Goal: Task Accomplishment & Management: Complete application form

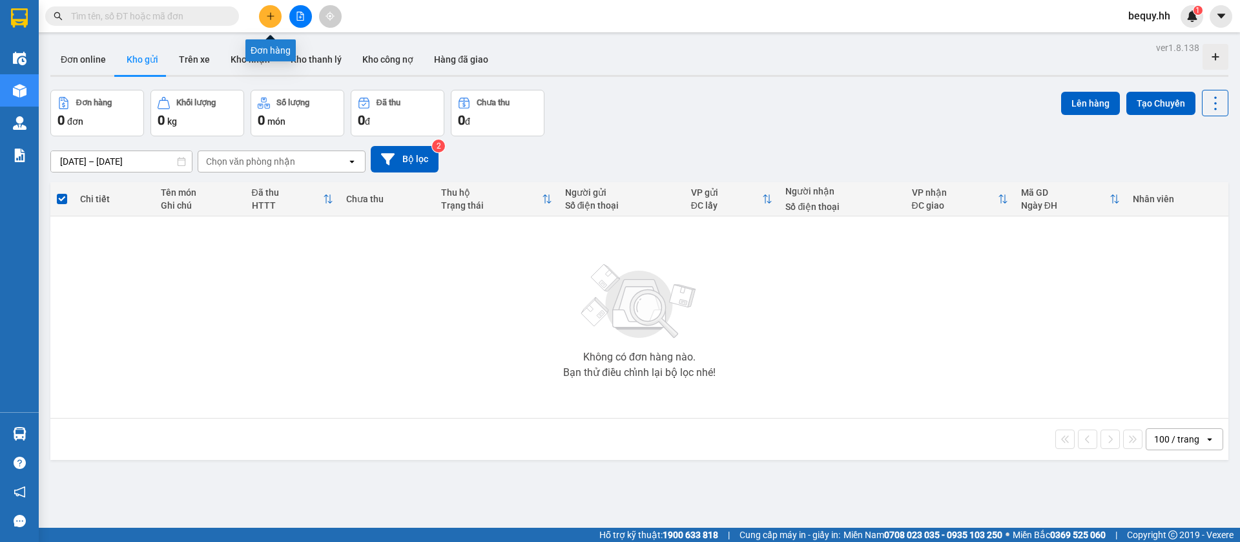
click at [273, 19] on icon "plus" at bounding box center [270, 16] width 9 height 9
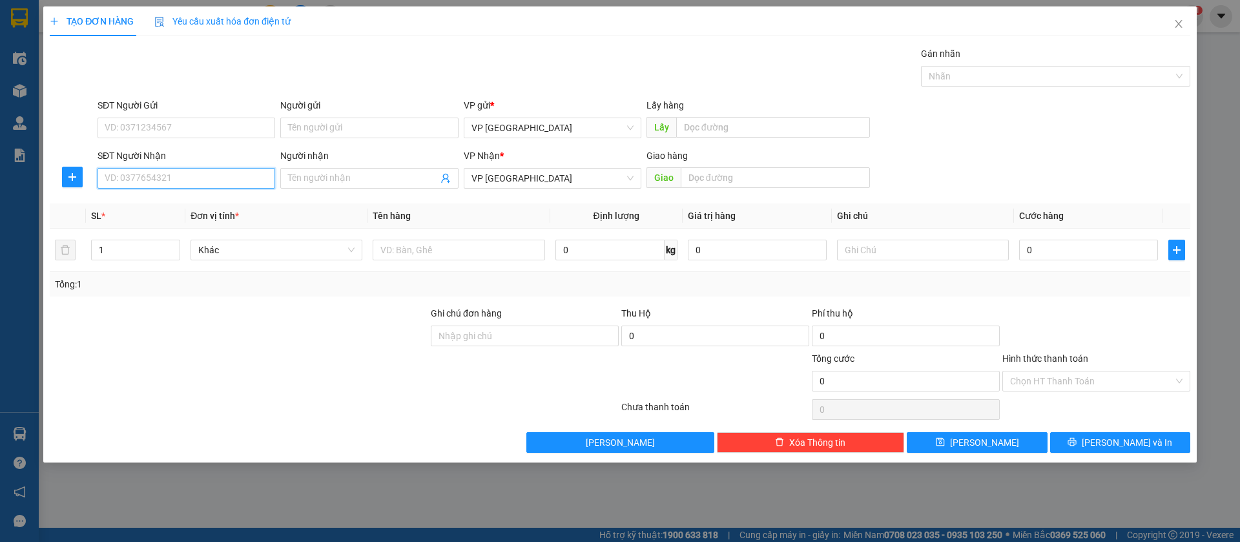
click at [198, 174] on input "SĐT Người Nhận" at bounding box center [187, 178] width 178 height 21
click at [211, 210] on div "0708555666 - [PERSON_NAME]" at bounding box center [186, 204] width 162 height 14
type input "0708555666"
type input "[PERSON_NAME]"
type input "[PERSON_NAME] binh long"
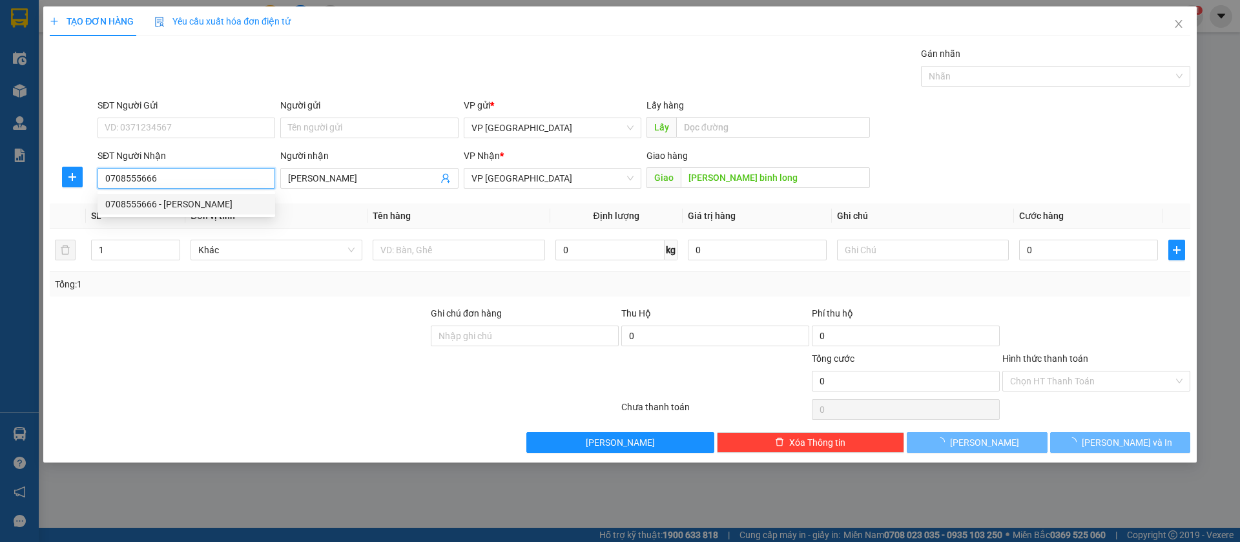
type input "100.000"
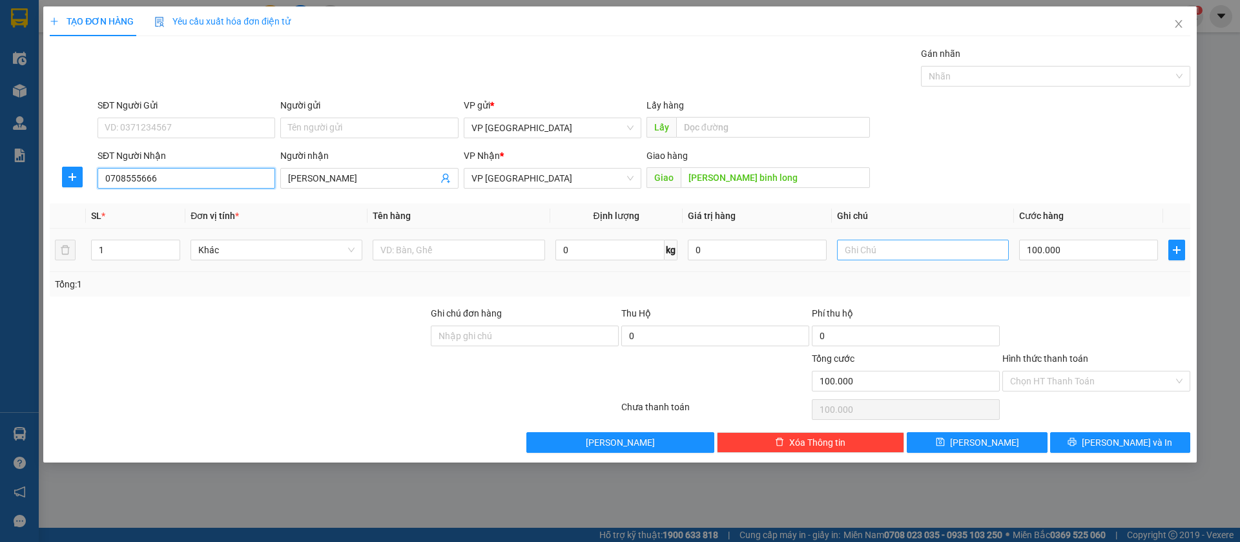
type input "0708555666"
click at [860, 247] on input "text" at bounding box center [923, 250] width 172 height 21
type input "4k"
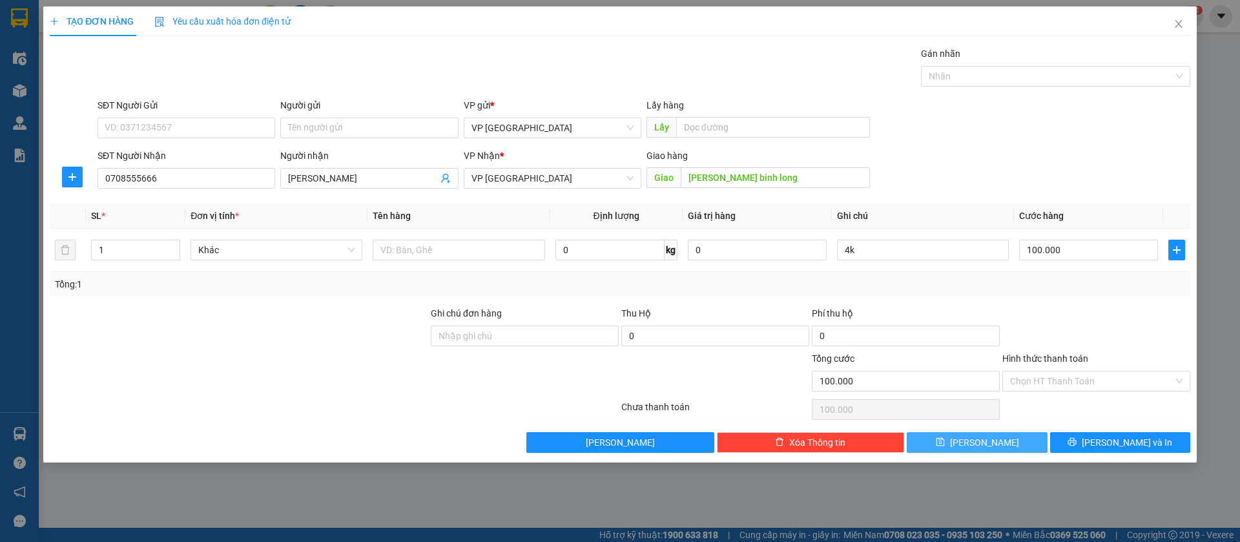
click at [944, 440] on icon "save" at bounding box center [940, 442] width 8 height 8
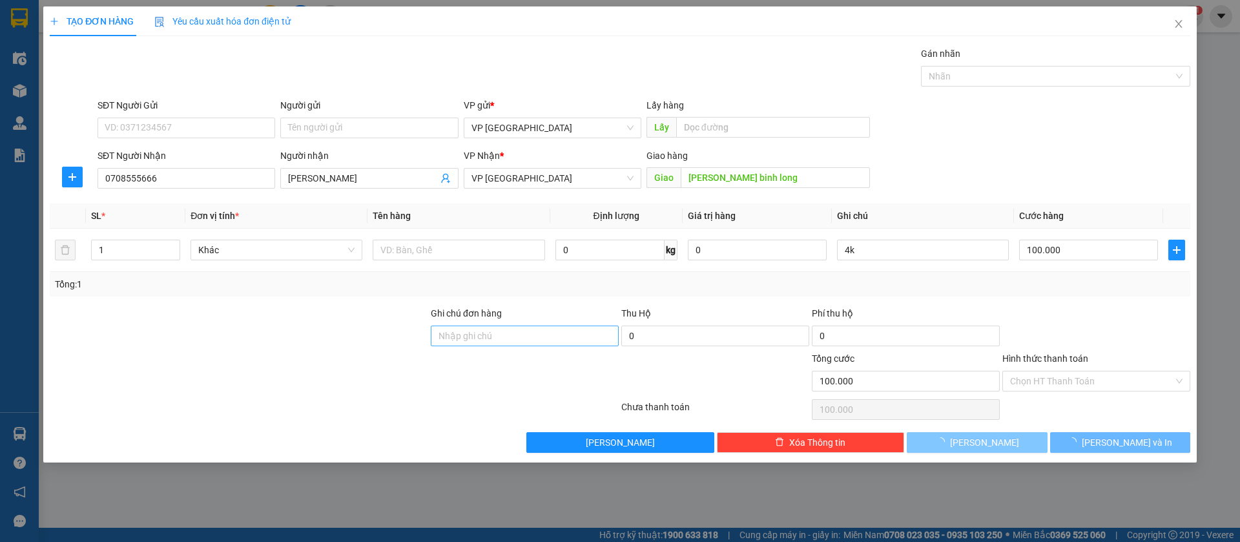
type input "0"
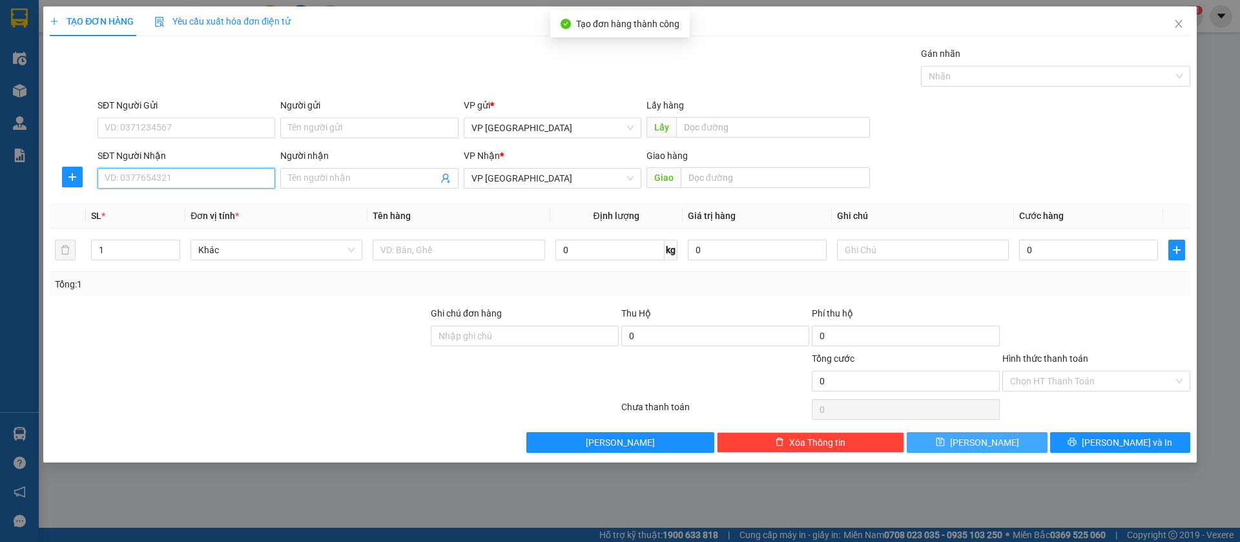
click at [247, 169] on input "SĐT Người Nhận" at bounding box center [187, 178] width 178 height 21
click at [246, 197] on div "0971212161 - ĐĂNG KHOA" at bounding box center [186, 204] width 162 height 14
type input "0971212161"
type input "ĐĂNG KHOA"
type input "ĐT ĐĂNG KHOA"
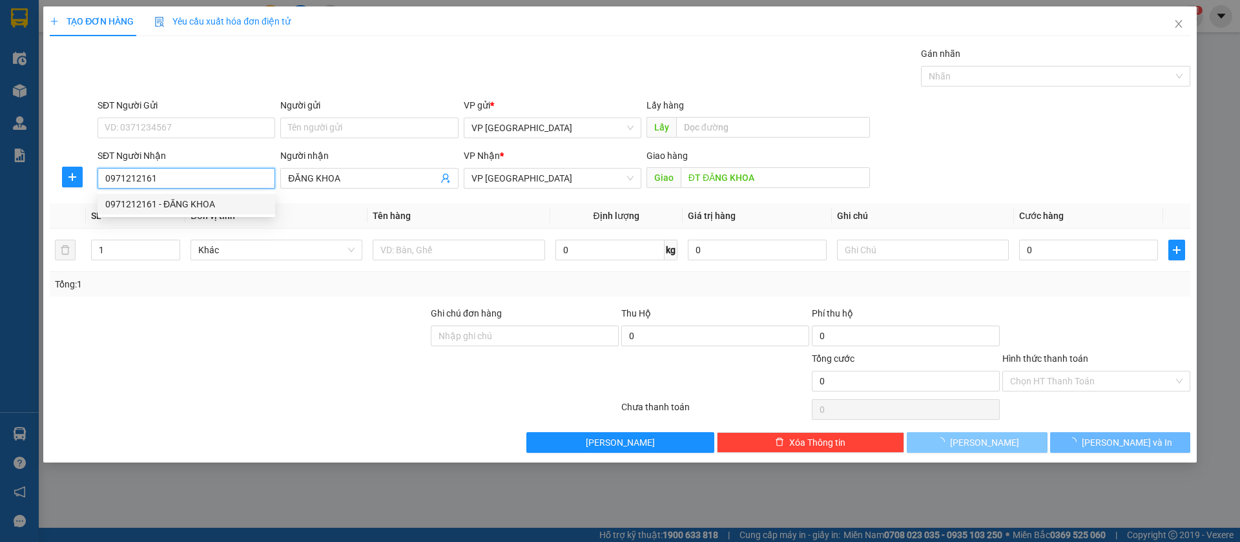
type input "50.000"
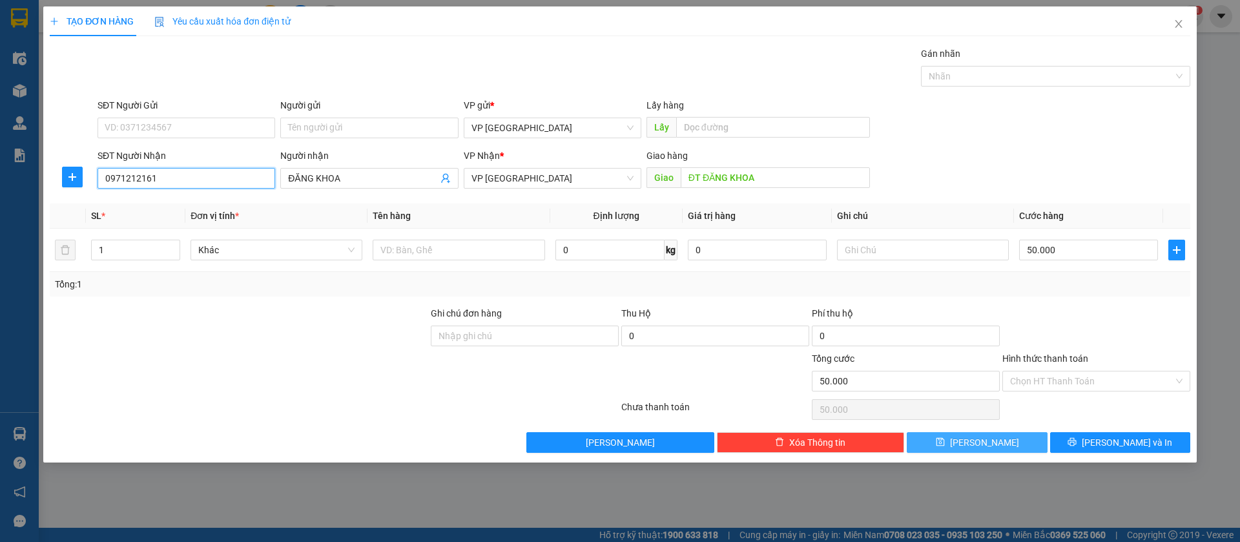
type input "0971212161"
click at [1017, 442] on button "[PERSON_NAME]" at bounding box center [977, 442] width 140 height 21
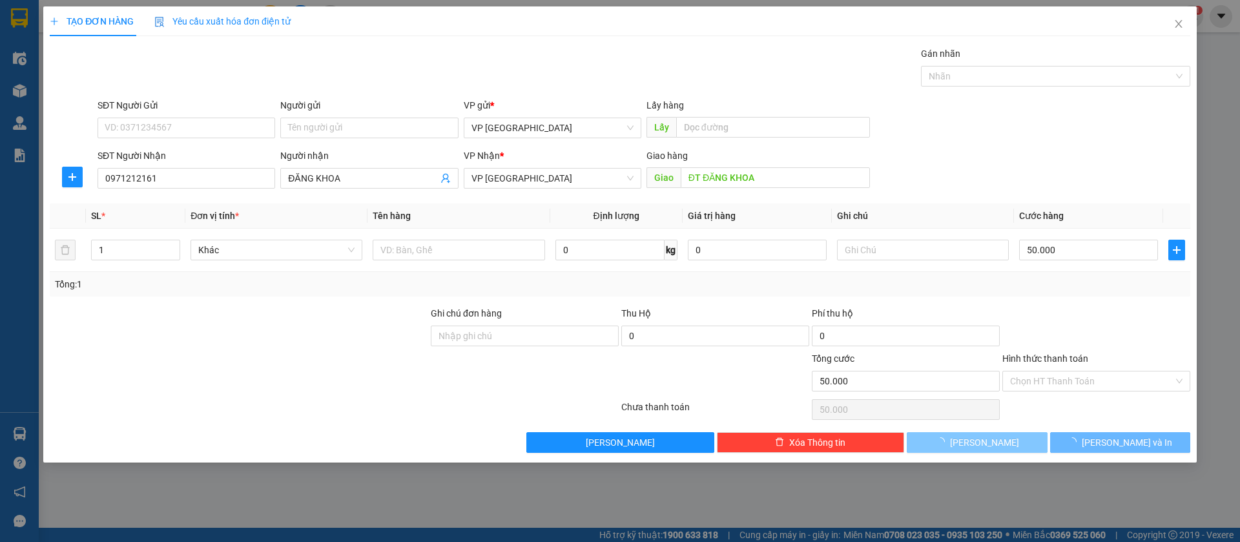
type input "0"
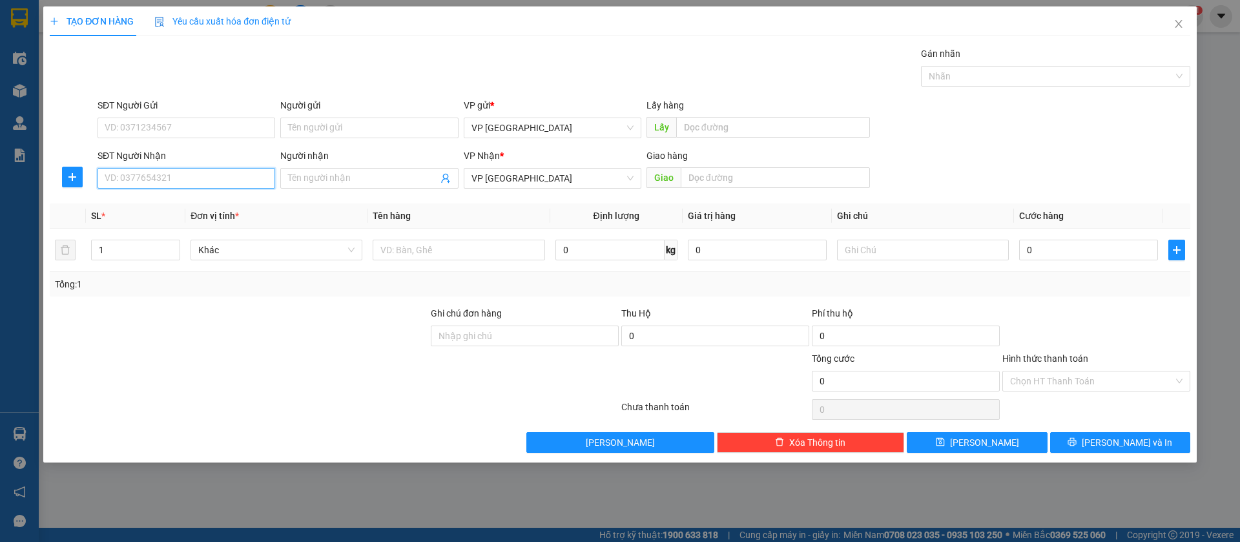
click at [181, 173] on input "SĐT Người Nhận" at bounding box center [187, 178] width 178 height 21
click at [1184, 26] on span "Close" at bounding box center [1179, 24] width 36 height 36
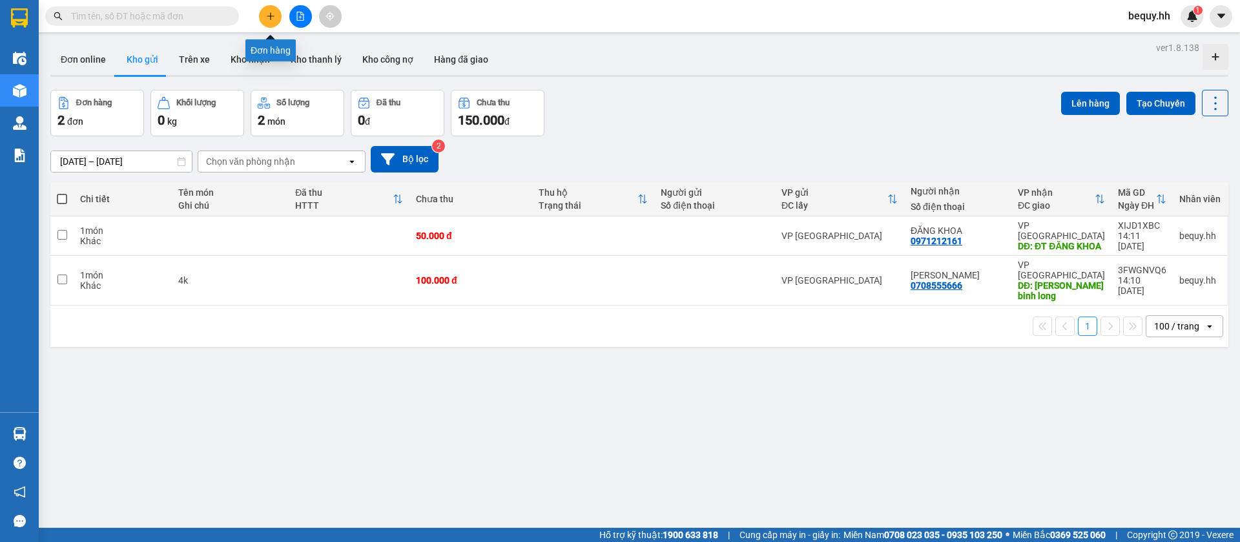
click at [268, 16] on icon "plus" at bounding box center [270, 16] width 7 height 1
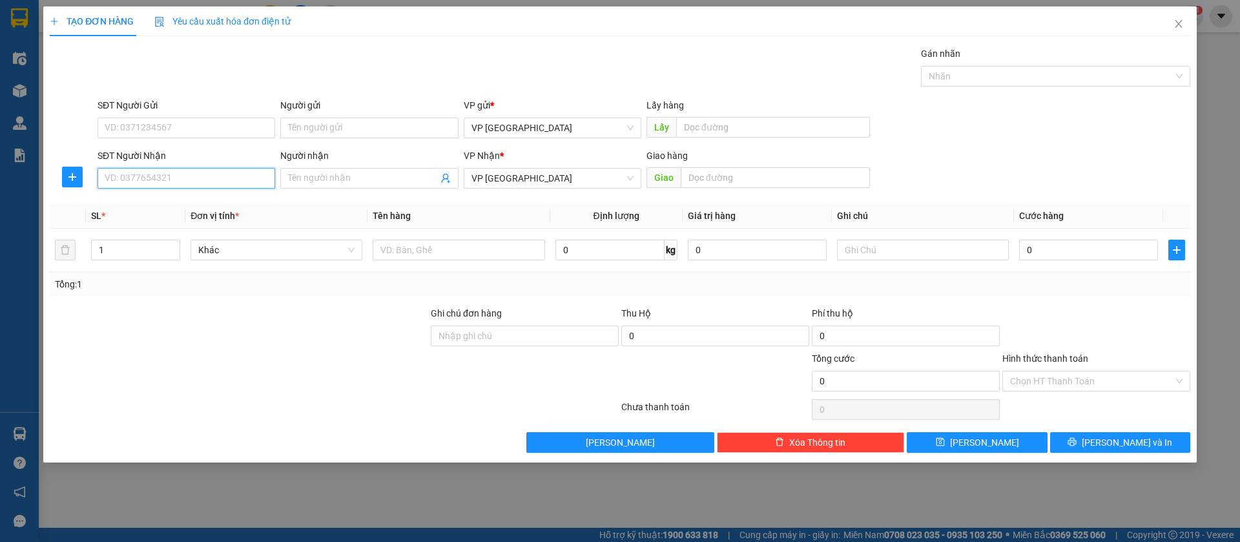
click at [209, 180] on input "SĐT Người Nhận" at bounding box center [187, 178] width 178 height 21
type input "0972650741"
click at [766, 171] on input "text" at bounding box center [775, 177] width 189 height 21
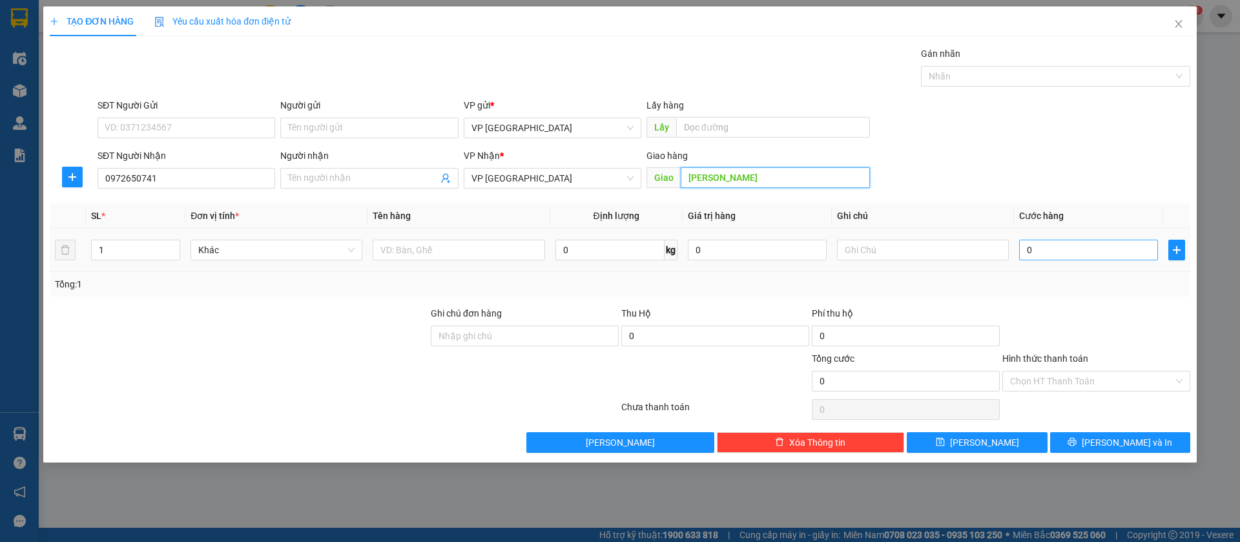
type input "[PERSON_NAME]"
click at [1092, 254] on input "0" at bounding box center [1088, 250] width 139 height 21
type input "5"
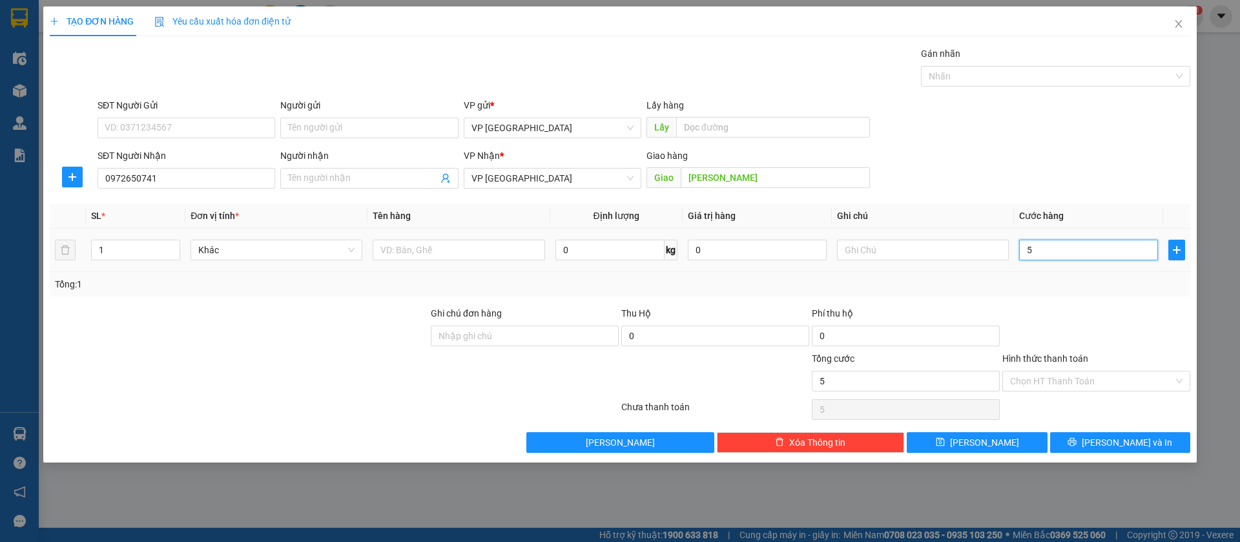
type input "50"
type input "500"
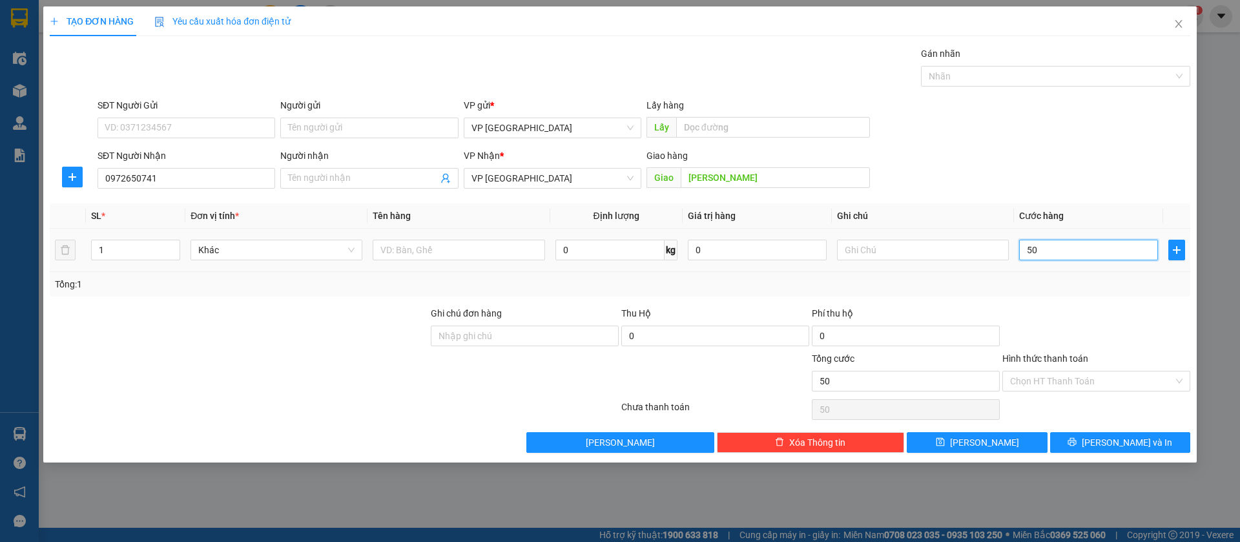
type input "500"
type input "5.000"
type input "50.000"
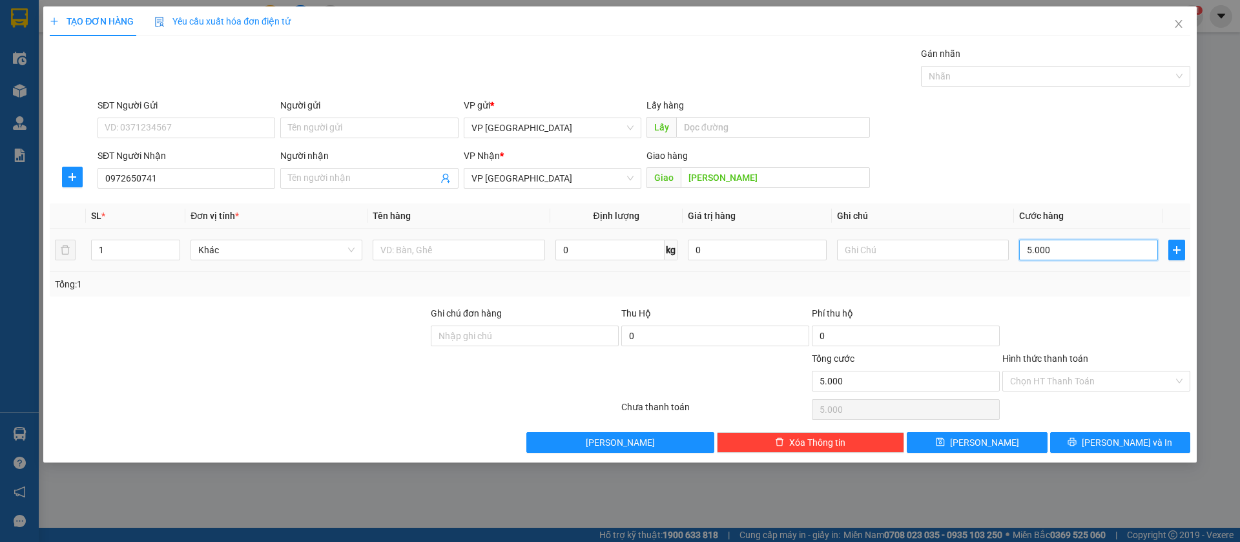
type input "50.000"
click at [1026, 442] on button "[PERSON_NAME]" at bounding box center [977, 442] width 140 height 21
type input "0"
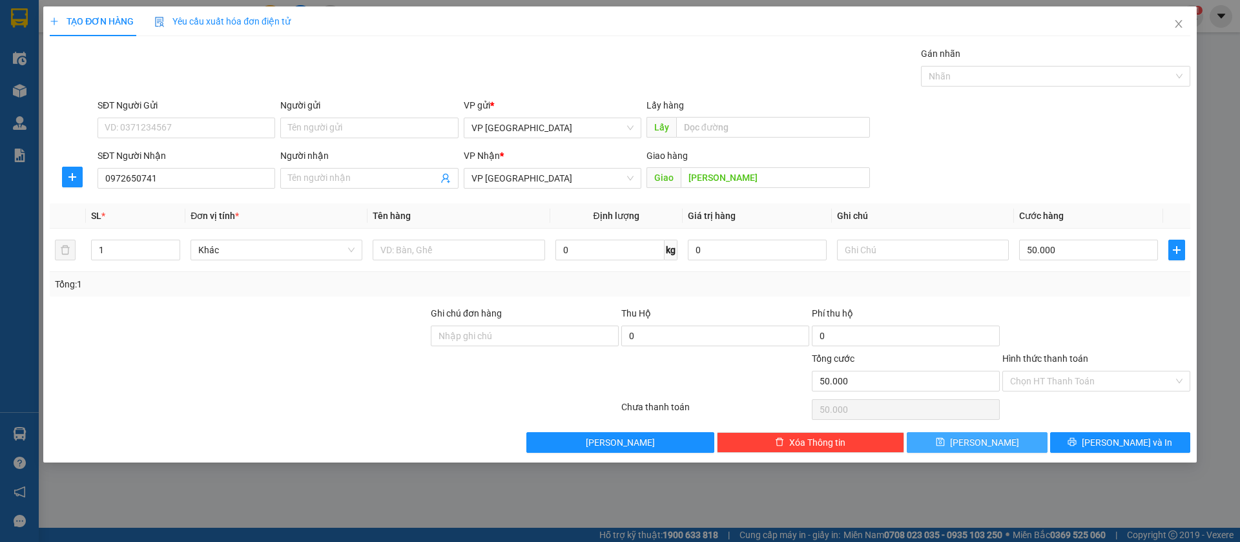
type input "0"
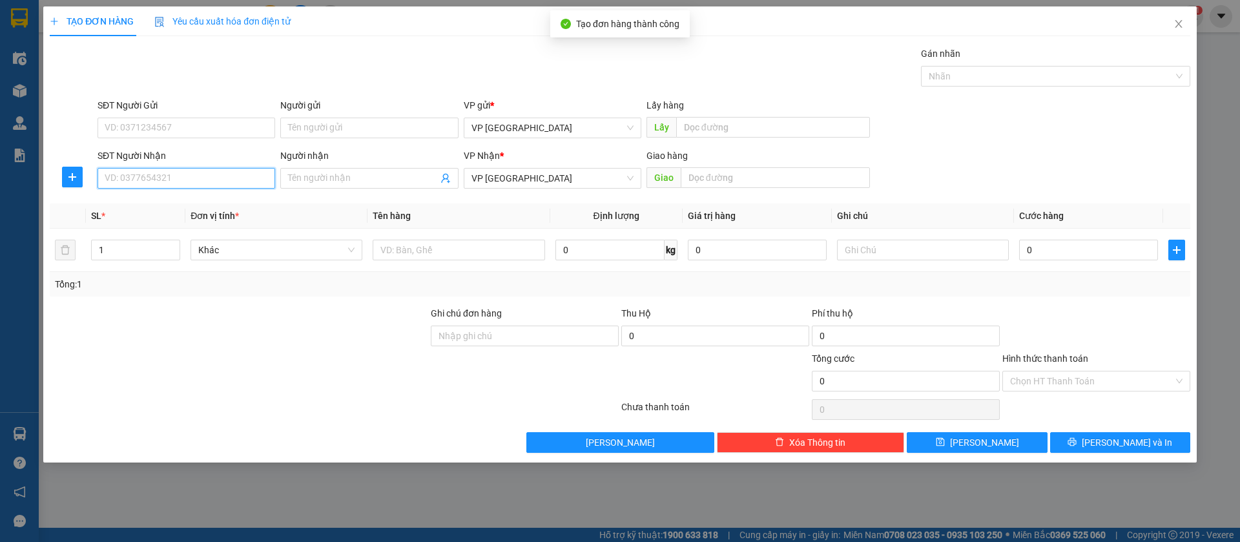
click at [161, 178] on input "SĐT Người Nhận" at bounding box center [187, 178] width 178 height 21
click at [169, 202] on div "0344976317" at bounding box center [186, 204] width 162 height 14
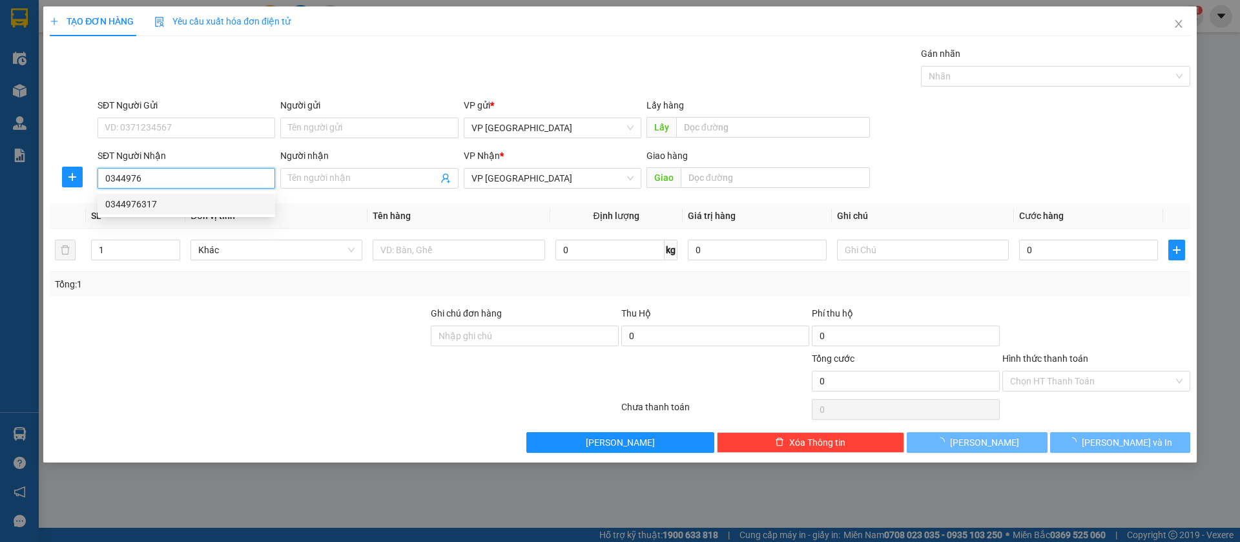
type input "0344976317"
type input "n4 hoa lan"
type input "50.000"
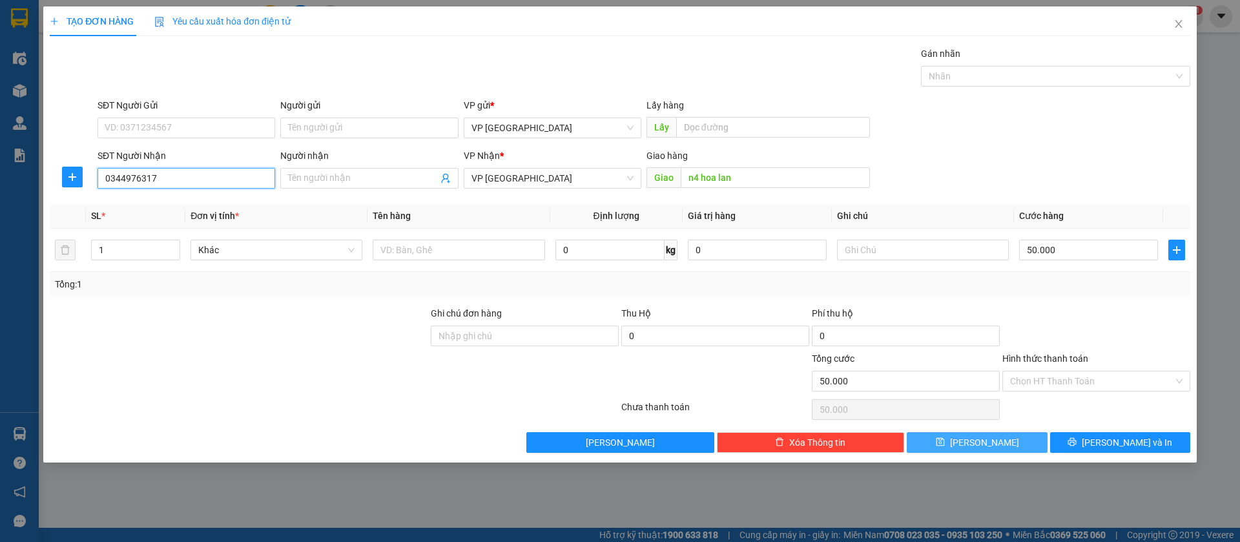
type input "0344976317"
click at [1007, 442] on button "[PERSON_NAME]" at bounding box center [977, 442] width 140 height 21
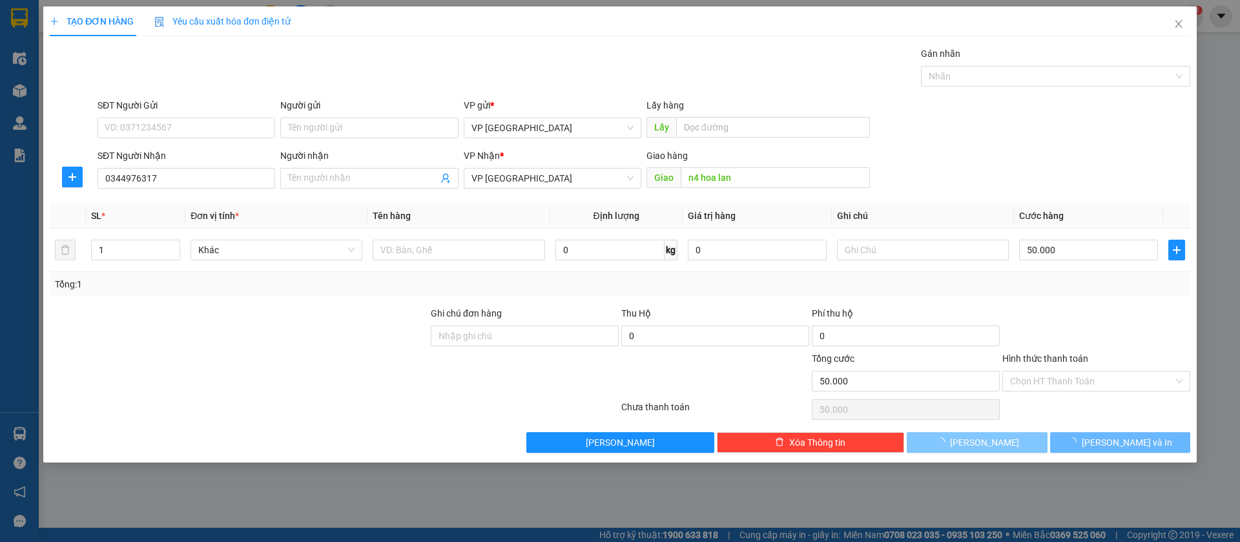
type input "0"
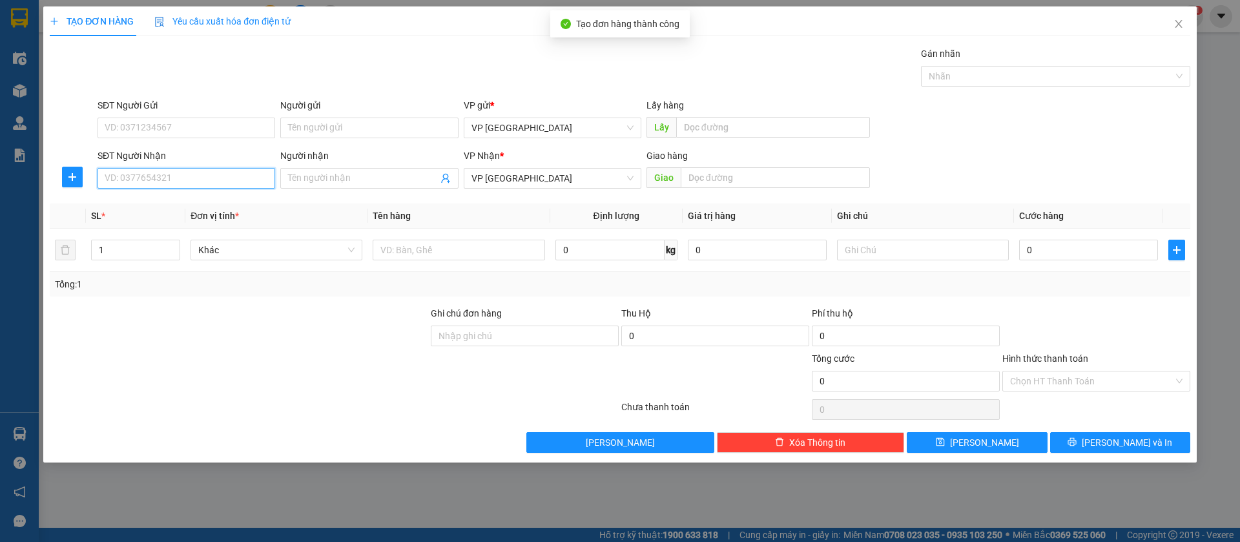
click at [158, 174] on input "SĐT Người Nhận" at bounding box center [187, 178] width 178 height 21
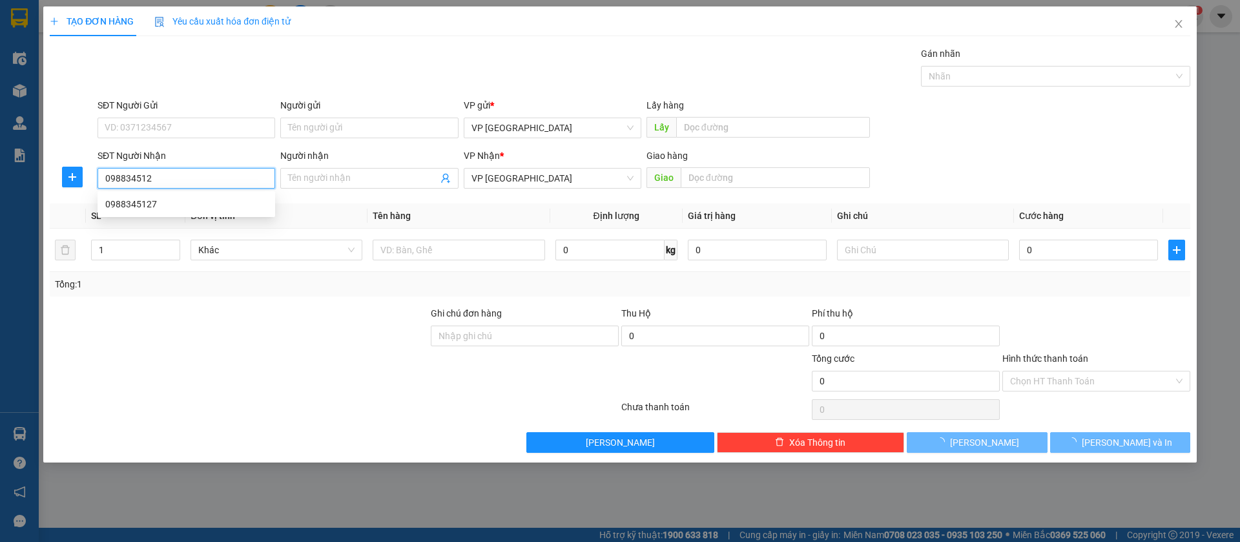
type input "0988345127"
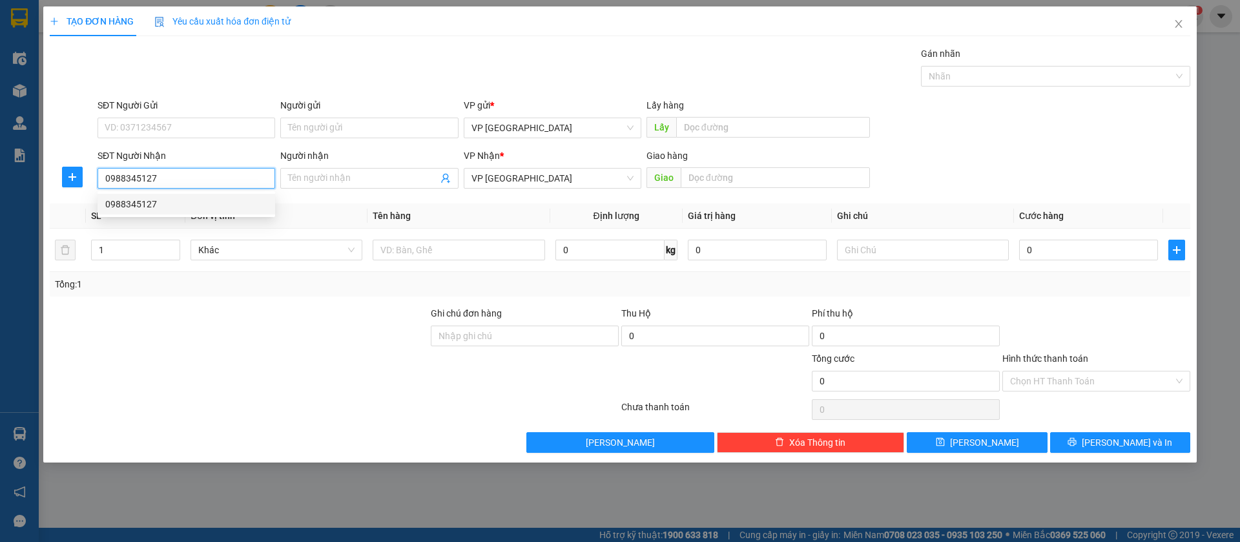
click at [160, 197] on div "0988345127" at bounding box center [186, 204] width 162 height 14
type input "[PERSON_NAME]cát"
type input "100.000"
type input "0988345127"
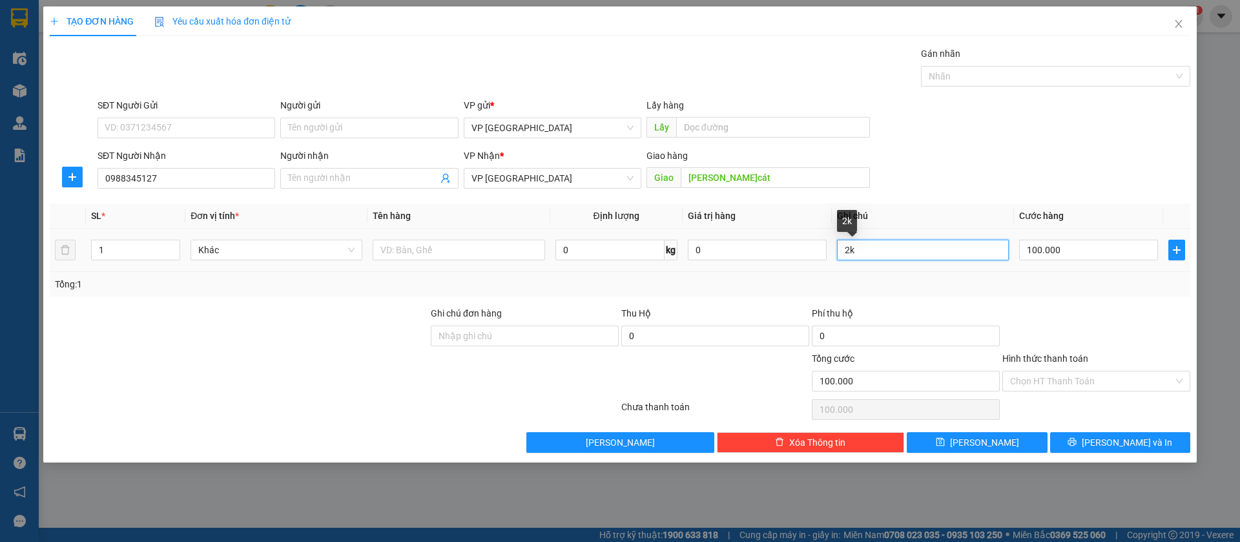
click at [904, 242] on input "2k" at bounding box center [923, 250] width 172 height 21
type input "2"
click at [1044, 242] on input "100.000" at bounding box center [1088, 250] width 139 height 21
type input "5"
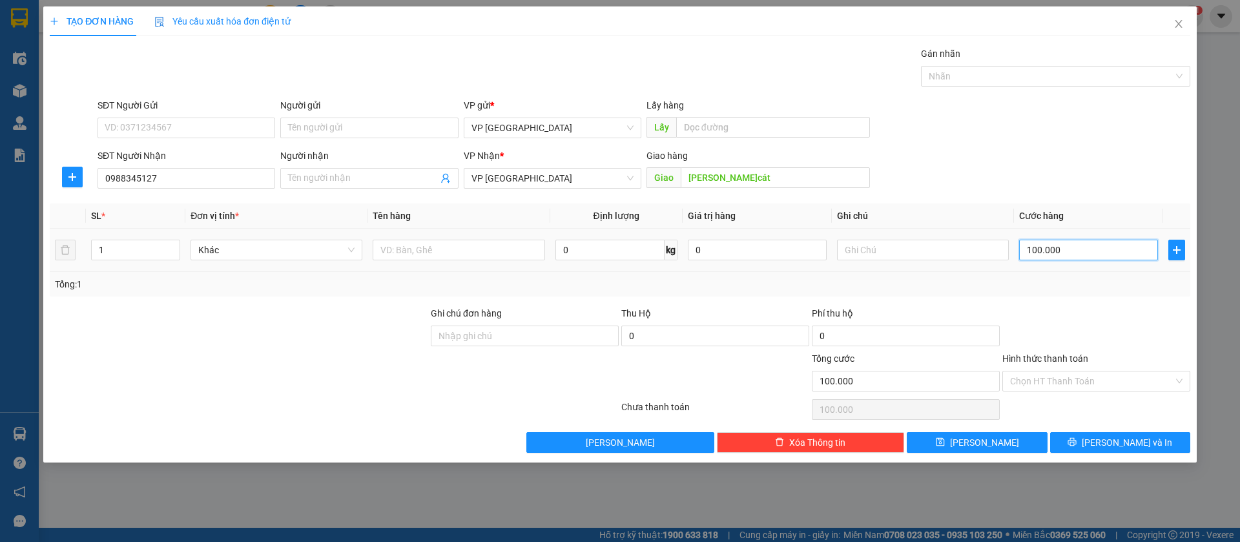
type input "5"
type input "50"
type input "500"
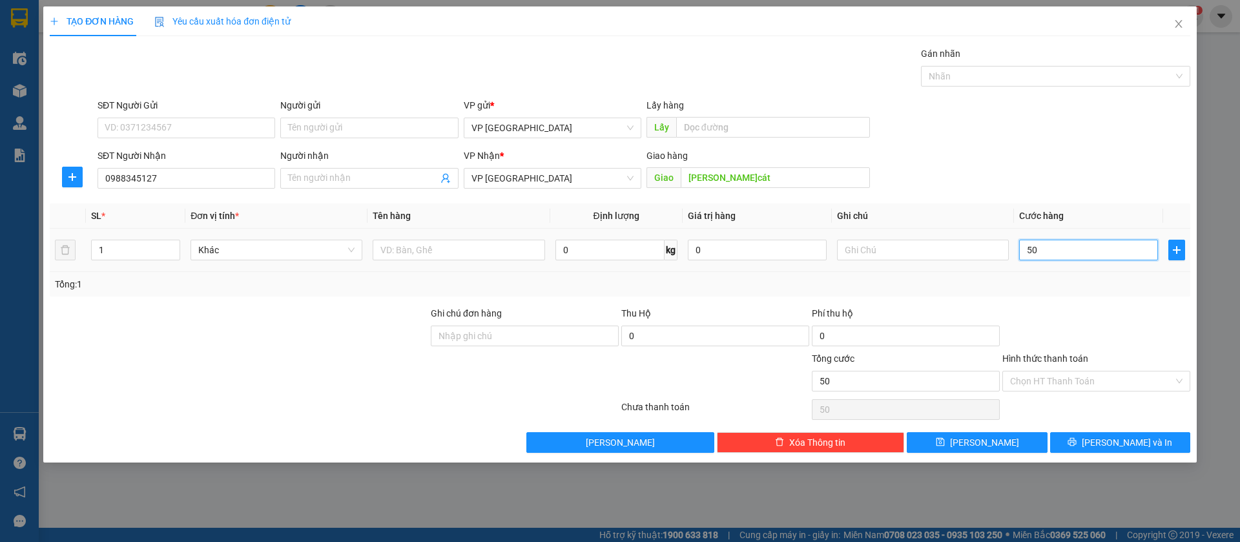
type input "500"
type input "5.000"
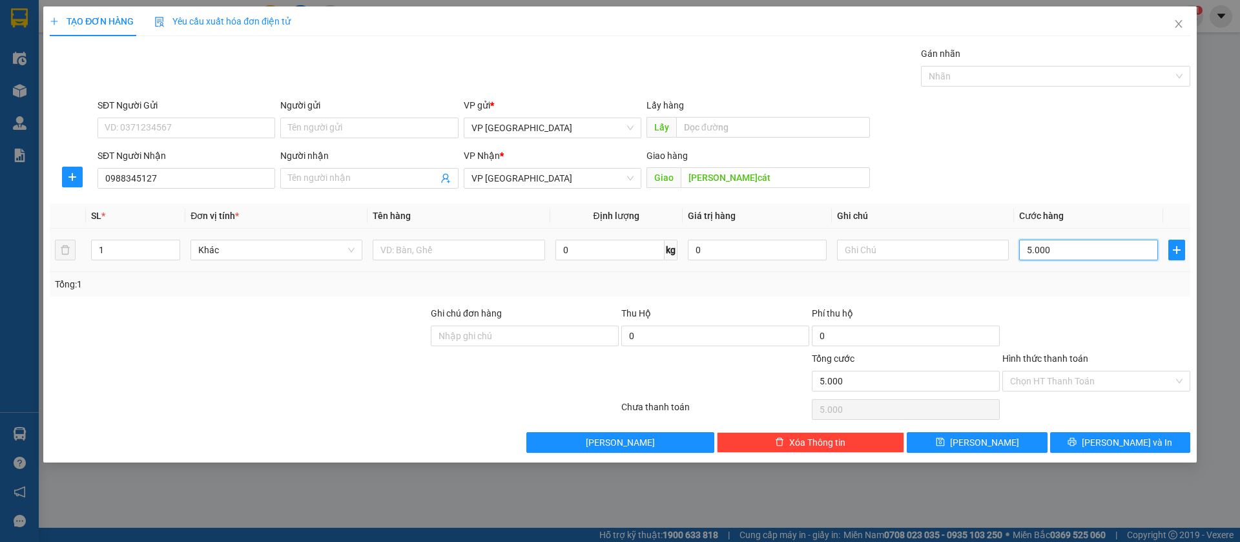
type input "50.000"
click at [1026, 439] on button "[PERSON_NAME]" at bounding box center [977, 442] width 140 height 21
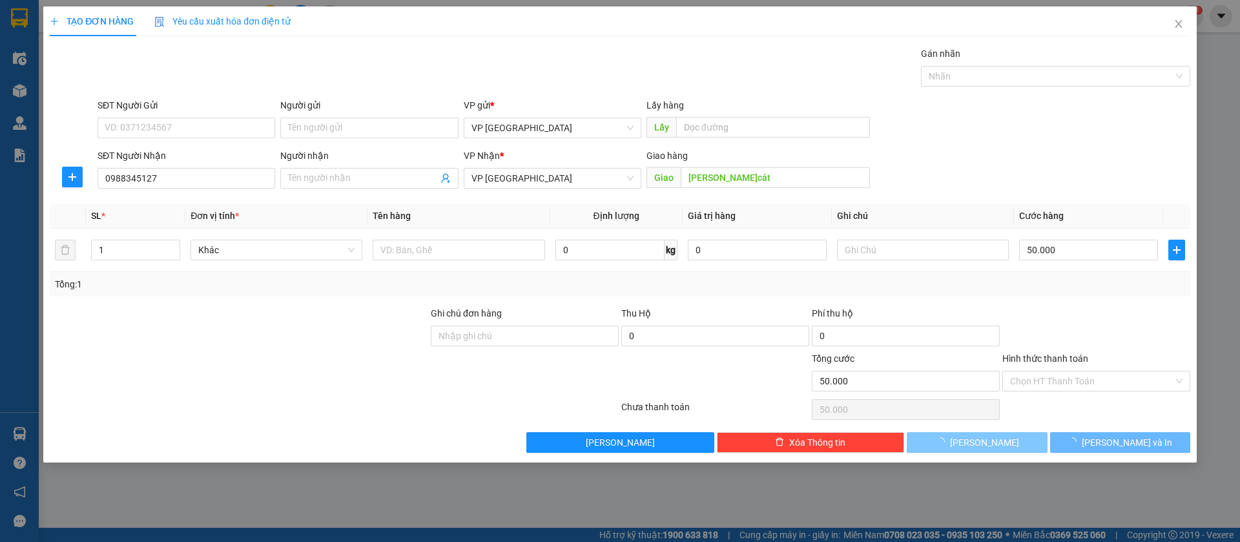
type input "0"
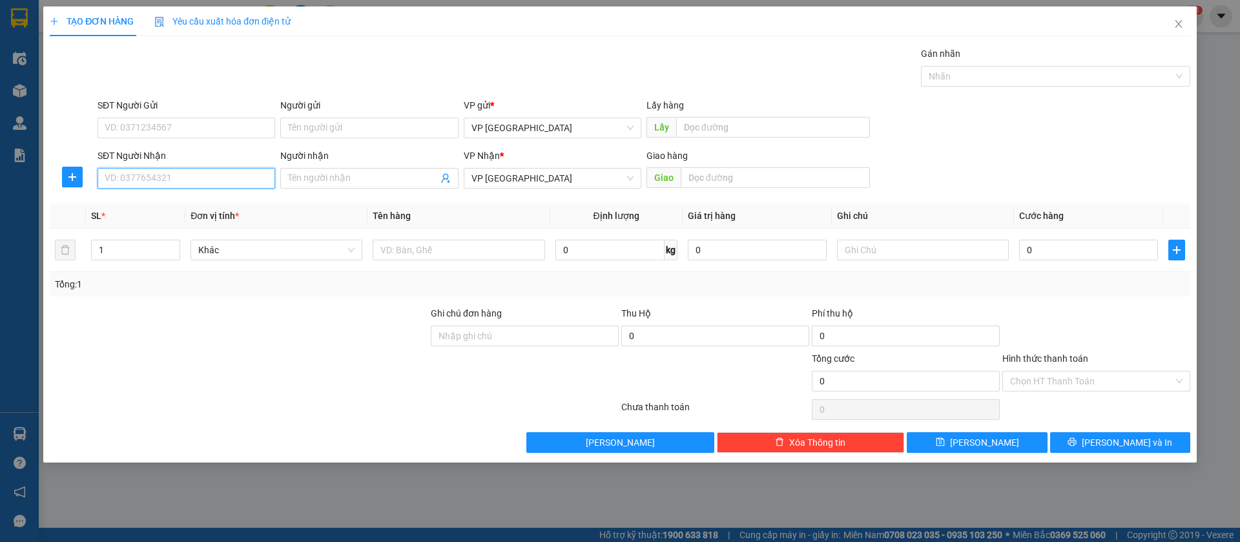
click at [262, 179] on input "SĐT Người Nhận" at bounding box center [187, 178] width 178 height 21
type input "0973558355"
click at [236, 205] on div "0973558355" at bounding box center [186, 204] width 162 height 14
type input "[PERSON_NAME]"
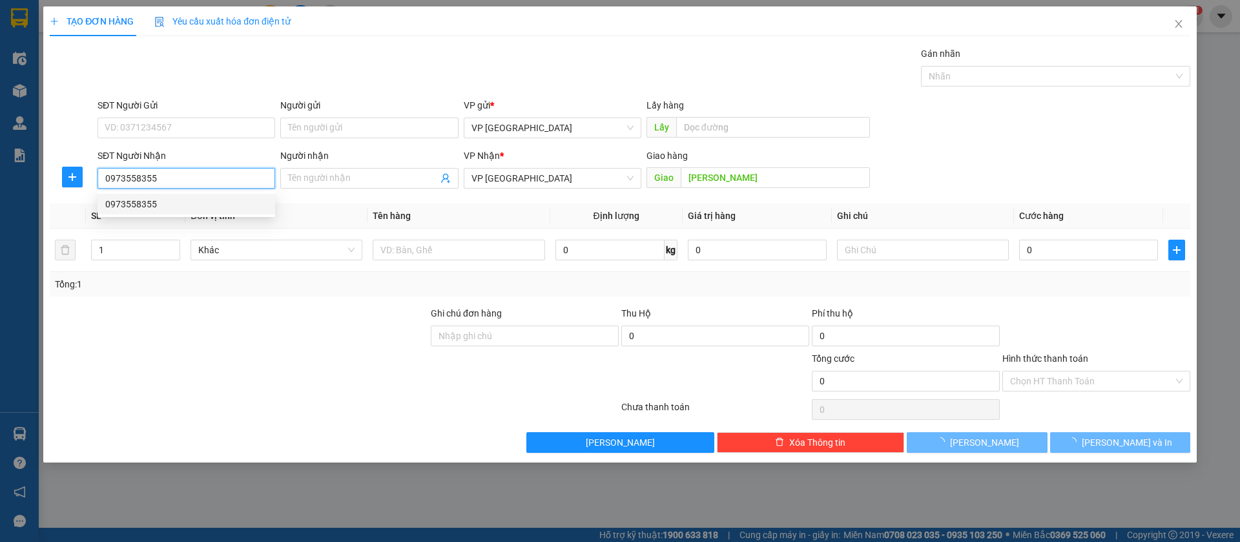
type input "50.000"
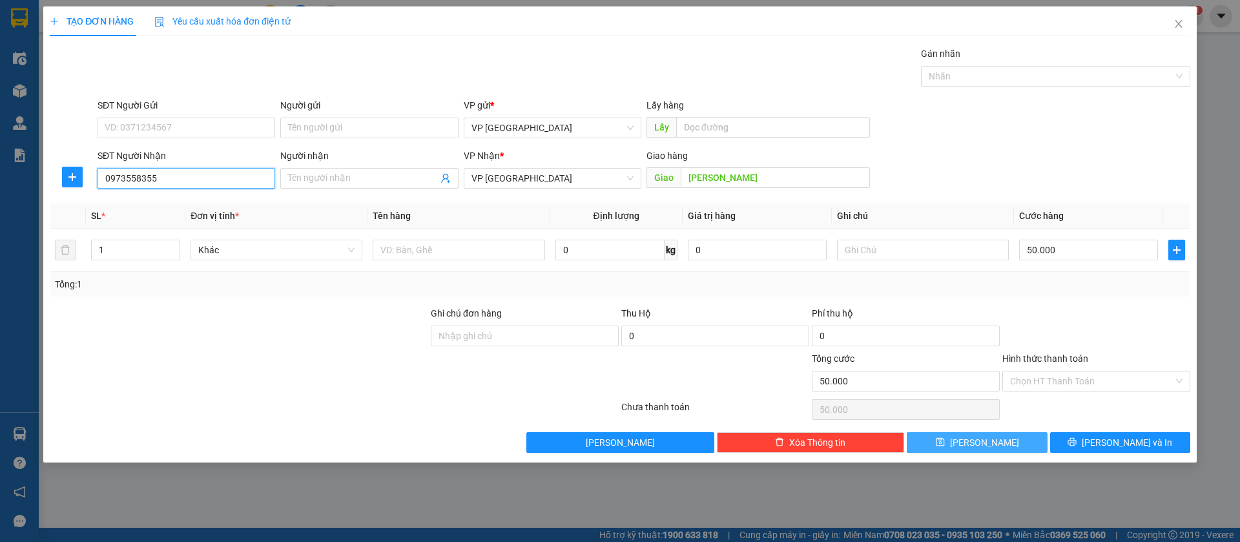
type input "0973558355"
click at [1021, 439] on button "[PERSON_NAME]" at bounding box center [977, 442] width 140 height 21
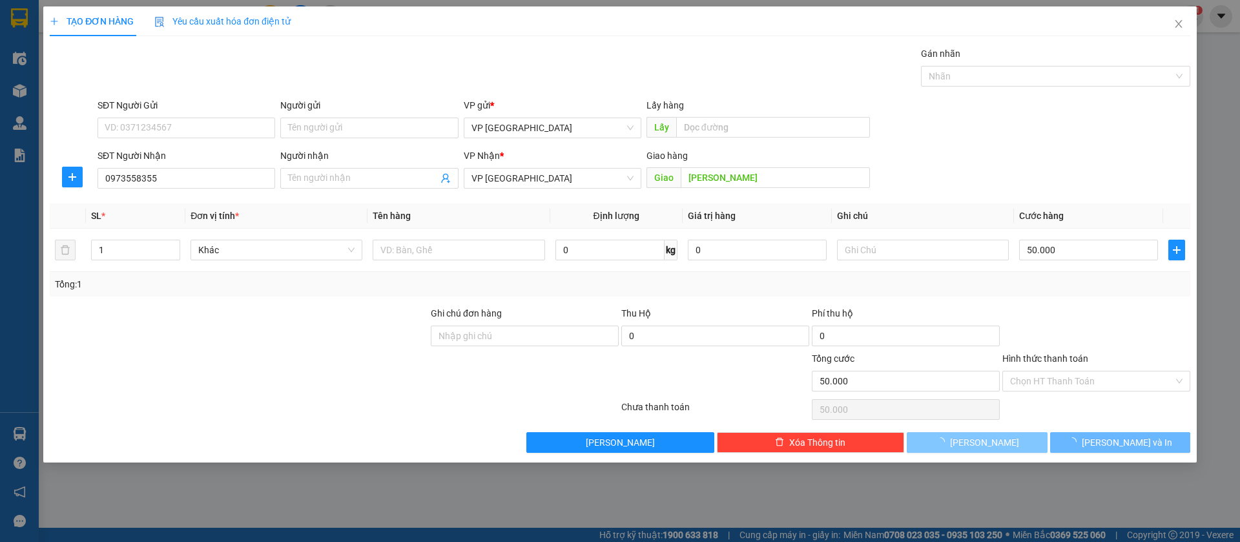
type input "0"
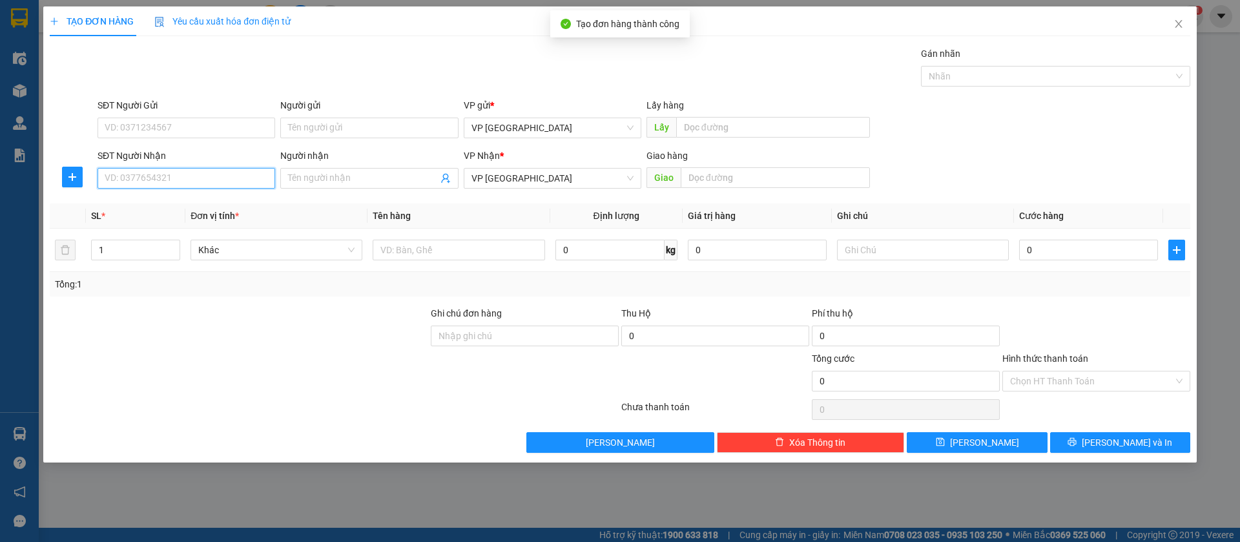
click at [193, 174] on input "SĐT Người Nhận" at bounding box center [187, 178] width 178 height 21
type input "0984077220"
click at [190, 207] on div "0984077220" at bounding box center [186, 204] width 162 height 14
type input "long ben cát"
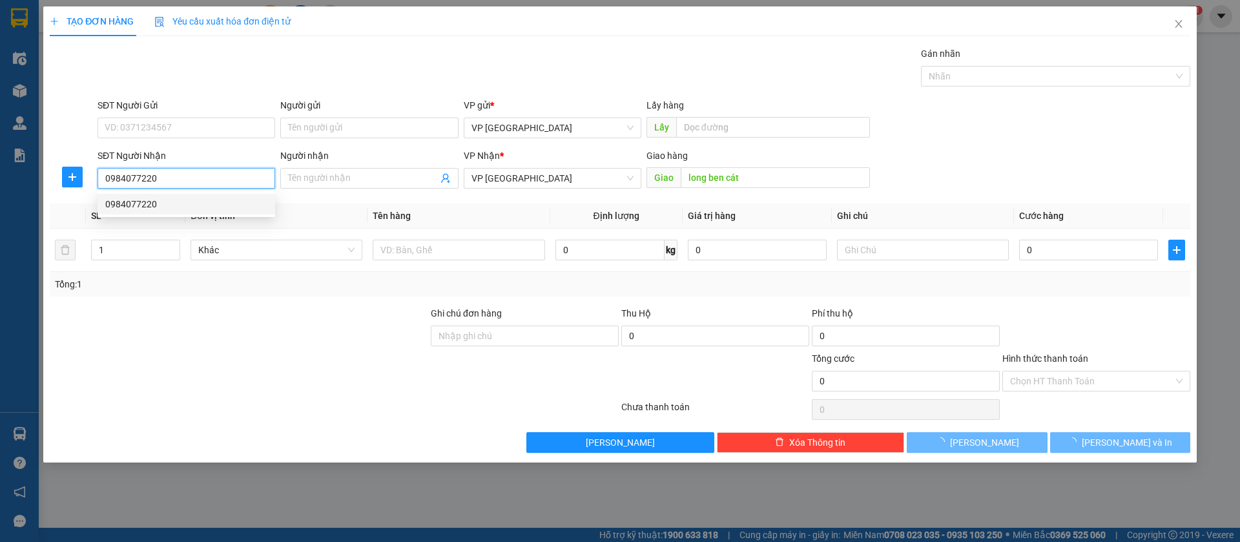
type input "50.000"
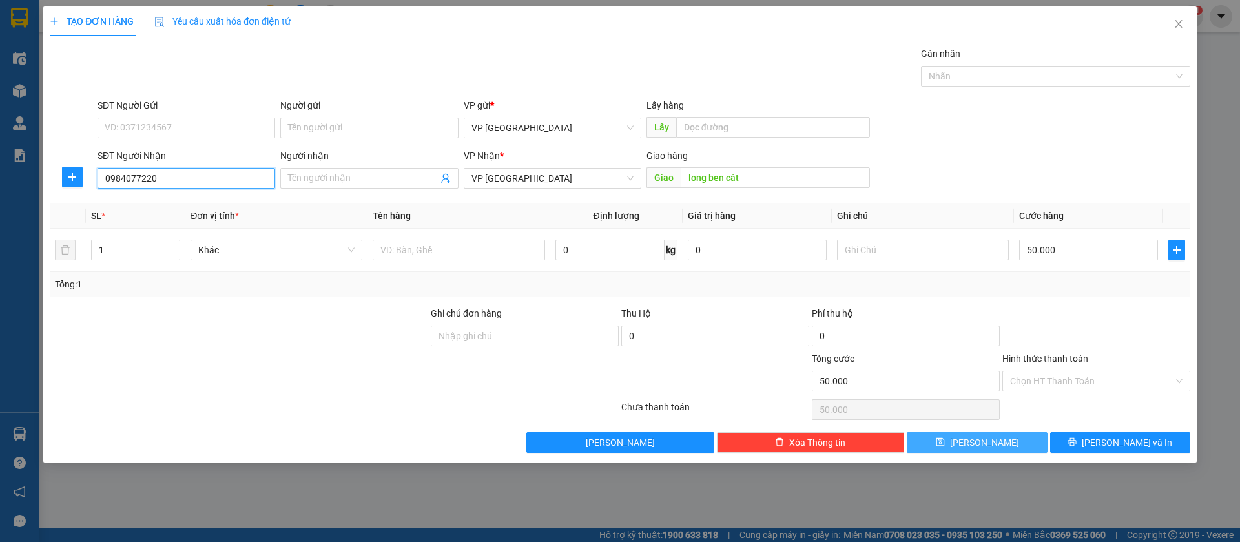
type input "0984077220"
click at [991, 446] on span "[PERSON_NAME]" at bounding box center [984, 442] width 69 height 14
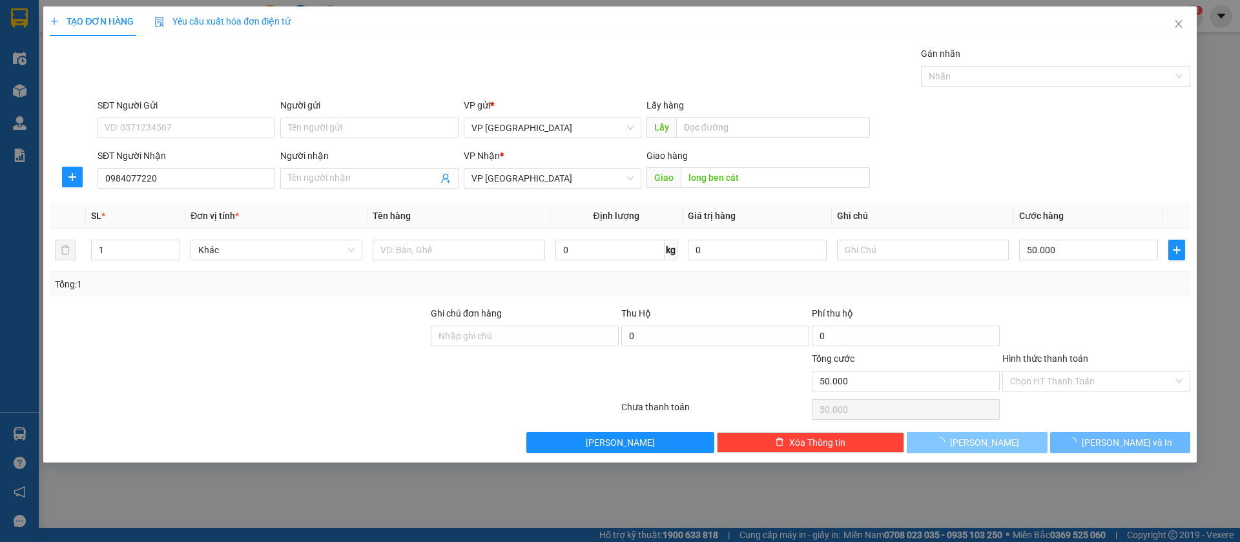
type input "0"
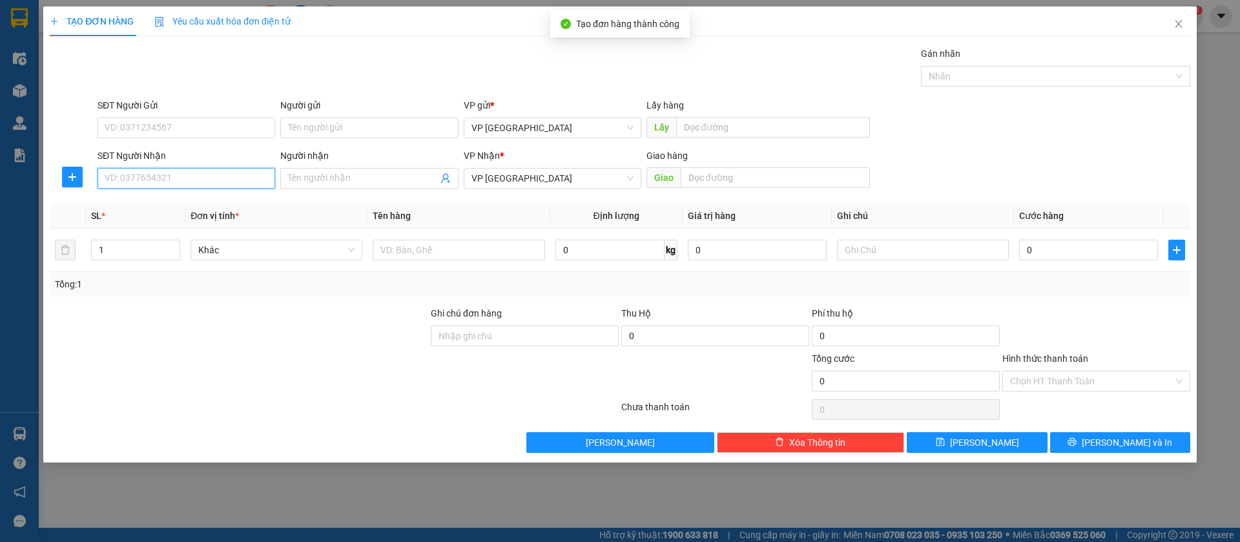
click at [217, 173] on input "SĐT Người Nhận" at bounding box center [187, 178] width 178 height 21
type input "0353427792"
click at [196, 207] on div "0353427792" at bounding box center [186, 204] width 162 height 14
type input "n4 [PERSON_NAME]"
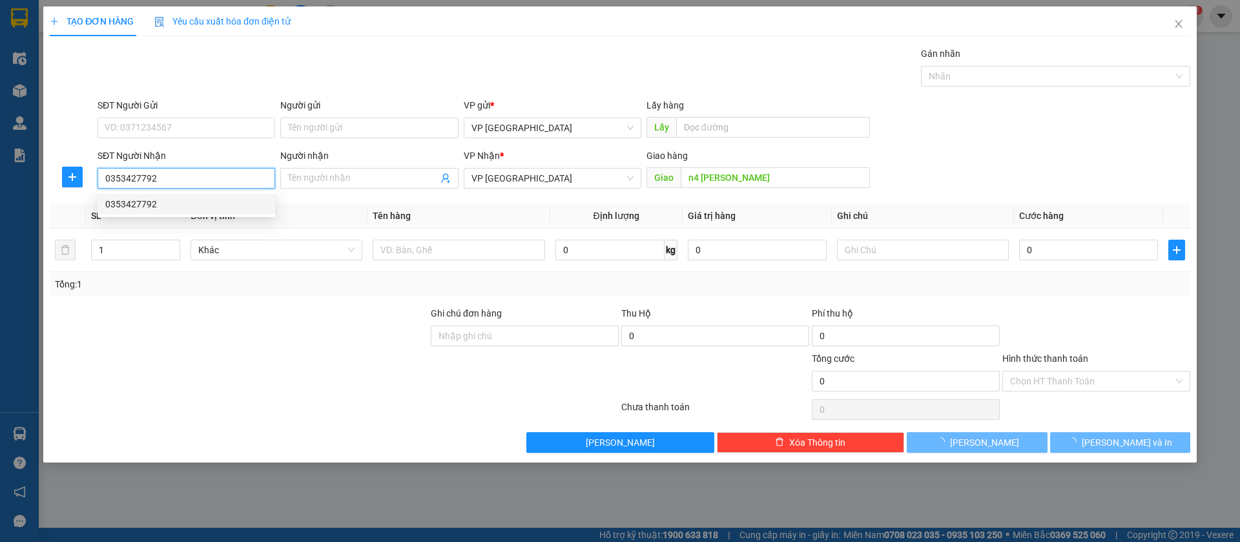
type input "50.000"
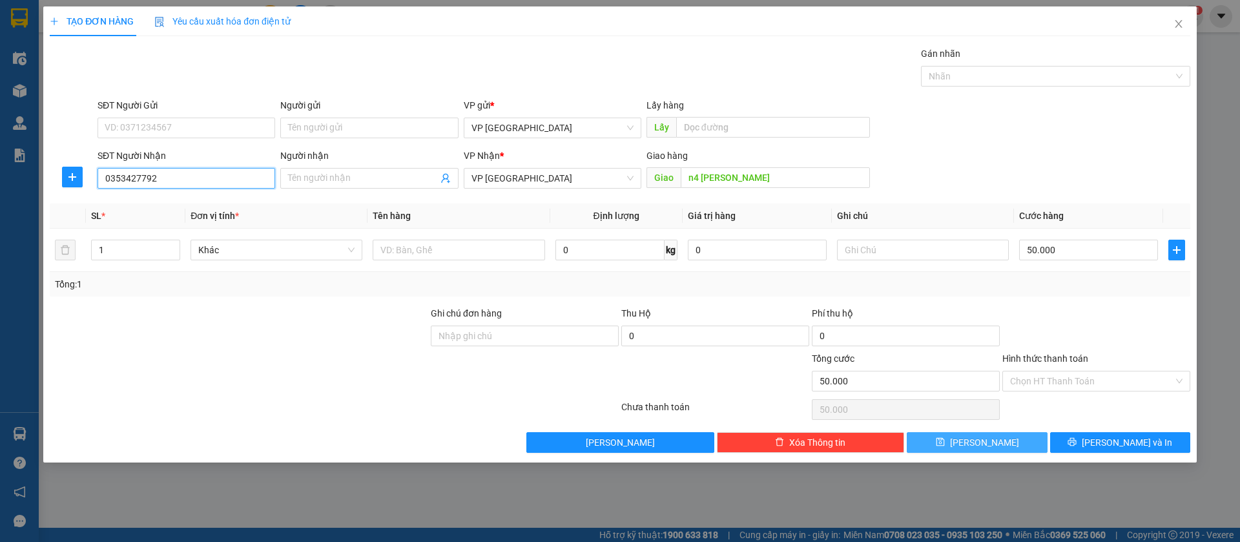
type input "0353427792"
click at [995, 439] on button "[PERSON_NAME]" at bounding box center [977, 442] width 140 height 21
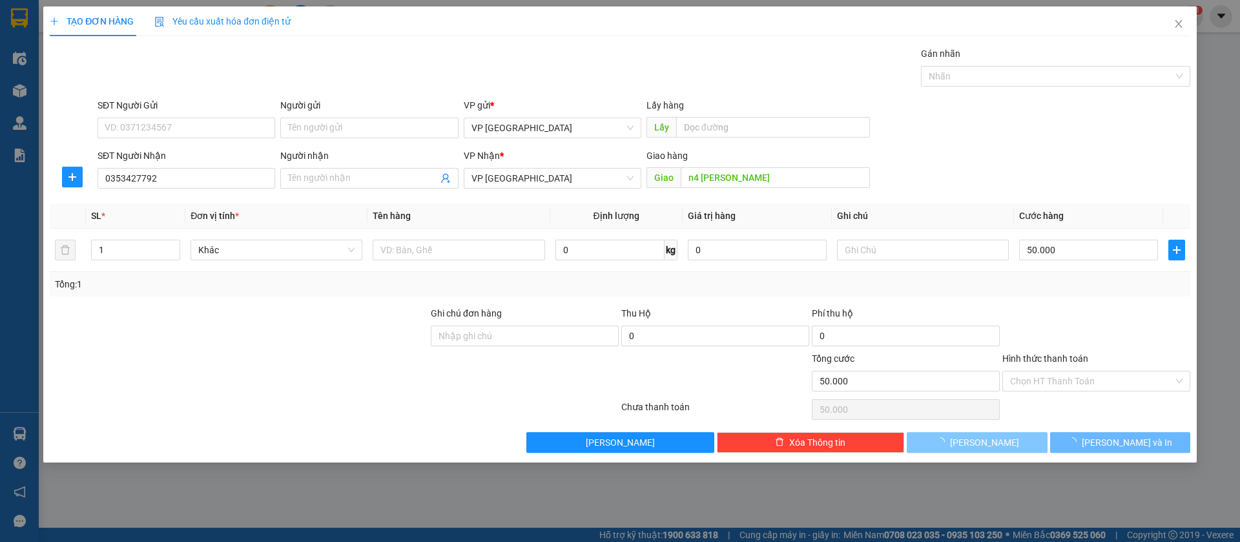
type input "0"
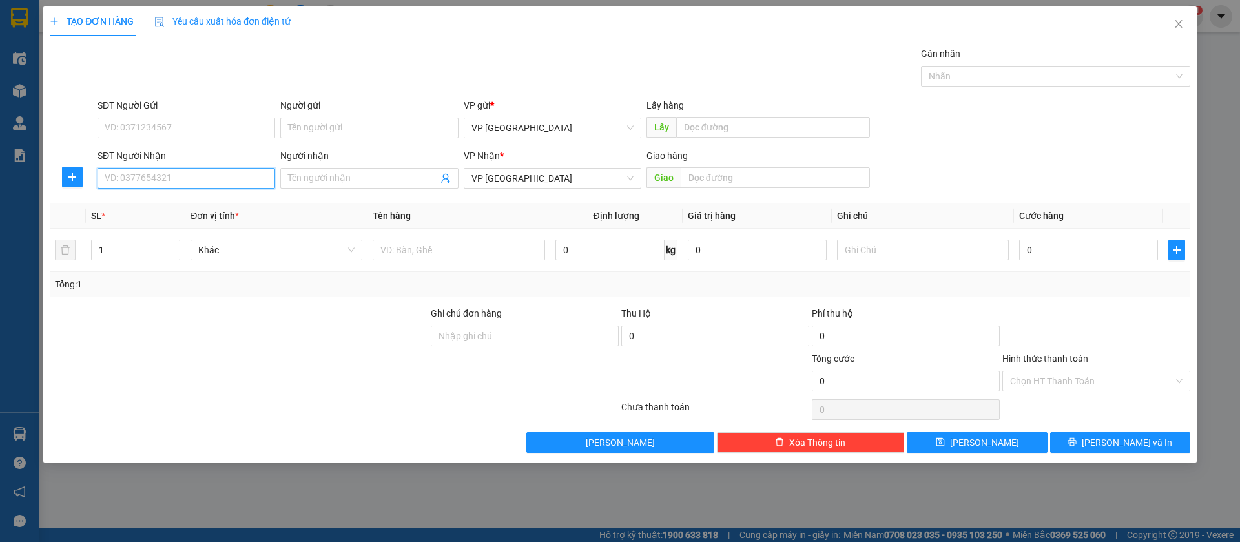
click at [245, 178] on input "SĐT Người Nhận" at bounding box center [187, 178] width 178 height 21
type input "0978880838"
click at [219, 198] on div "0978880838 - [GEOGRAPHIC_DATA]" at bounding box center [186, 204] width 162 height 14
type input "[PERSON_NAME]"
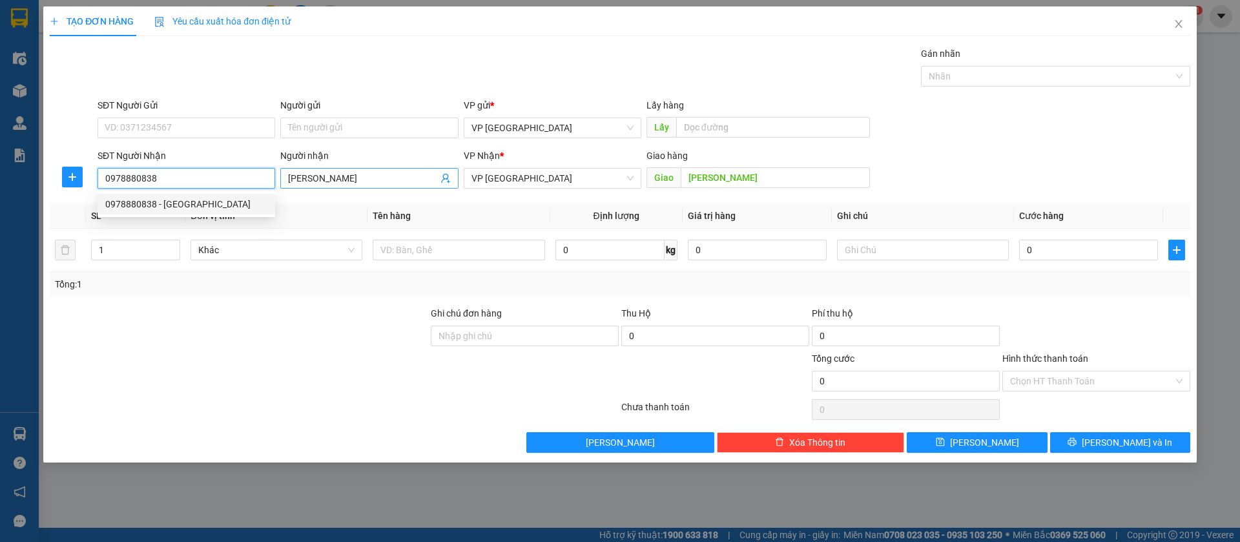
type input "50.000"
type input "0978880838"
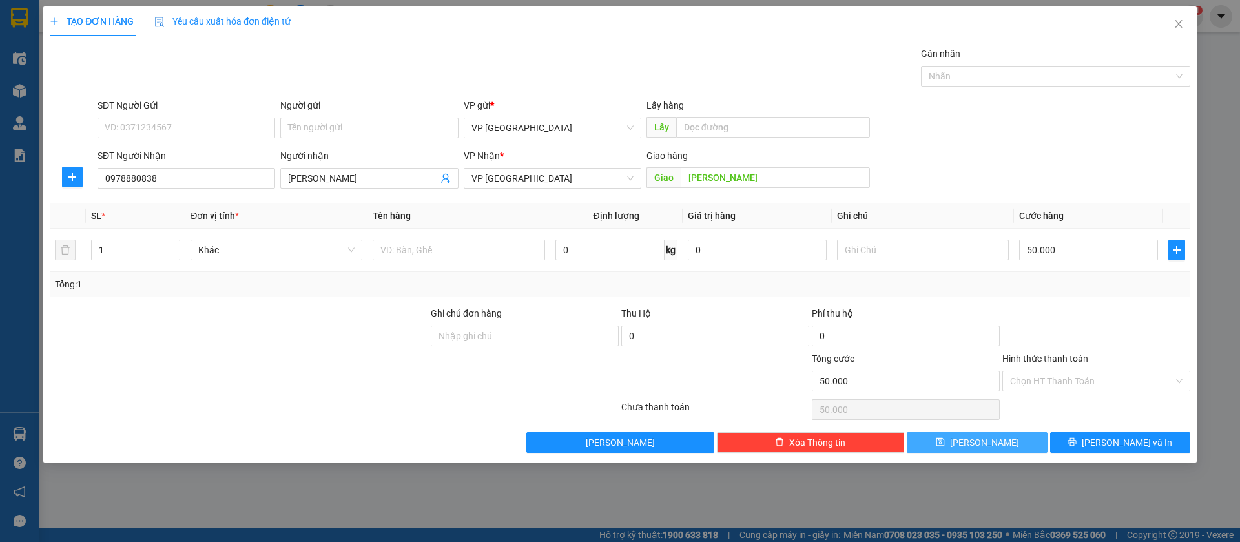
click at [1027, 435] on button "[PERSON_NAME]" at bounding box center [977, 442] width 140 height 21
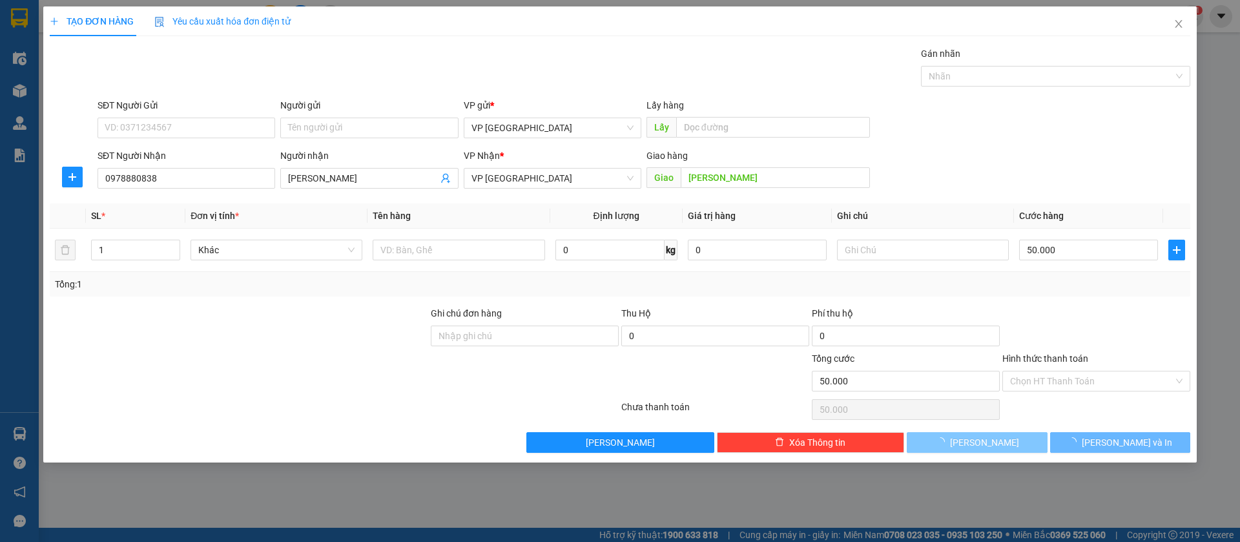
type input "0"
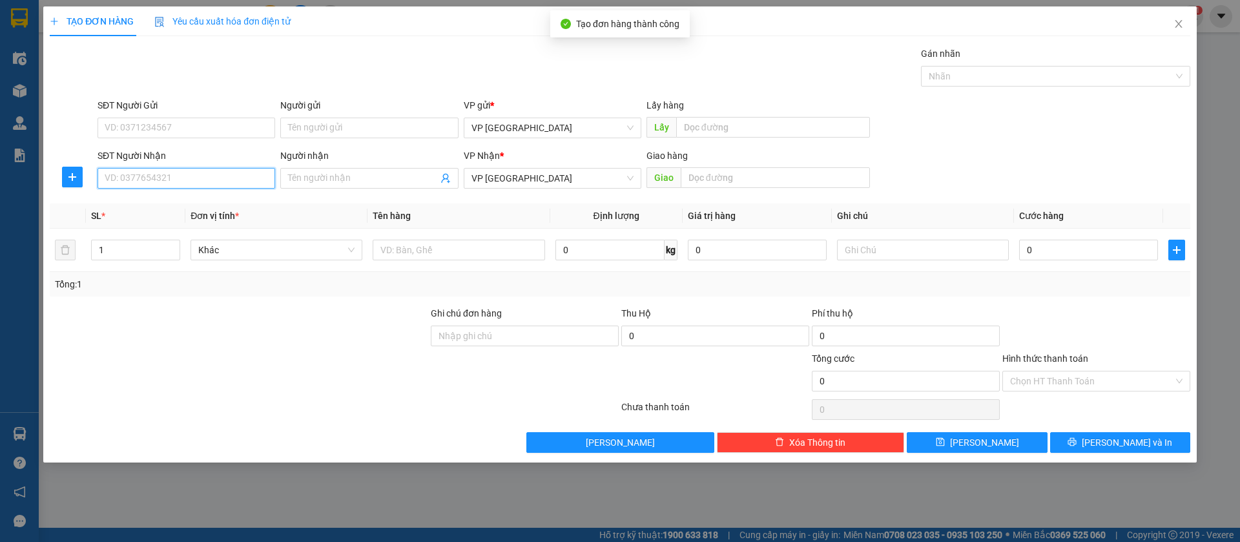
click at [204, 171] on input "SĐT Người Nhận" at bounding box center [187, 178] width 178 height 21
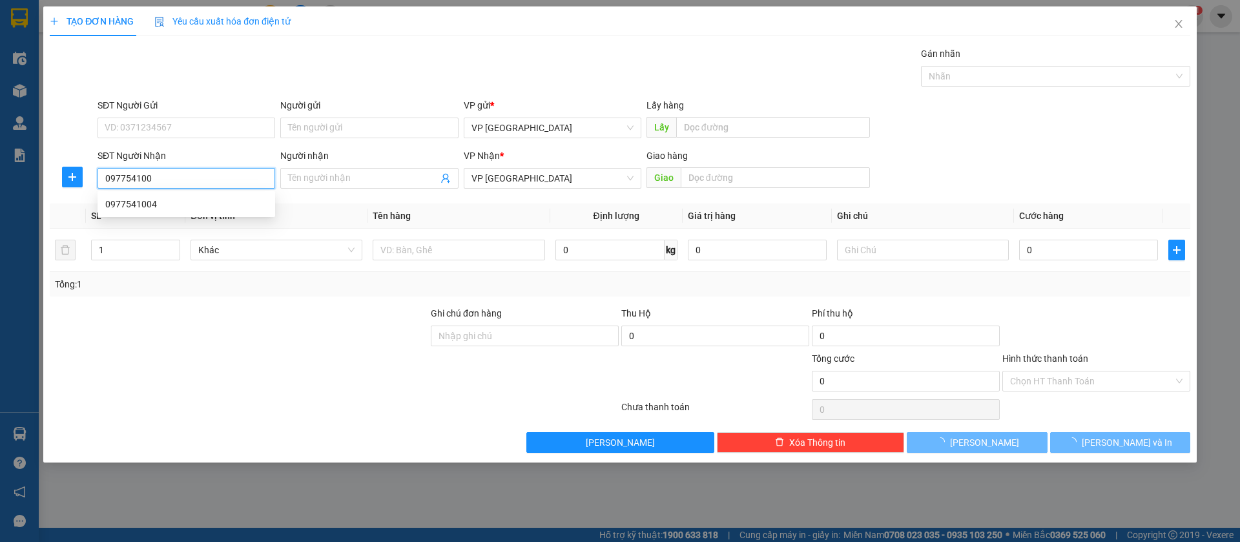
type input "0977541004"
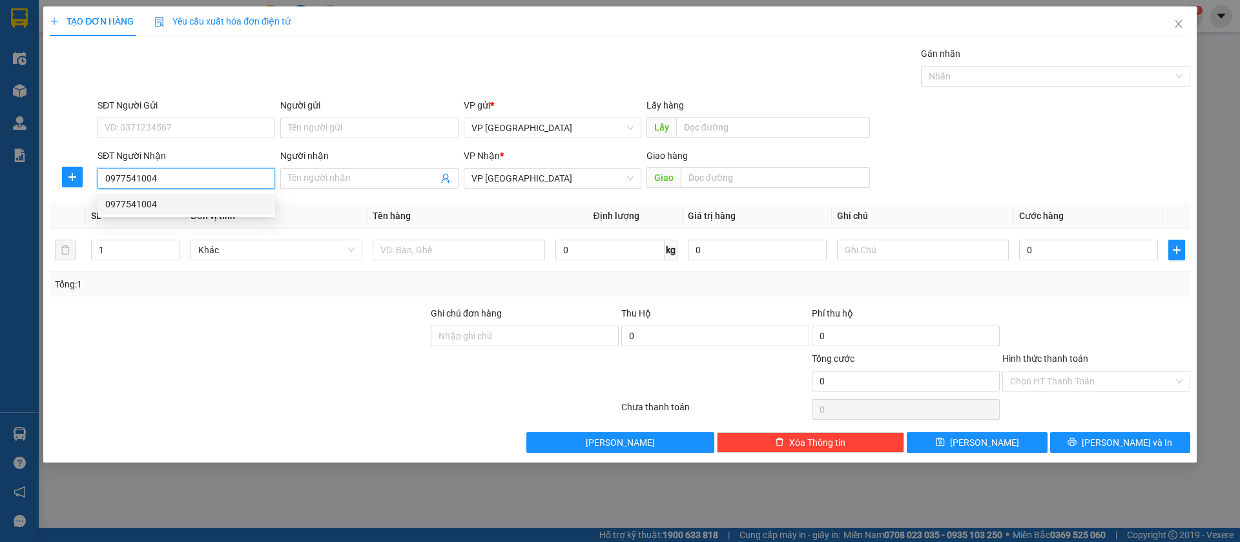
click at [206, 200] on div "0977541004" at bounding box center [186, 204] width 162 height 14
type input "[PERSON_NAME]"
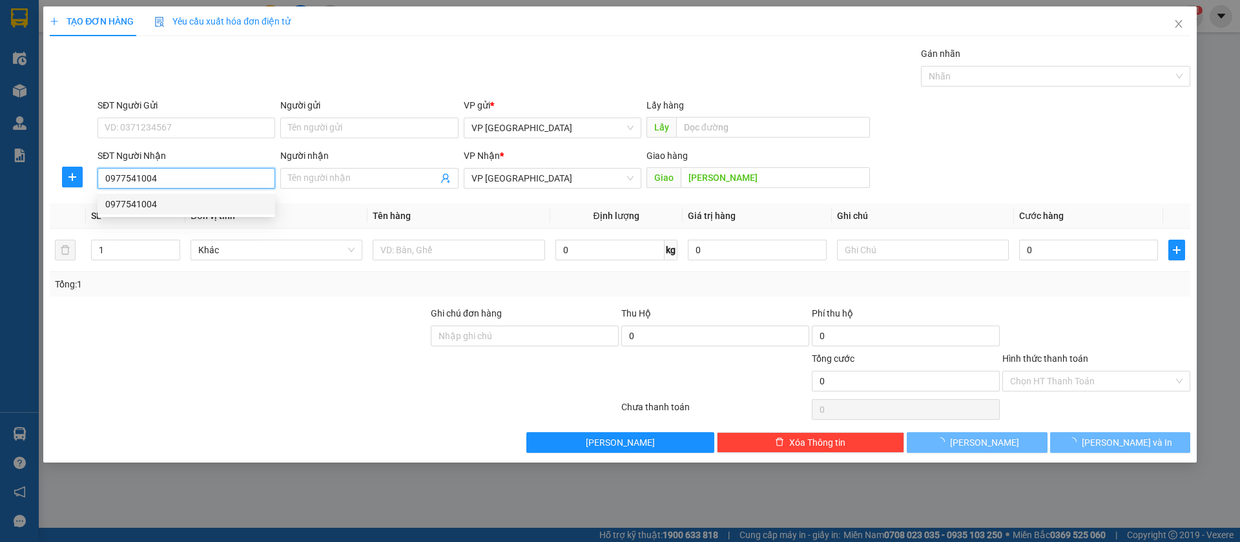
type input "70.000"
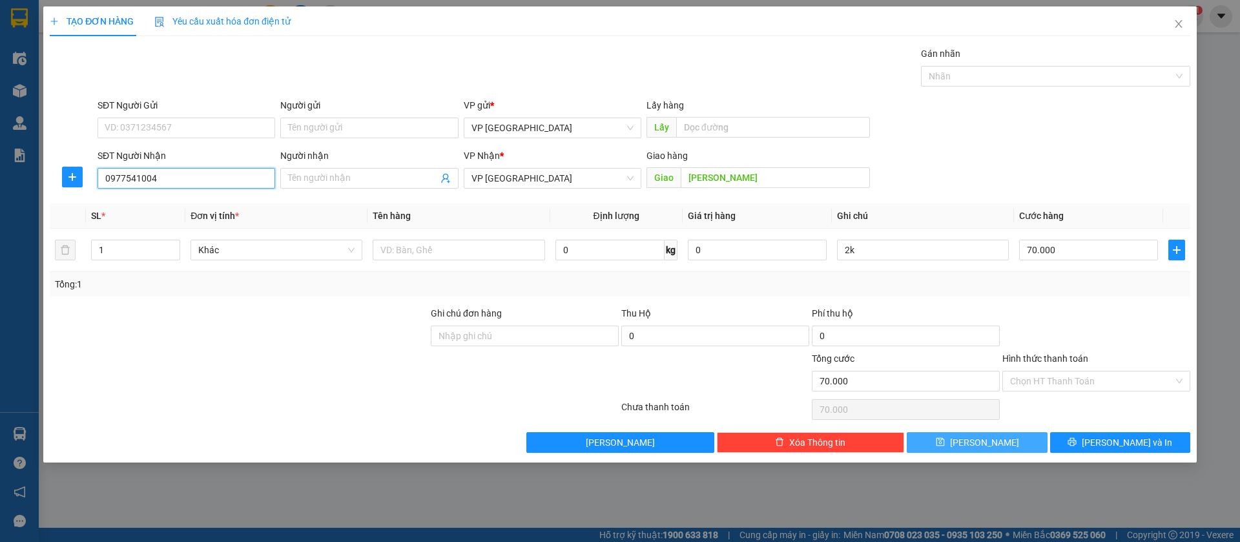
type input "0977541004"
click at [1030, 439] on button "[PERSON_NAME]" at bounding box center [977, 442] width 140 height 21
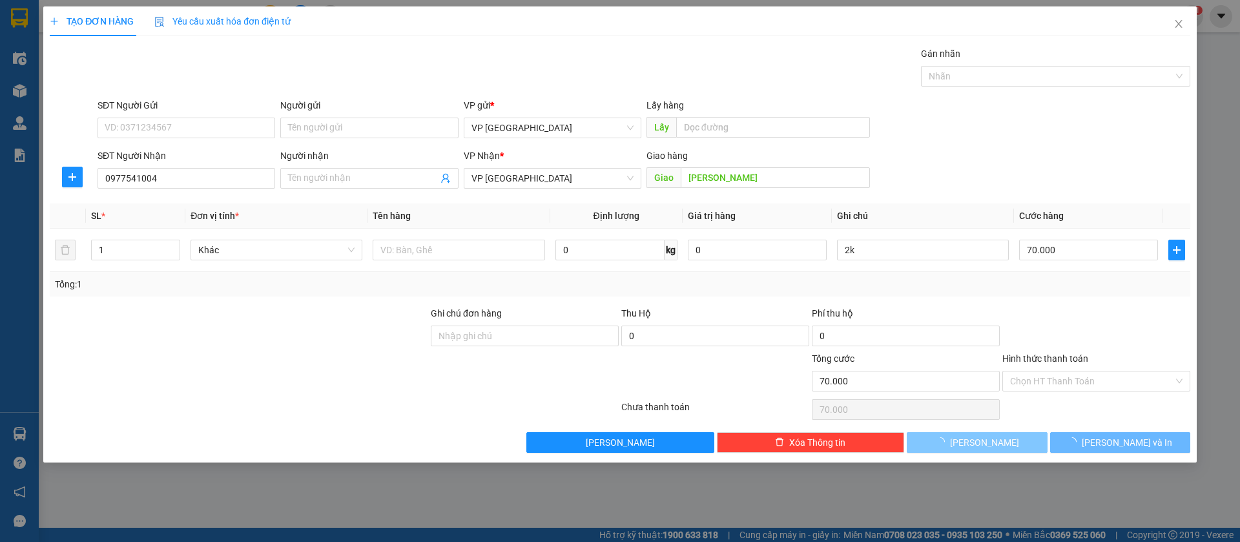
type input "0"
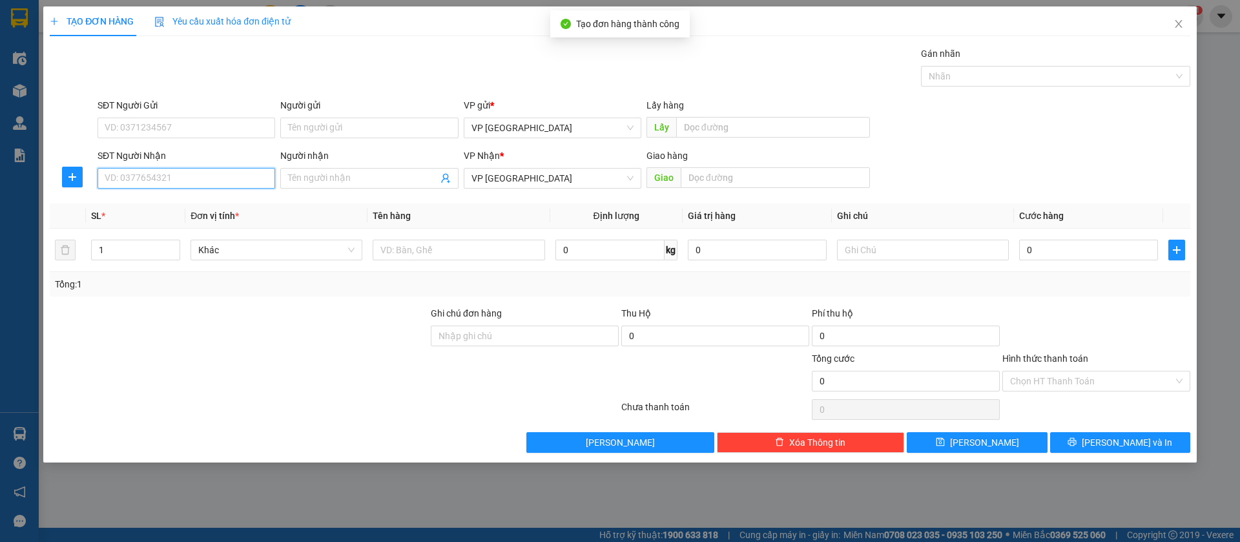
click at [248, 178] on input "SĐT Người Nhận" at bounding box center [187, 178] width 178 height 21
click at [234, 205] on div "0842000068 - a sáng" at bounding box center [186, 204] width 162 height 14
type input "0842000068"
type input "a sáng"
type input "bao trang my phuoc"
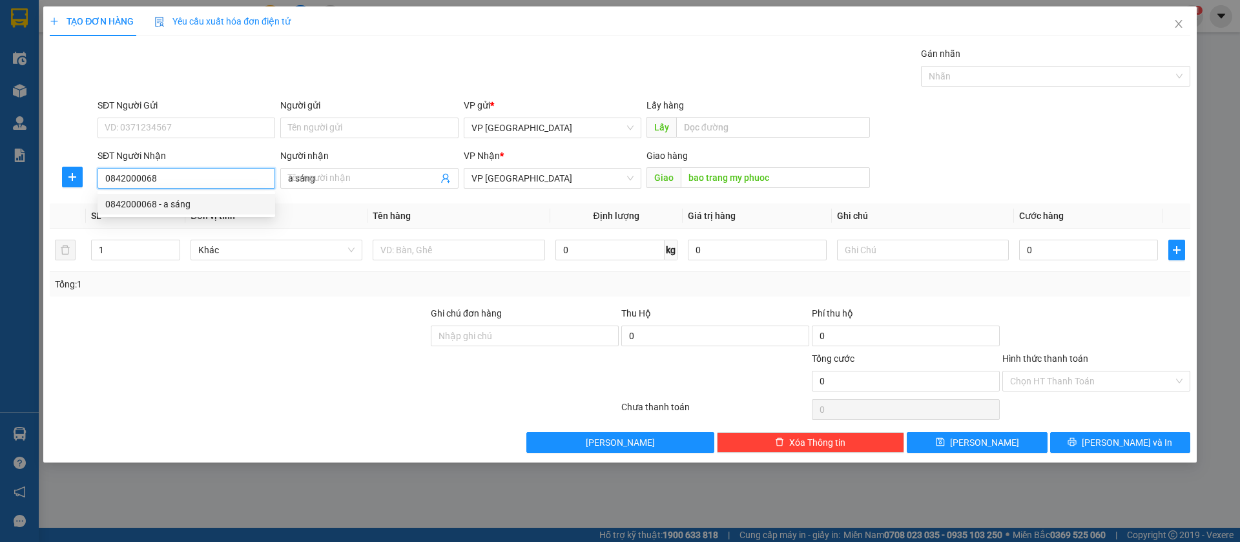
type input "100.000"
type input "0842000068"
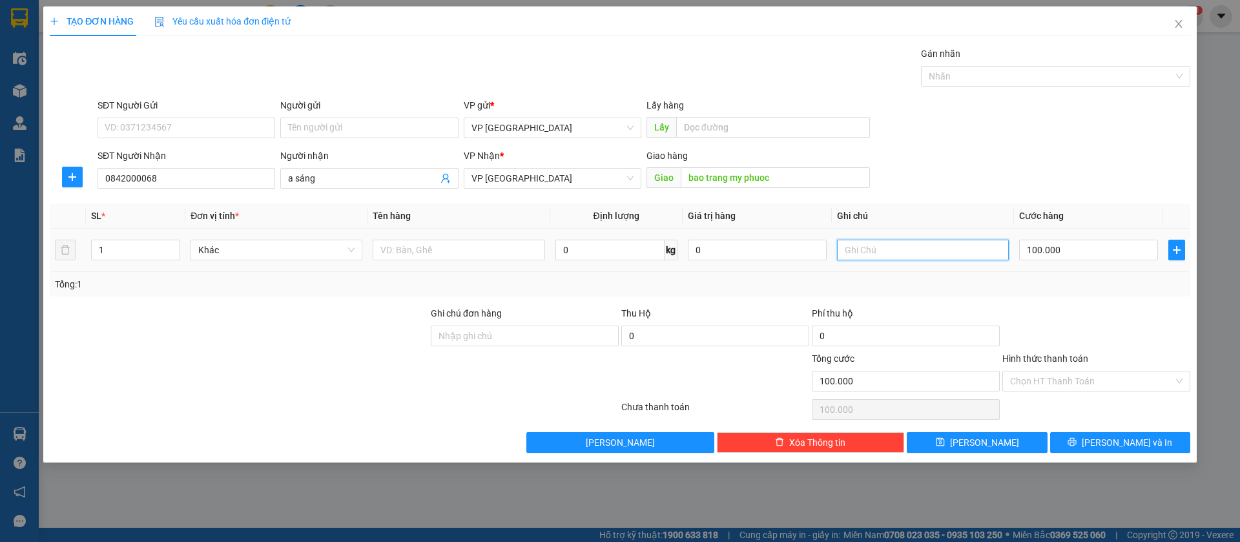
click at [972, 248] on input "text" at bounding box center [923, 250] width 172 height 21
type input "2k"
click at [1059, 253] on input "100.000" at bounding box center [1088, 250] width 139 height 21
type input "2"
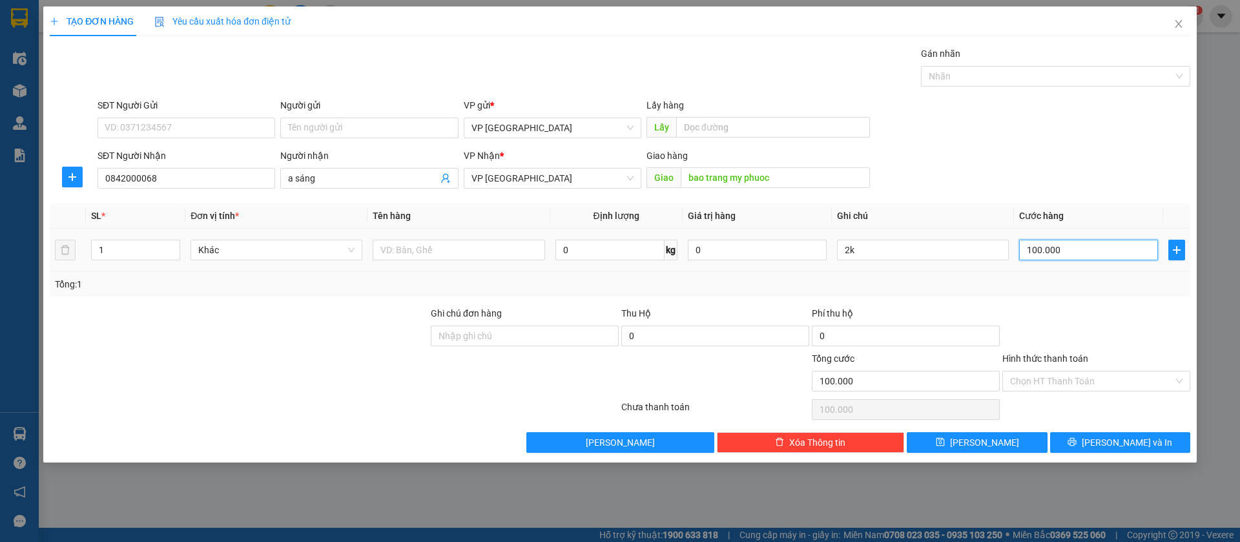
type input "2"
type input "20"
type input "200"
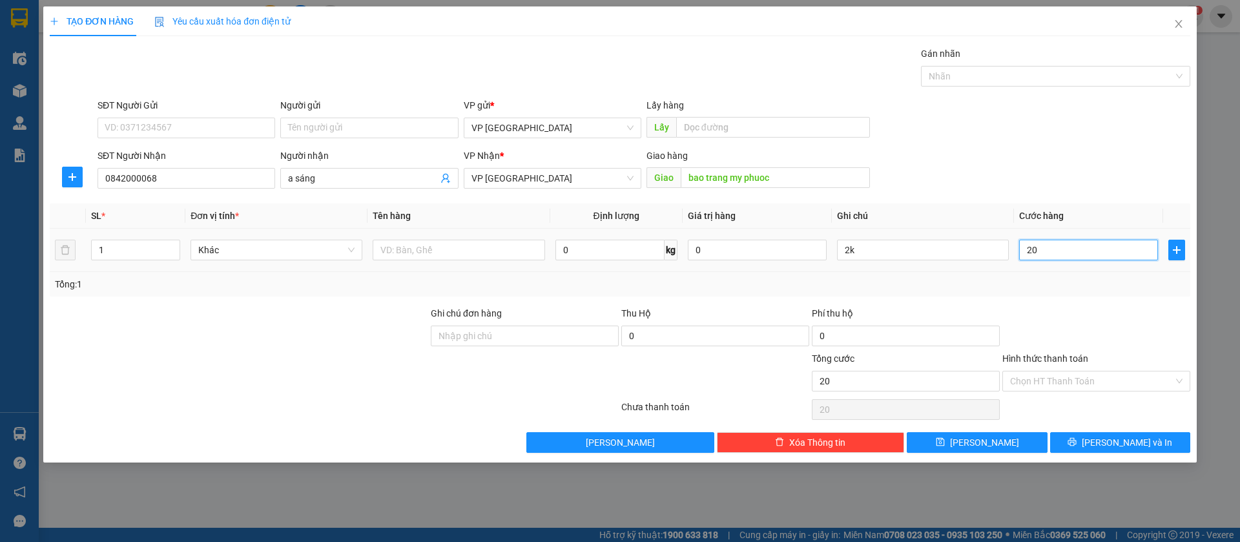
type input "200"
type input "2.000"
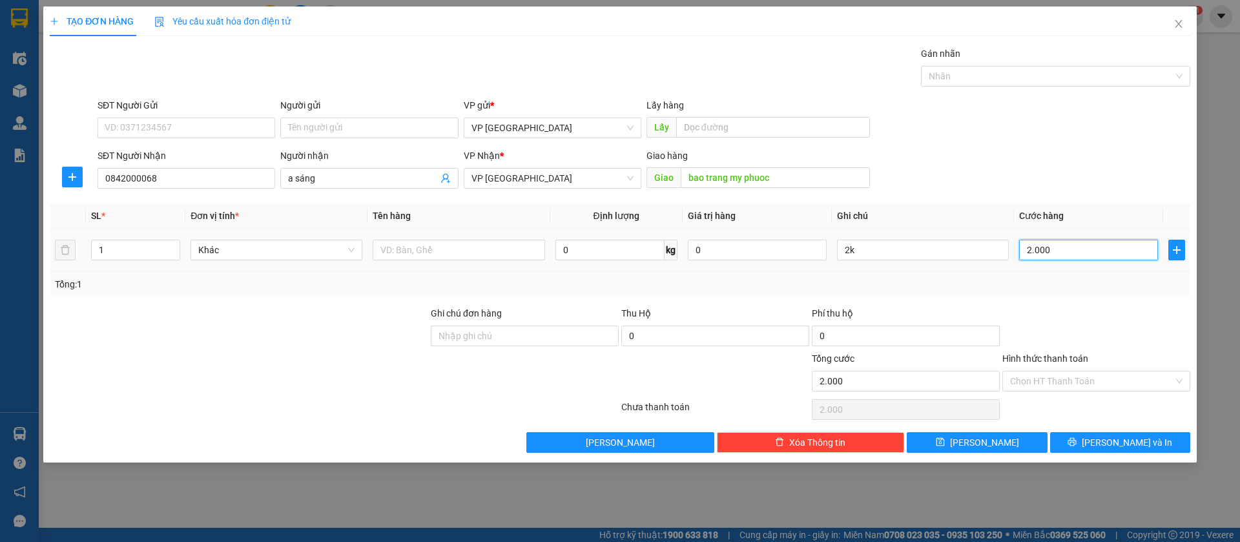
type input "20.000"
type input "200.000"
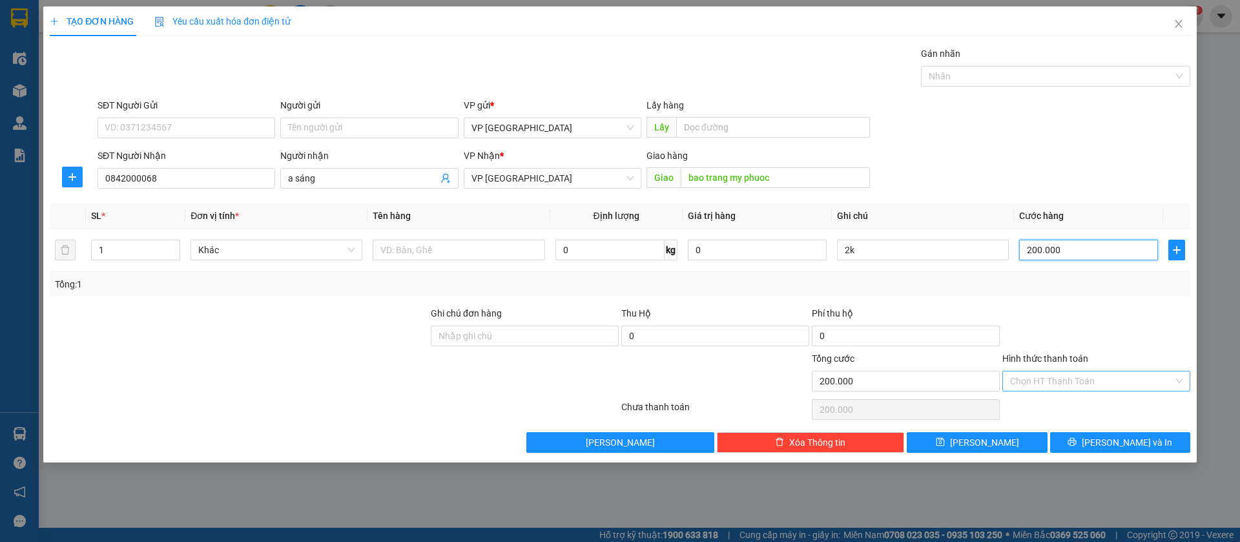
type input "200.000"
click at [1089, 375] on input "Hình thức thanh toán" at bounding box center [1091, 380] width 163 height 19
click at [1059, 406] on div "Tại văn phòng" at bounding box center [1096, 407] width 172 height 14
type input "0"
click at [1008, 440] on button "[PERSON_NAME]" at bounding box center [977, 442] width 140 height 21
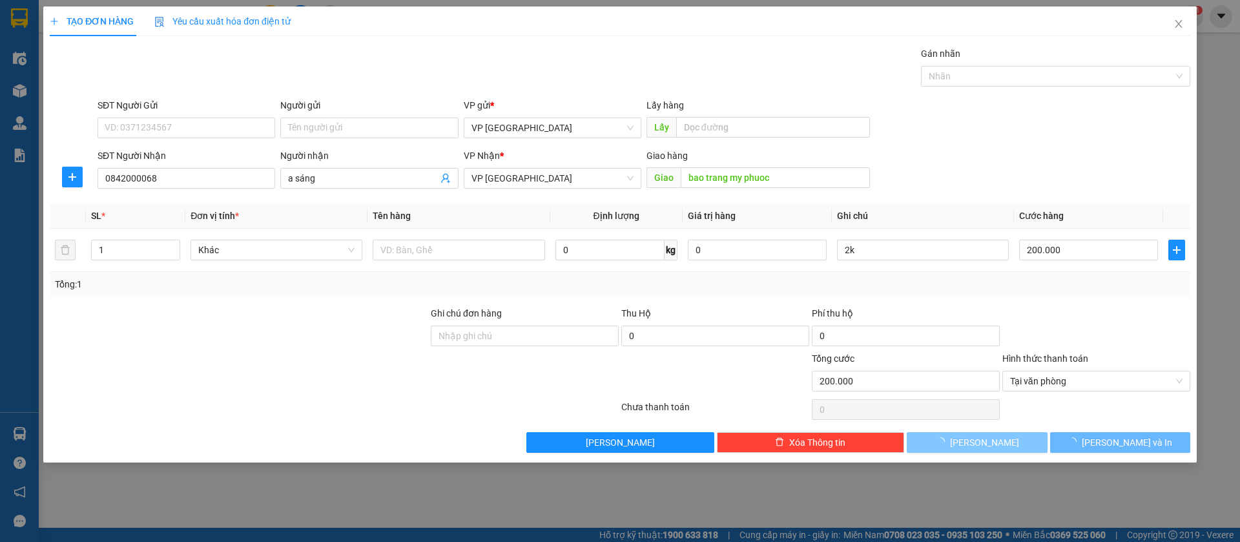
type input "0"
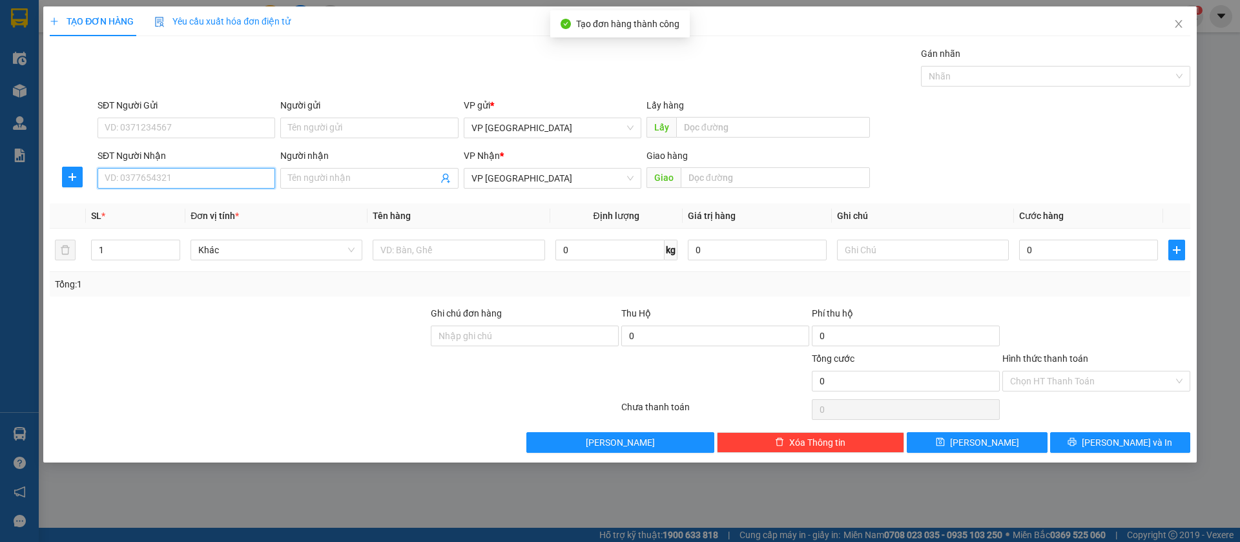
click at [228, 171] on input "SĐT Người Nhận" at bounding box center [187, 178] width 178 height 21
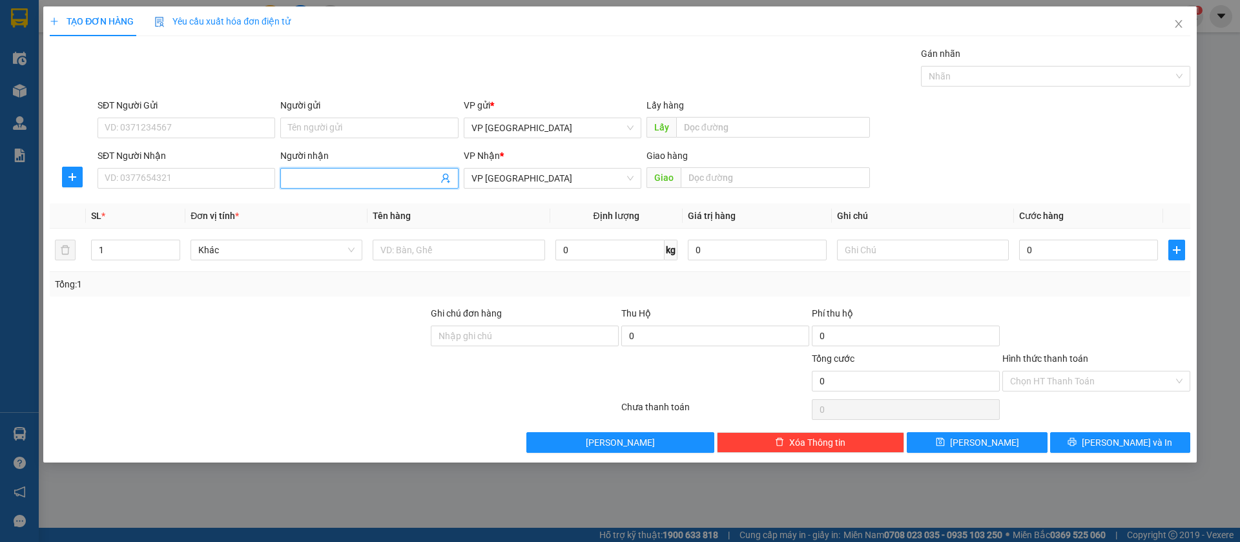
click at [294, 169] on span at bounding box center [369, 178] width 178 height 21
click at [359, 176] on input "[PERSON_NAME]" at bounding box center [362, 178] width 149 height 14
type input "[PERSON_NAME] binh long"
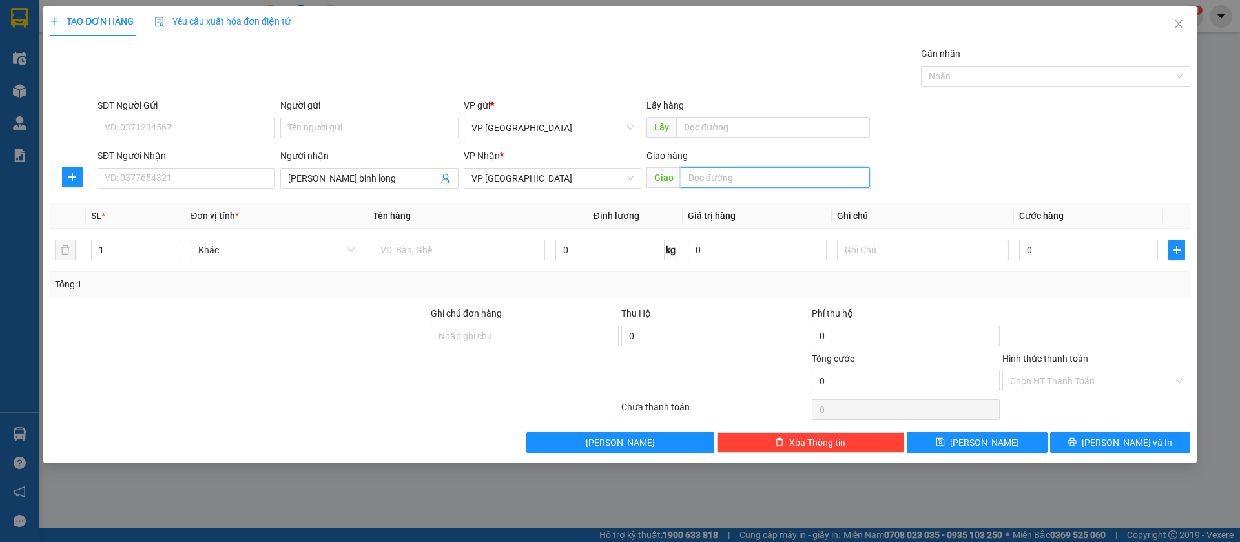
click at [721, 177] on input "text" at bounding box center [775, 177] width 189 height 21
type input "[PERSON_NAME] binh long"
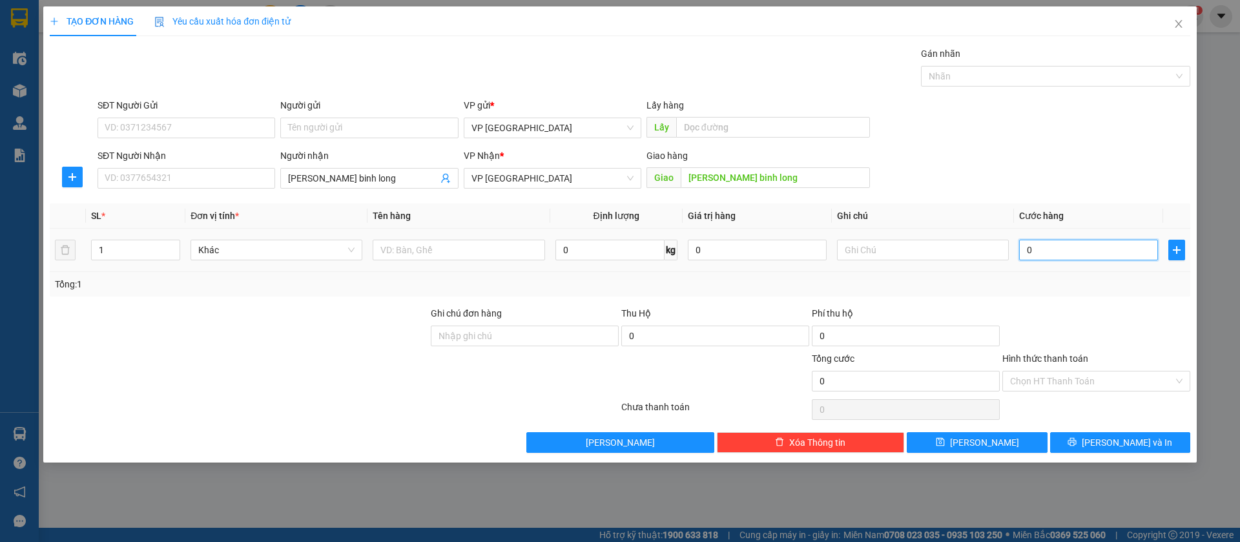
click at [1071, 248] on input "0" at bounding box center [1088, 250] width 139 height 21
type input "1"
type input "10"
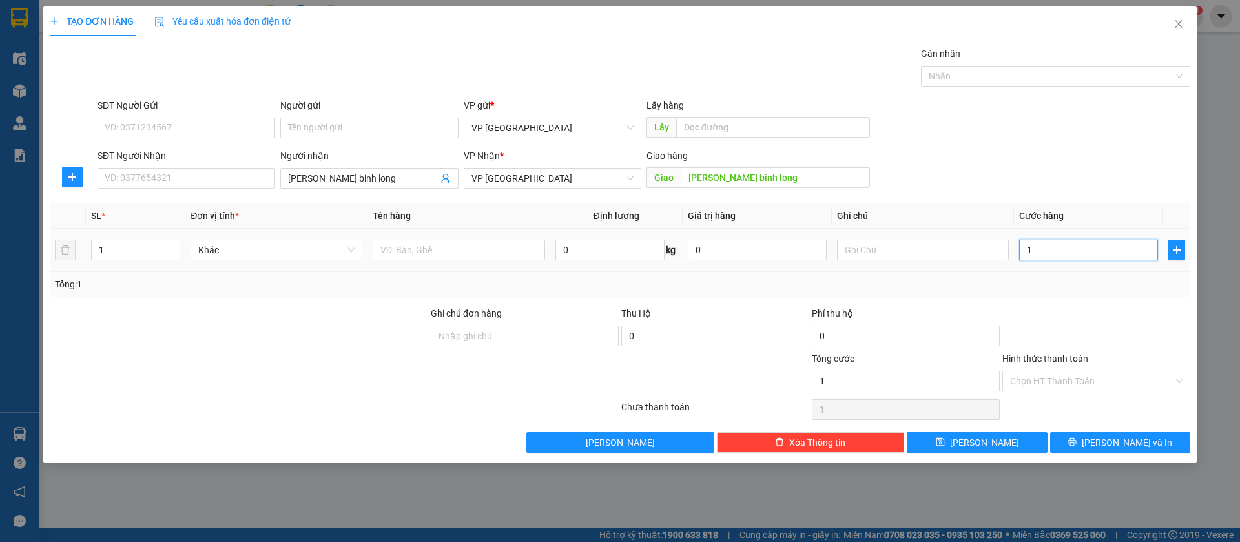
type input "10"
type input "100"
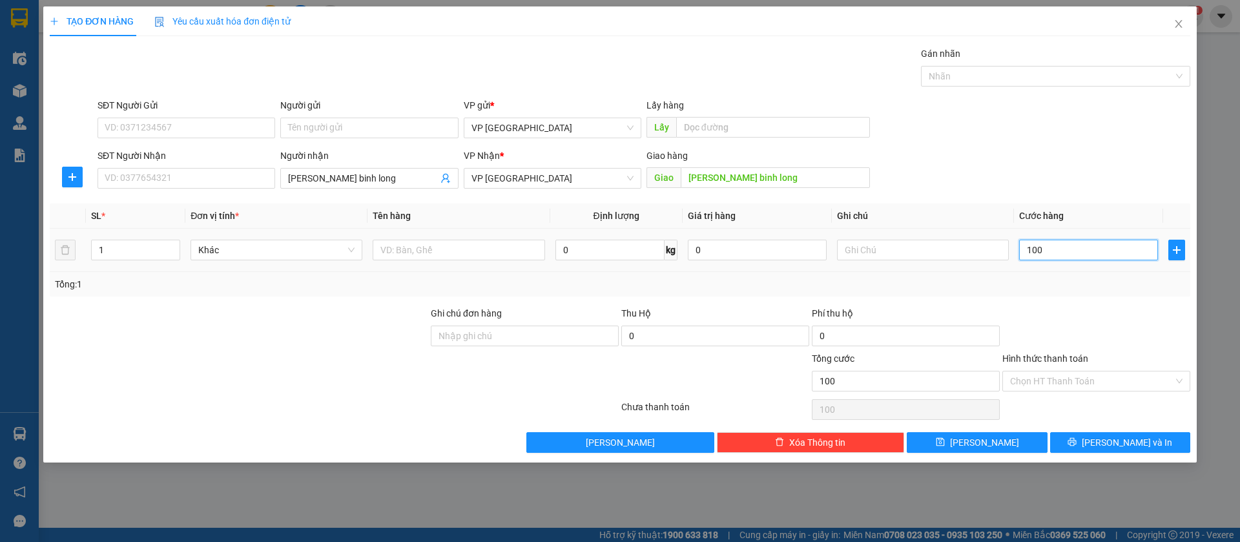
type input "1.000"
type input "10.000"
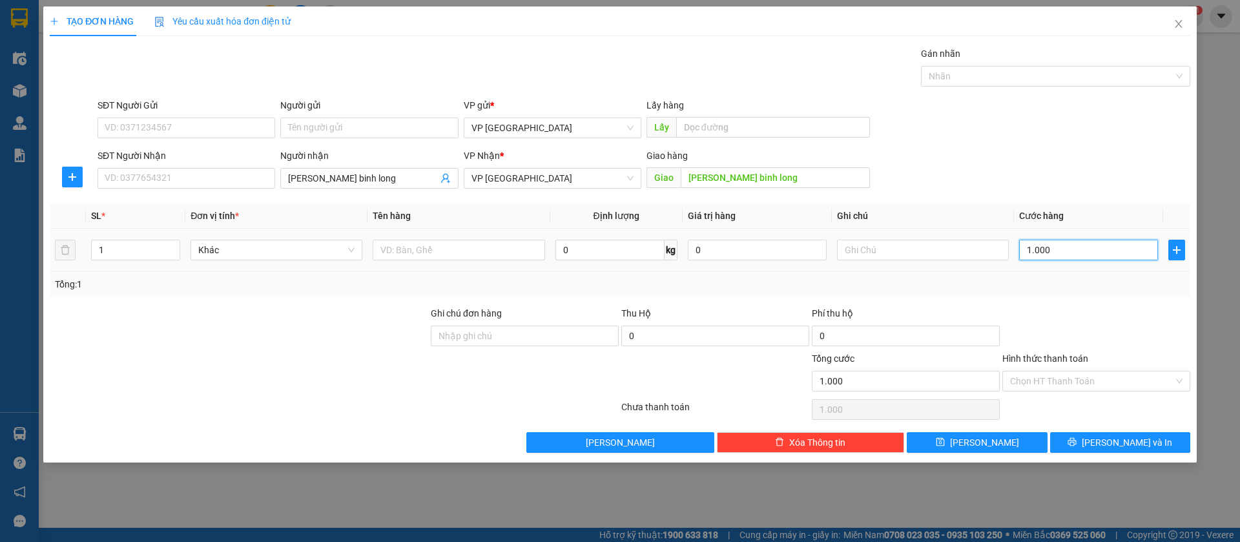
type input "10.000"
type input "100.000"
click at [1032, 440] on button "[PERSON_NAME]" at bounding box center [977, 442] width 140 height 21
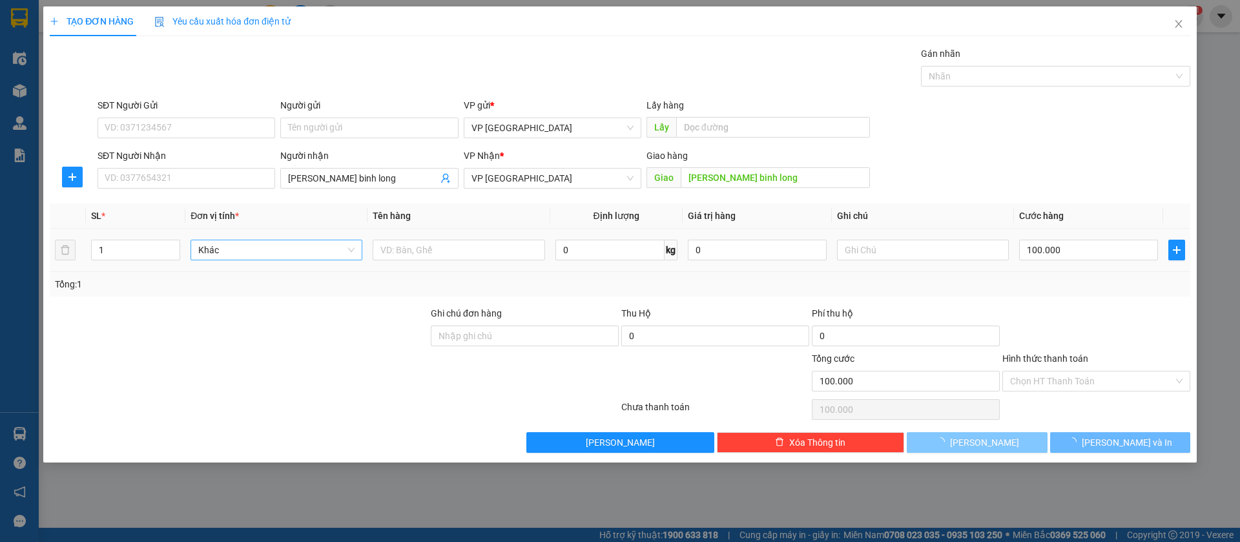
type input "0"
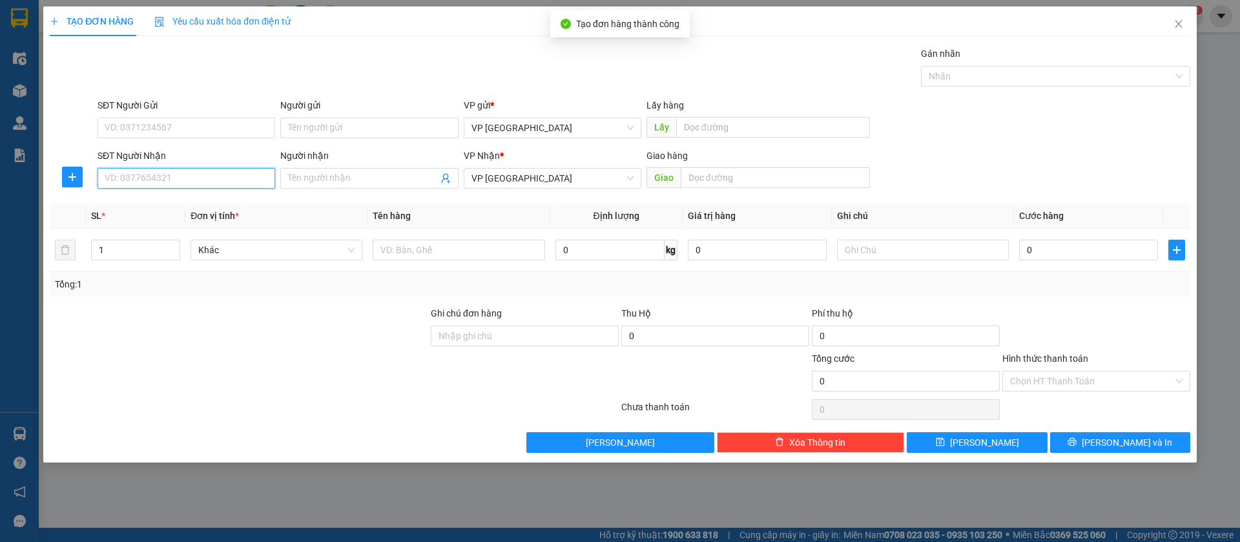
click at [236, 174] on input "SĐT Người Nhận" at bounding box center [187, 178] width 178 height 21
click at [1179, 21] on icon "close" at bounding box center [1179, 24] width 10 height 10
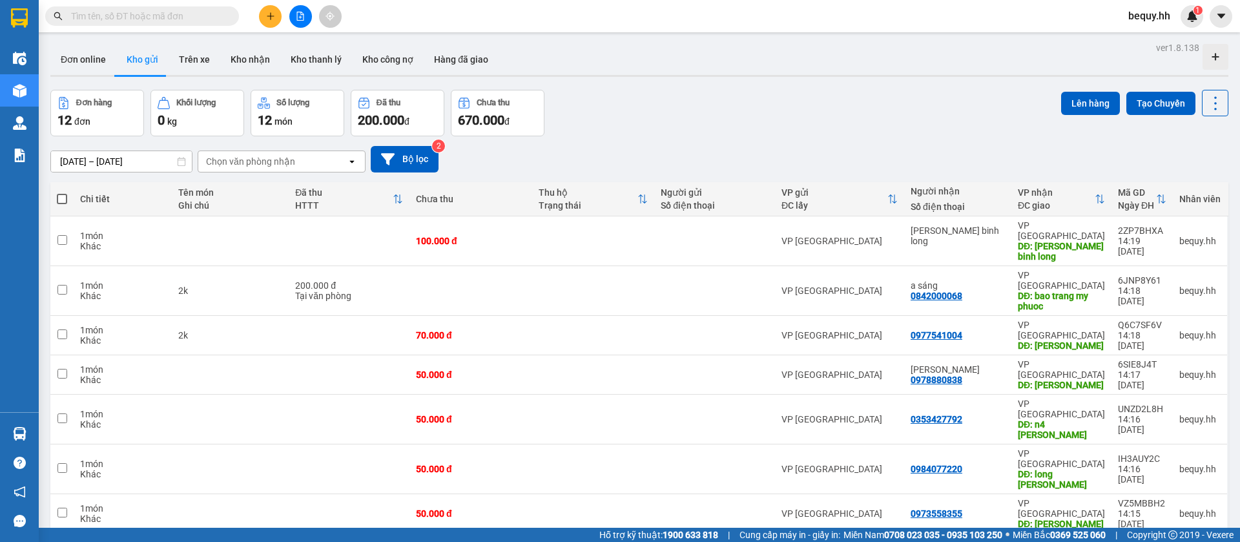
click at [60, 188] on th at bounding box center [61, 199] width 23 height 34
click at [61, 194] on span at bounding box center [62, 199] width 10 height 10
click at [62, 192] on input "checkbox" at bounding box center [62, 192] width 0 height 0
checkbox input "true"
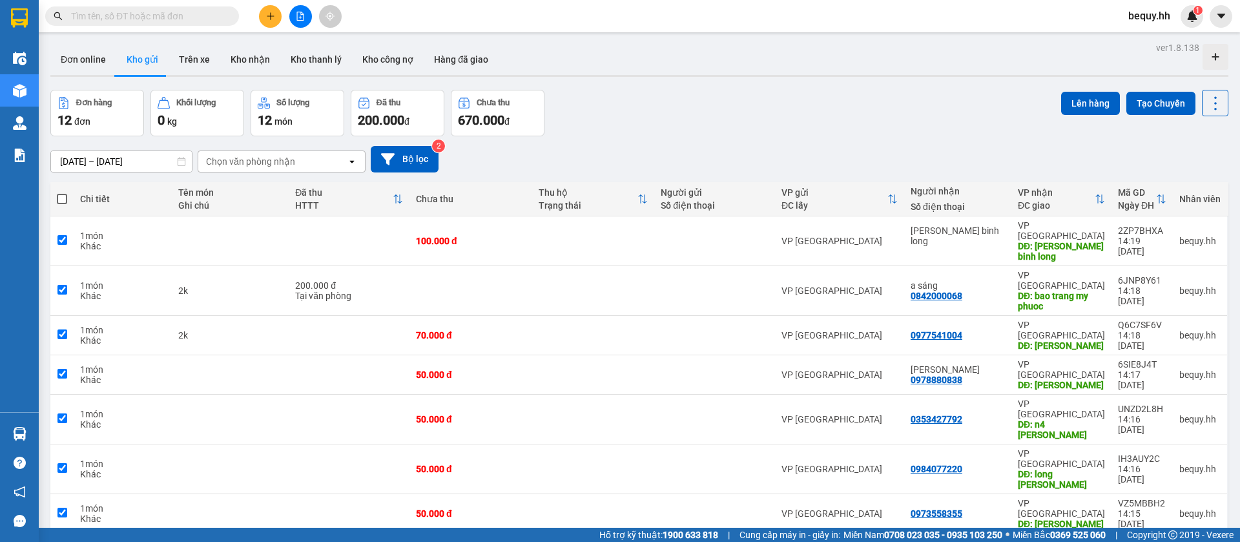
checkbox input "true"
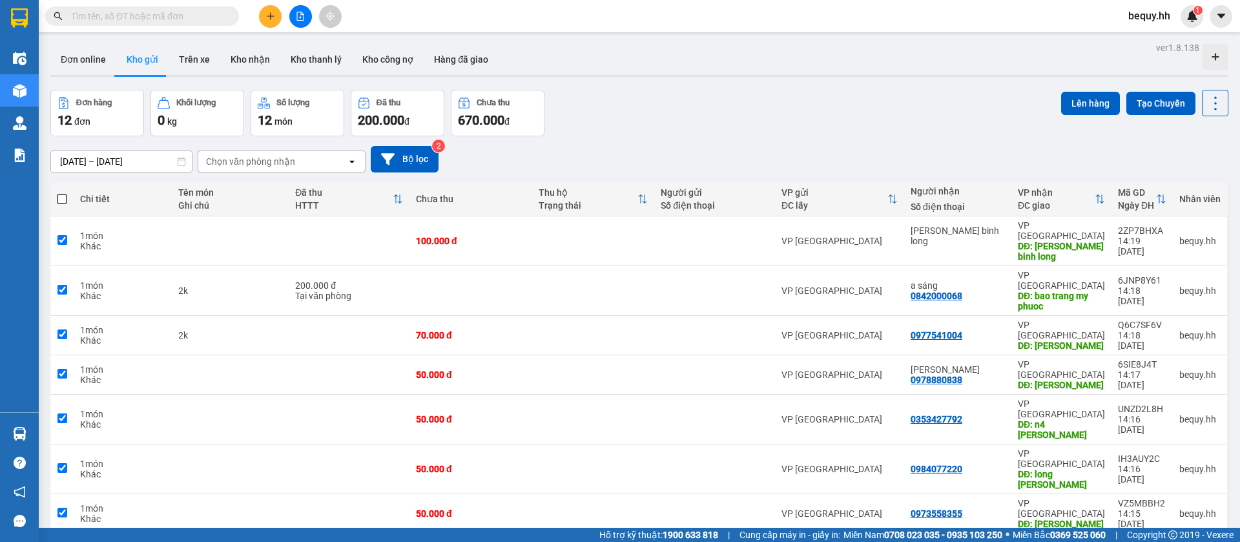
checkbox input "true"
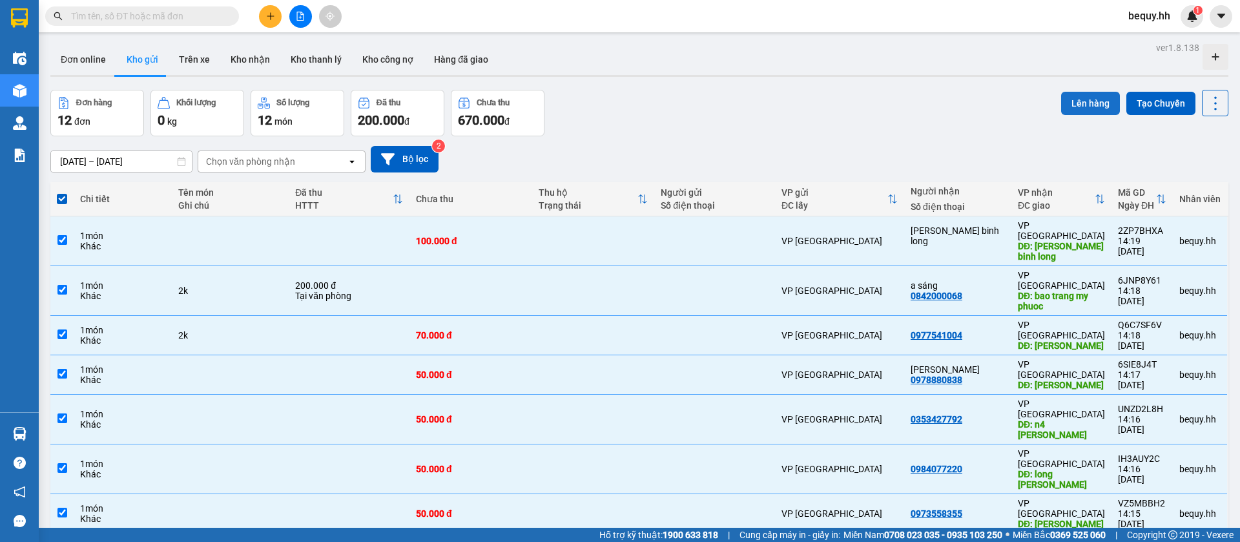
click at [1084, 101] on button "Lên hàng" at bounding box center [1090, 103] width 59 height 23
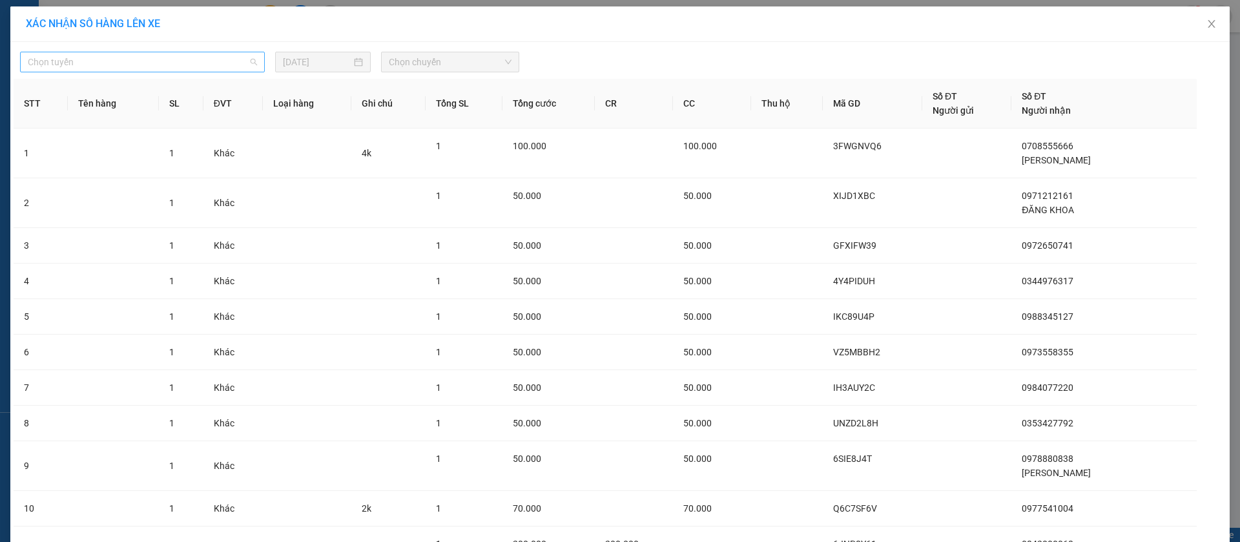
click at [217, 61] on span "Chọn tuyến" at bounding box center [142, 61] width 229 height 19
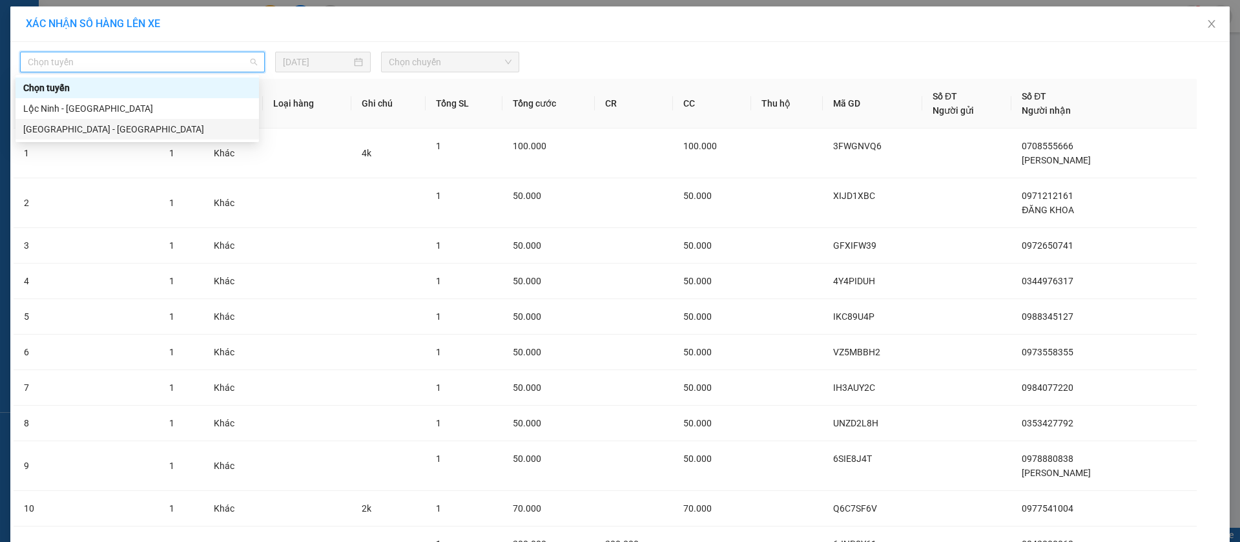
click at [115, 131] on div "[GEOGRAPHIC_DATA] - [GEOGRAPHIC_DATA]" at bounding box center [137, 129] width 228 height 14
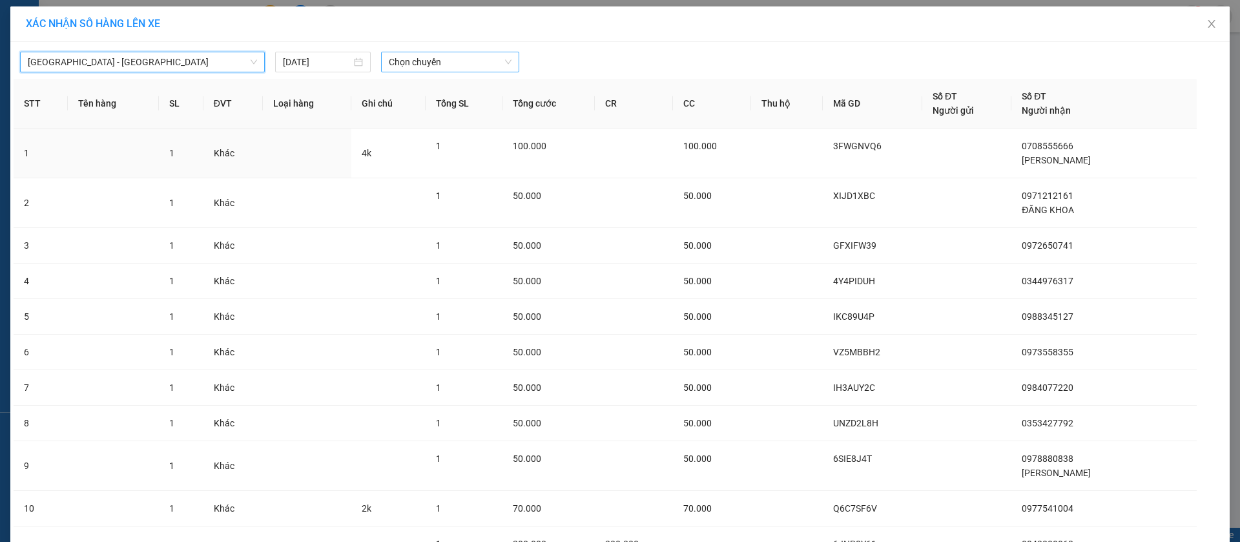
click at [435, 57] on span "Chọn chuyến" at bounding box center [450, 61] width 123 height 19
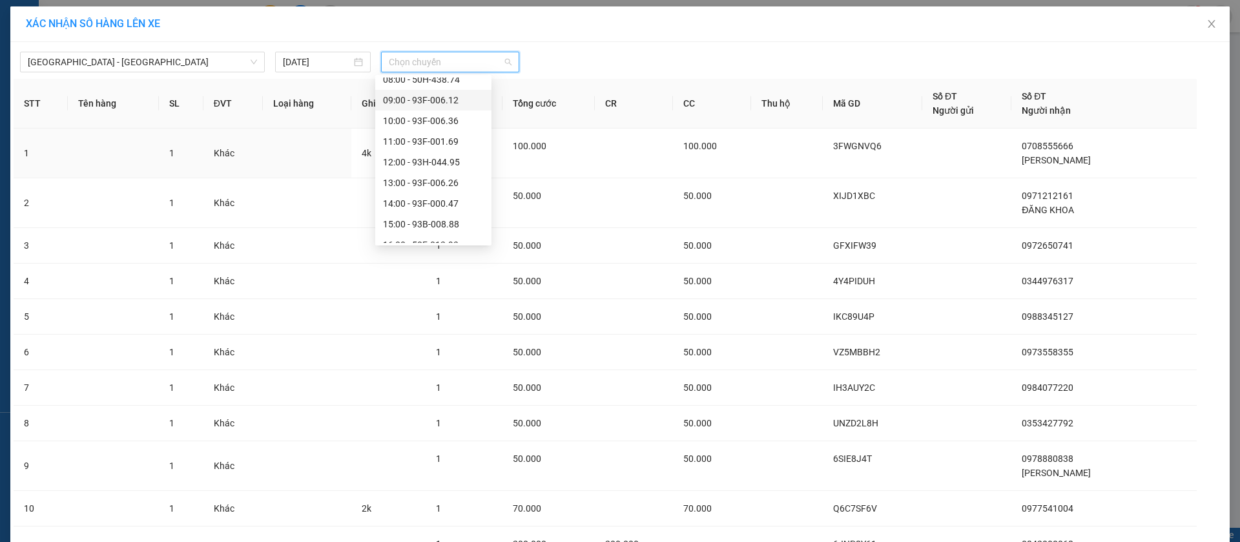
scroll to position [194, 0]
click at [459, 78] on div "13:00 - 93F-006.26" at bounding box center [433, 80] width 101 height 14
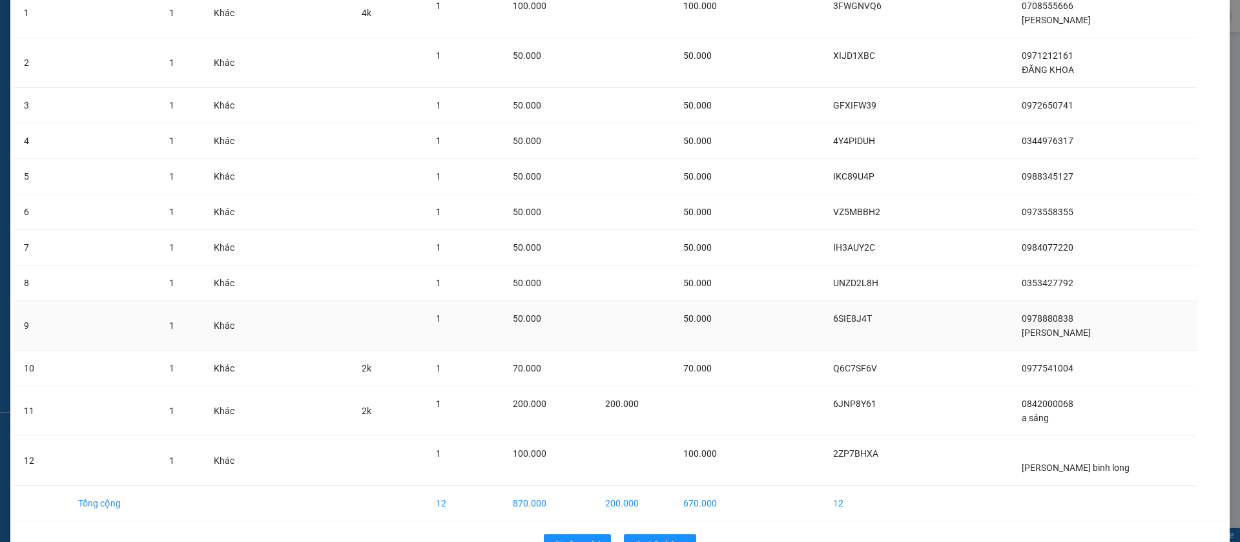
scroll to position [186, 0]
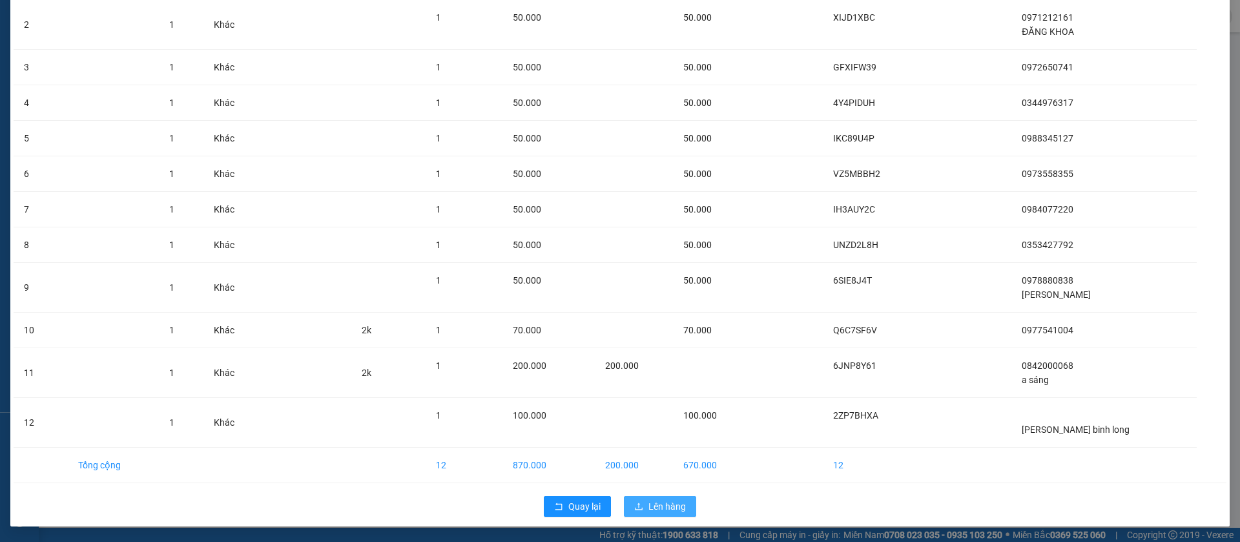
click at [638, 505] on button "Lên hàng" at bounding box center [660, 506] width 72 height 21
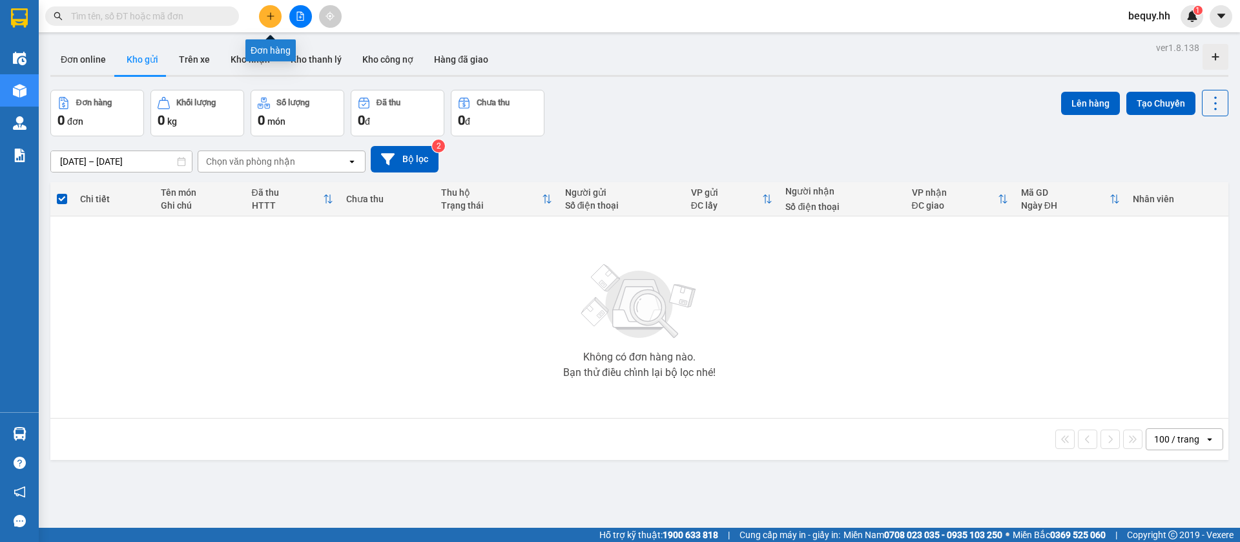
click at [279, 19] on button at bounding box center [270, 16] width 23 height 23
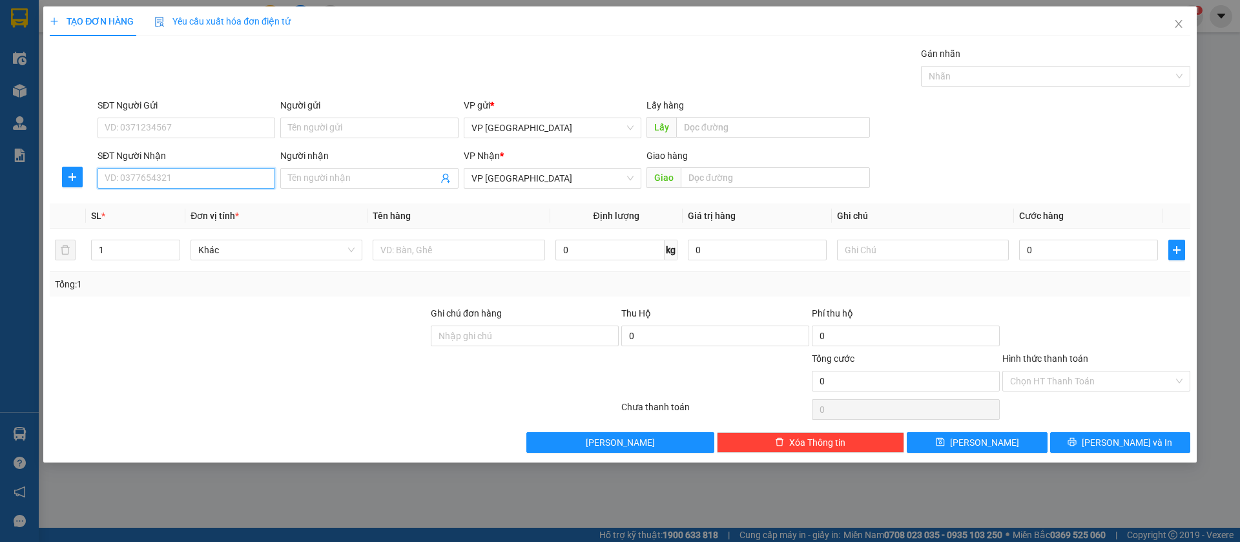
click at [239, 176] on input "SĐT Người Nhận" at bounding box center [187, 178] width 178 height 21
type input "0363242027"
click at [217, 203] on div "0363242027 - chị [PERSON_NAME]" at bounding box center [186, 204] width 162 height 14
type input "chị [PERSON_NAME]"
type input "nga bu lộc ninh"
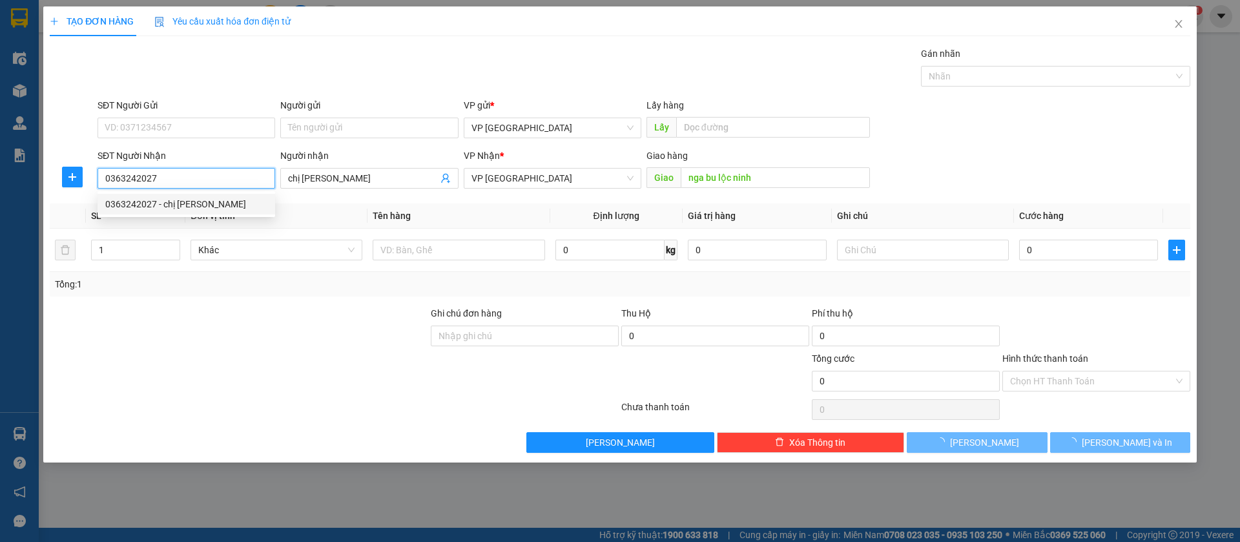
type input "50.000"
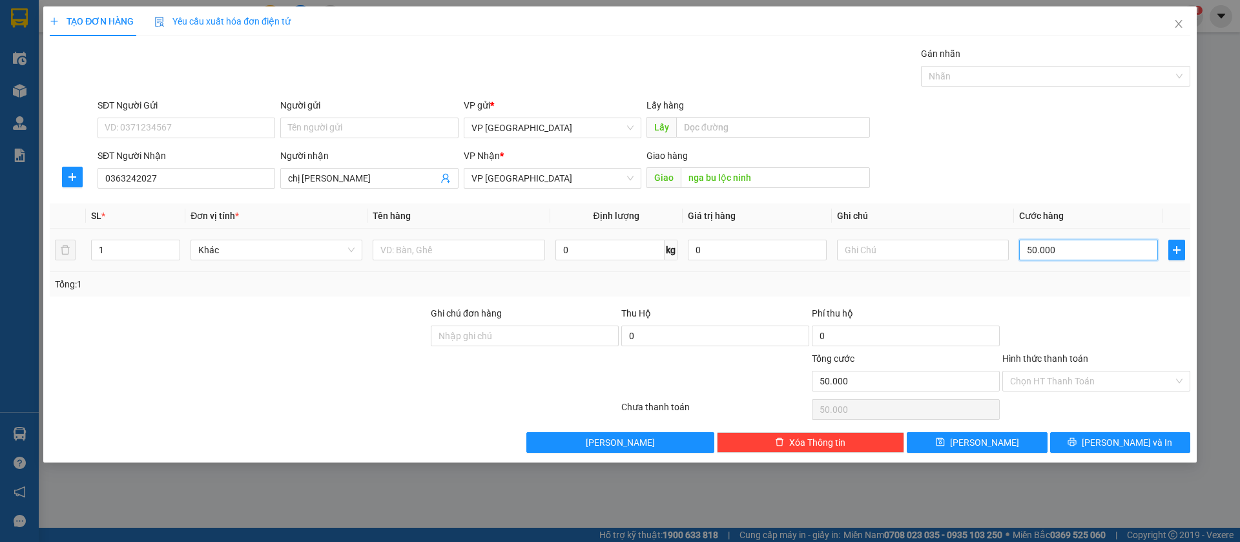
click at [1042, 246] on input "50.000" at bounding box center [1088, 250] width 139 height 21
click at [1022, 437] on button "[PERSON_NAME]" at bounding box center [977, 442] width 140 height 21
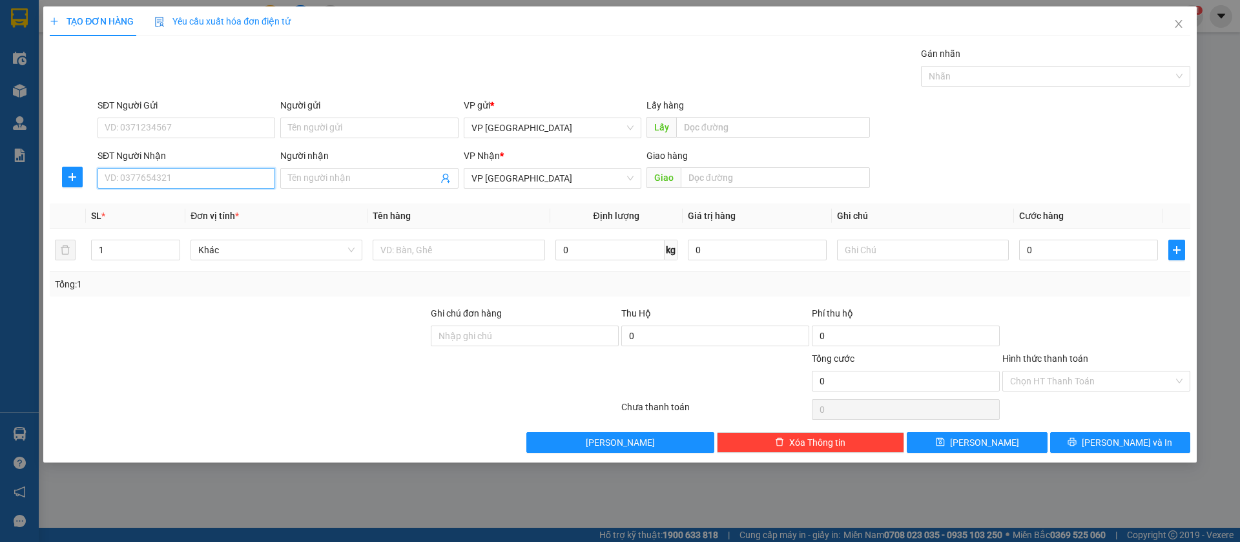
click at [158, 172] on input "SĐT Người Nhận" at bounding box center [187, 178] width 178 height 21
click at [149, 199] on div "0963712341" at bounding box center [186, 204] width 162 height 14
click at [1013, 443] on button "[PERSON_NAME]" at bounding box center [977, 442] width 140 height 21
click at [242, 181] on input "SĐT Người Nhận" at bounding box center [187, 178] width 178 height 21
click at [236, 202] on div "0399778433 - [PERSON_NAME]" at bounding box center [186, 204] width 162 height 14
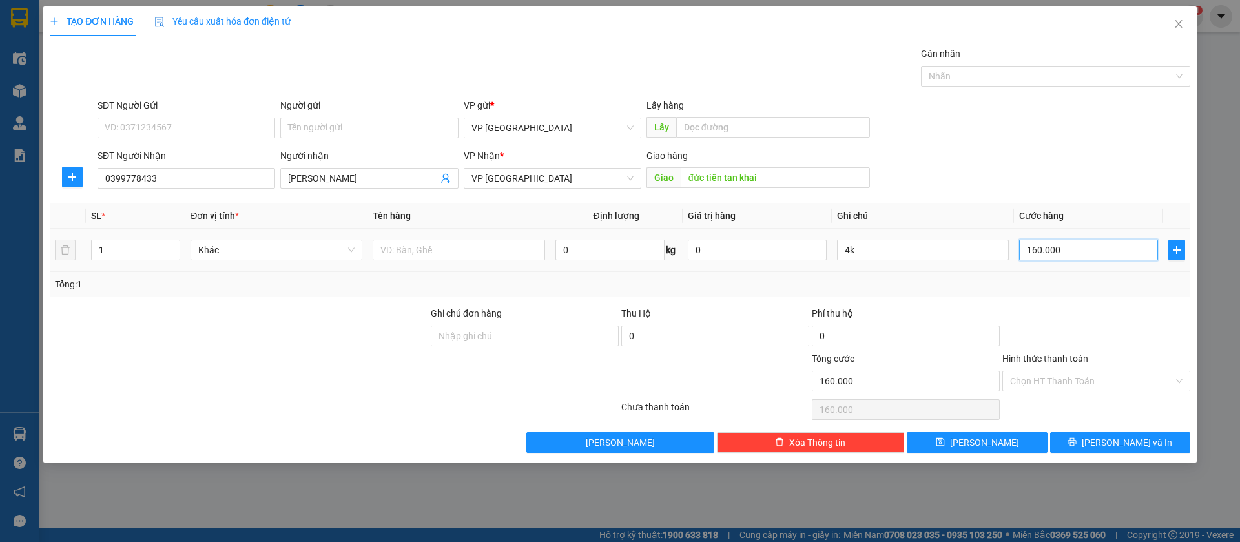
click at [1103, 253] on input "160.000" at bounding box center [1088, 250] width 139 height 21
click at [990, 254] on input "4k" at bounding box center [923, 250] width 172 height 21
click at [992, 441] on button "[PERSON_NAME]" at bounding box center [977, 442] width 140 height 21
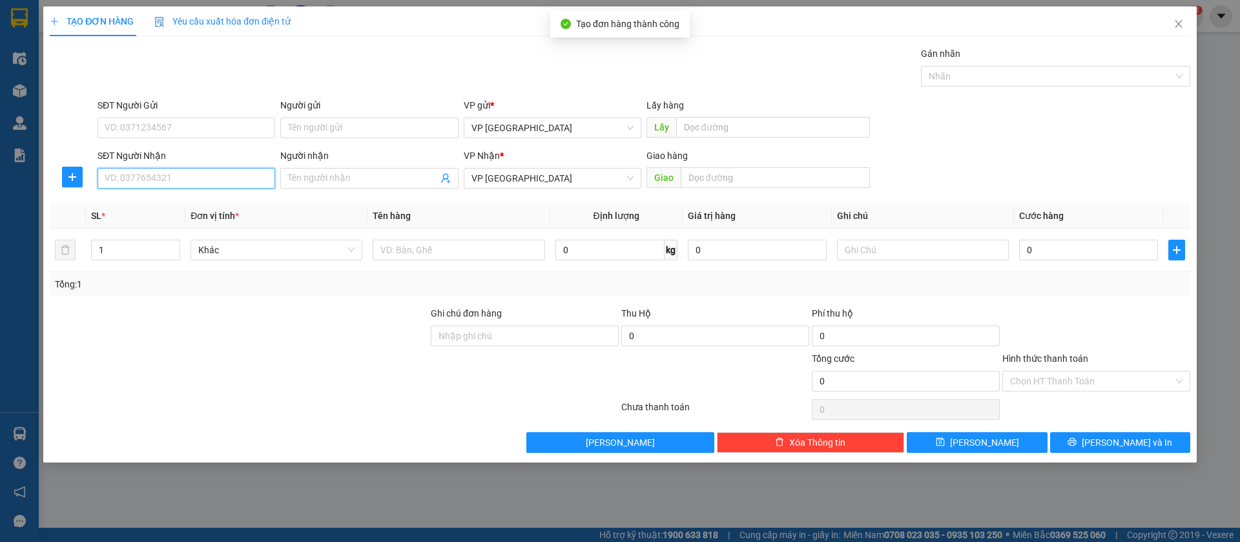
click at [161, 173] on input "SĐT Người Nhận" at bounding box center [187, 178] width 178 height 21
click at [164, 203] on div "0974192993" at bounding box center [186, 204] width 162 height 14
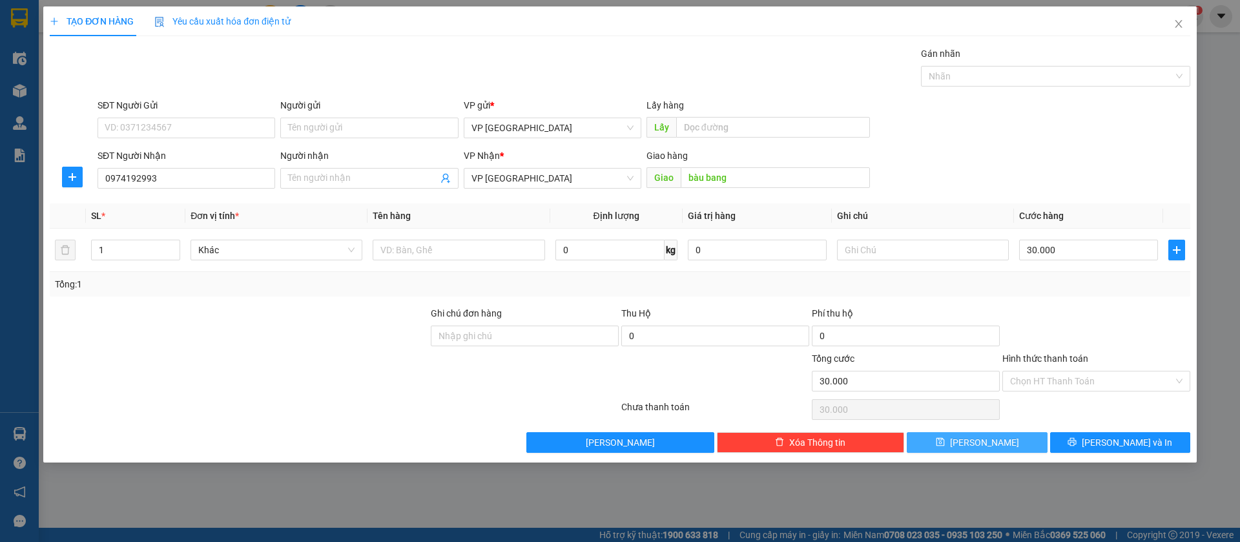
click at [1019, 439] on button "[PERSON_NAME]" at bounding box center [977, 442] width 140 height 21
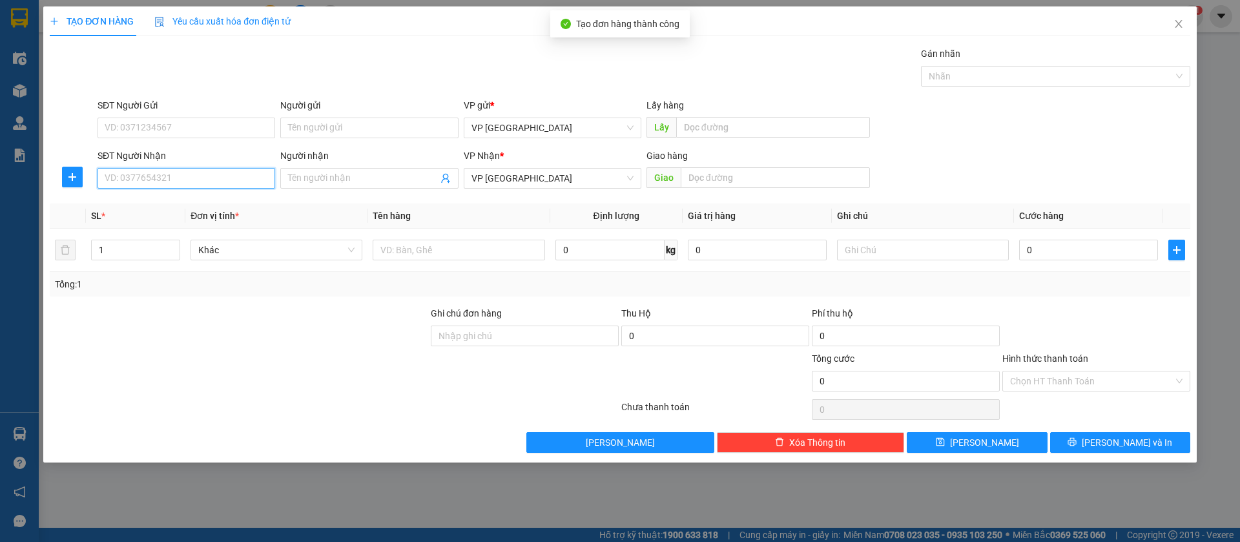
click at [209, 177] on input "SĐT Người Nhận" at bounding box center [187, 178] width 178 height 21
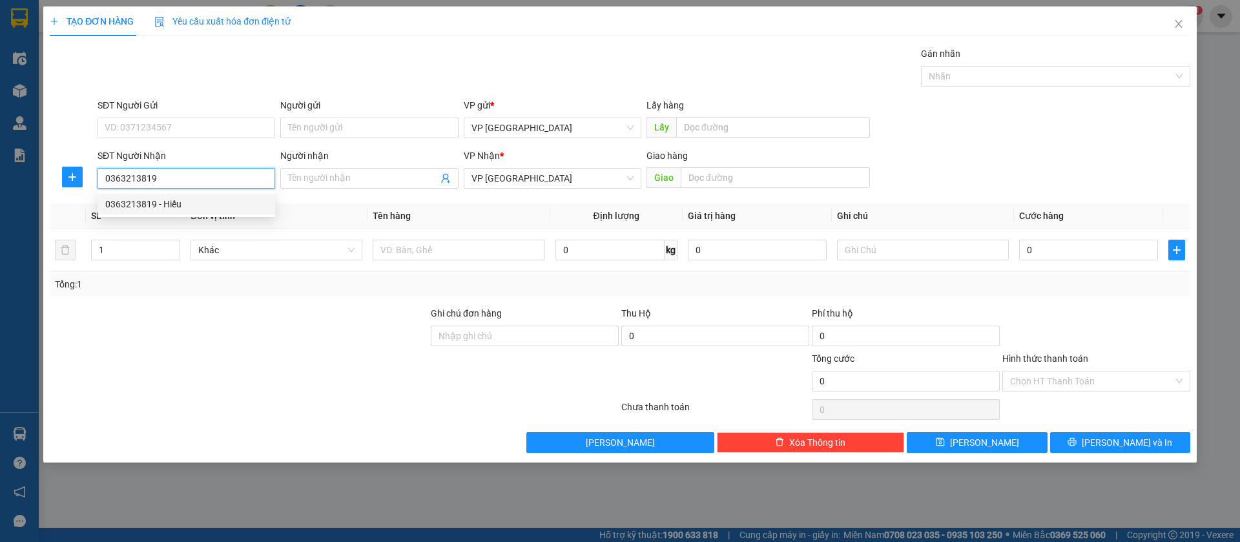
click at [206, 203] on div "0363213819 - Hiếu" at bounding box center [186, 204] width 162 height 14
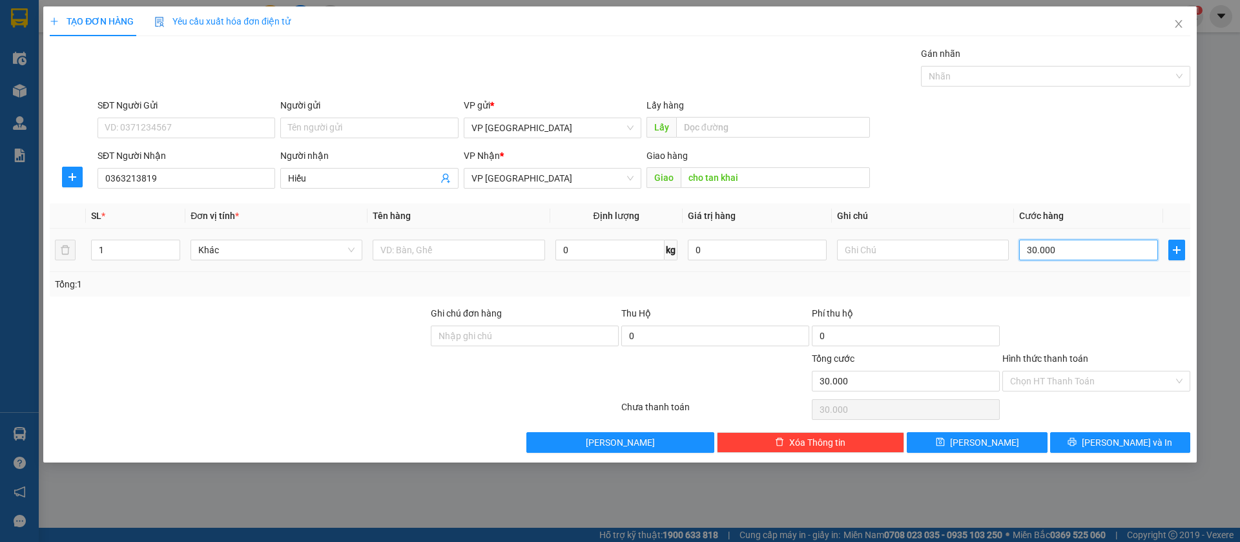
click at [1084, 249] on input "30.000" at bounding box center [1088, 250] width 139 height 21
click at [1017, 437] on button "[PERSON_NAME]" at bounding box center [977, 442] width 140 height 21
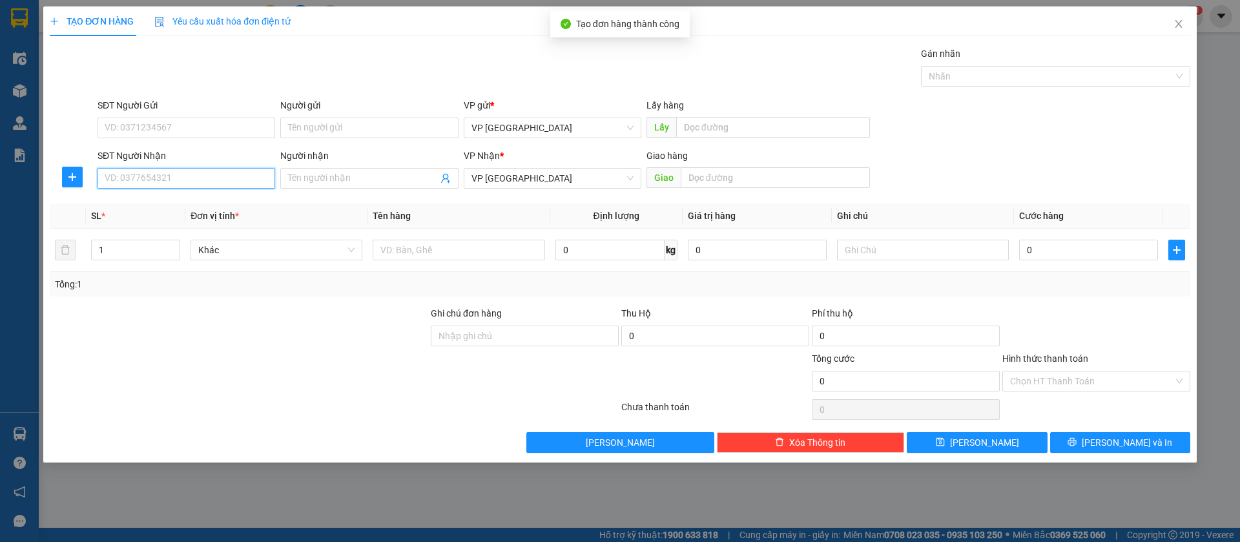
click at [187, 176] on input "SĐT Người Nhận" at bounding box center [187, 178] width 178 height 21
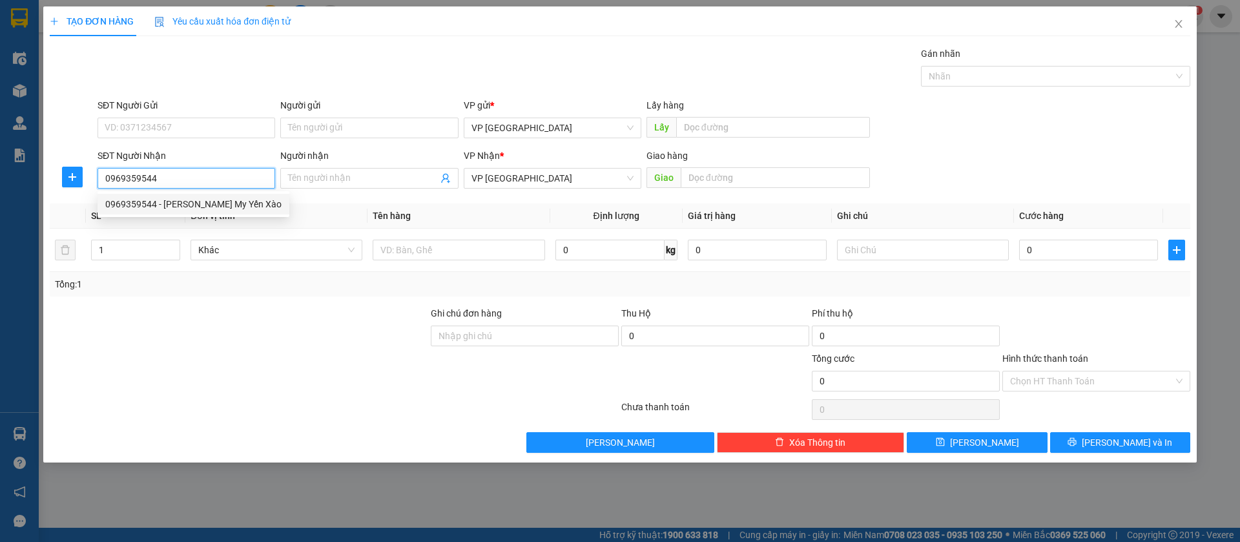
click at [203, 202] on div "0969359544 - [PERSON_NAME] My Yến Xào" at bounding box center [193, 204] width 176 height 14
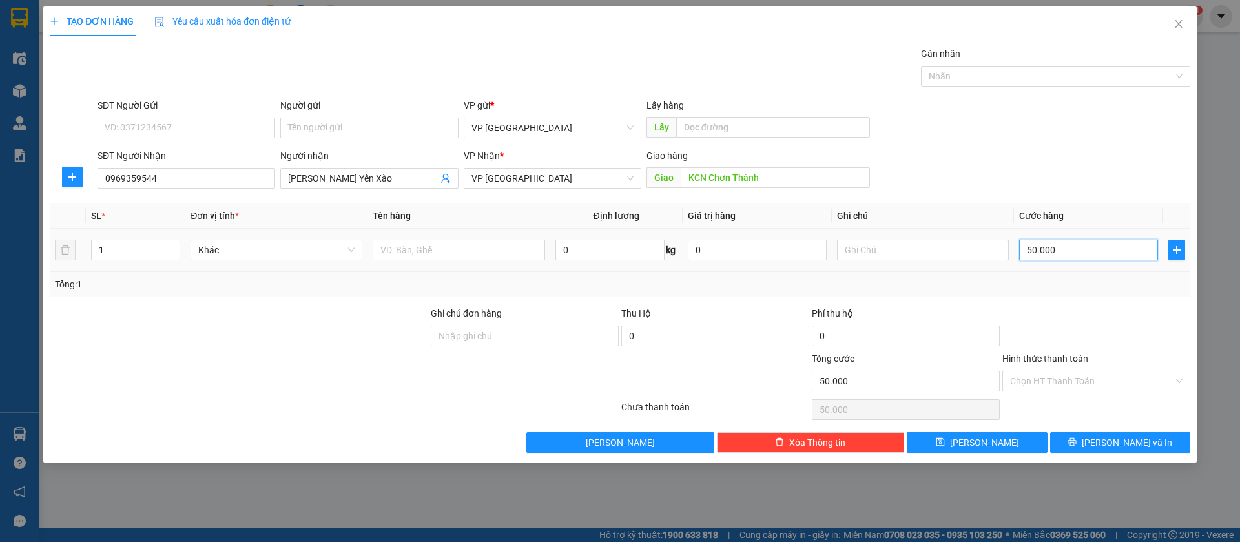
click at [1044, 241] on input "50.000" at bounding box center [1088, 250] width 139 height 21
click at [984, 444] on span "[PERSON_NAME]" at bounding box center [984, 442] width 69 height 14
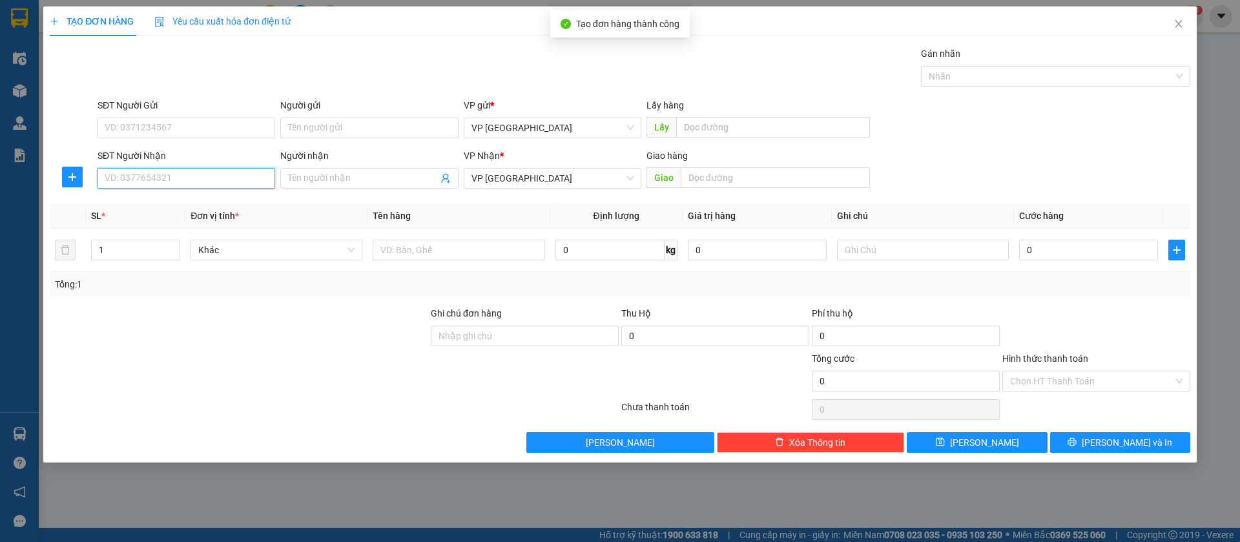
click at [185, 175] on input "SĐT Người Nhận" at bounding box center [187, 178] width 178 height 21
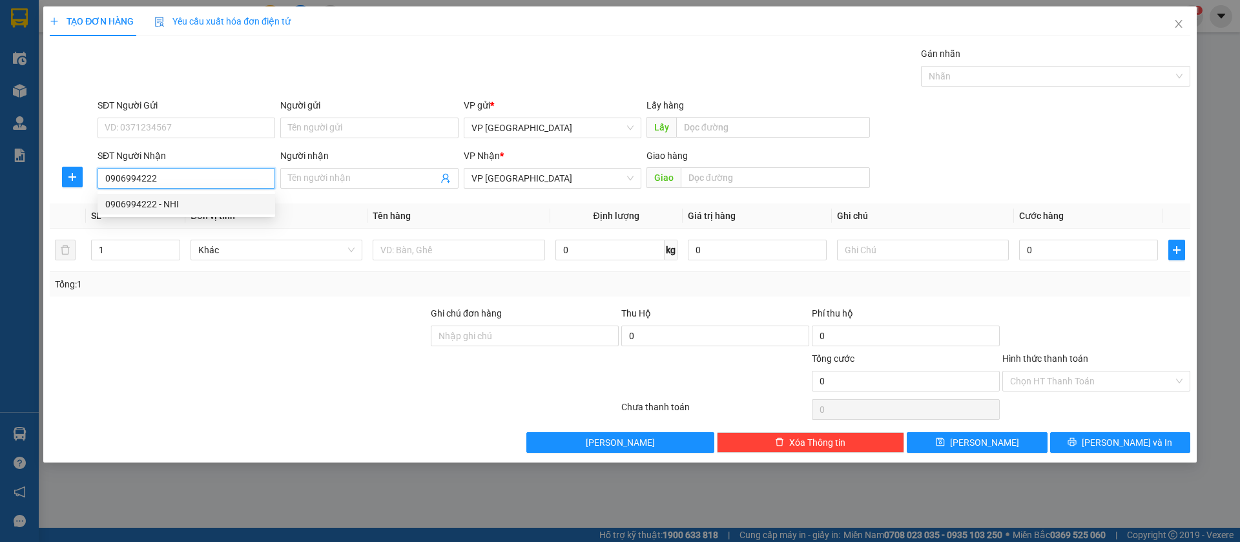
click at [179, 205] on div "0906994222 - NHI" at bounding box center [186, 204] width 162 height 14
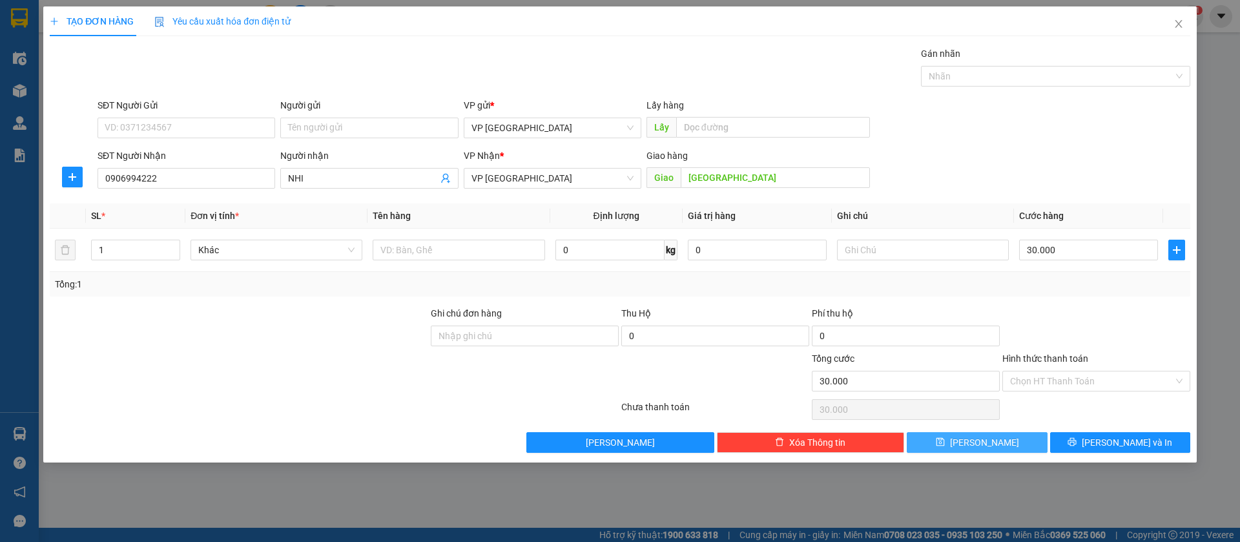
click at [1020, 439] on button "[PERSON_NAME]" at bounding box center [977, 442] width 140 height 21
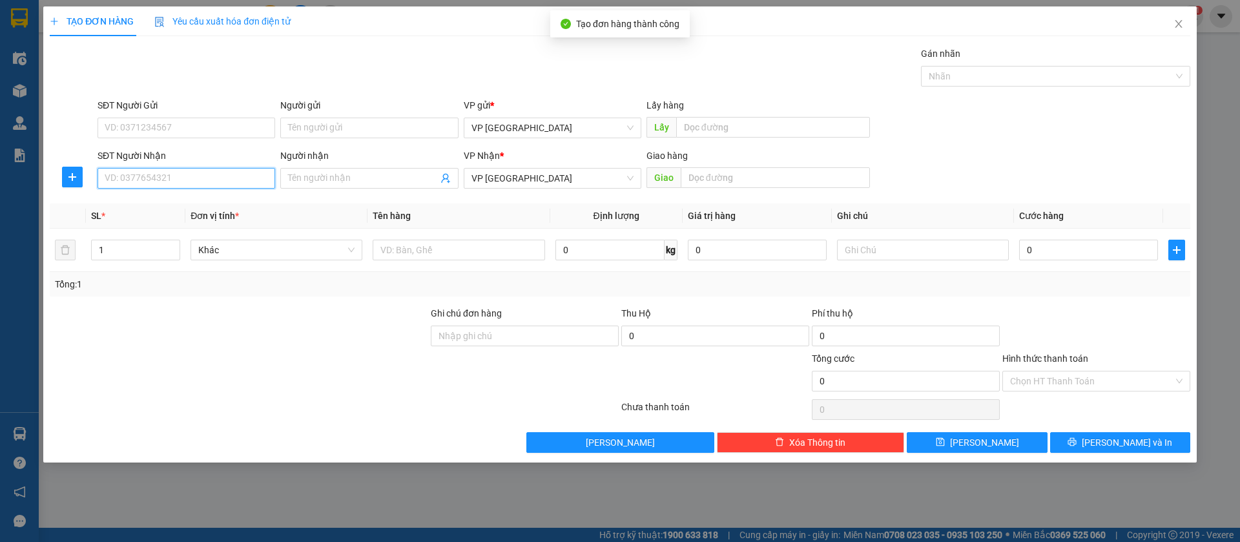
click at [169, 176] on input "SĐT Người Nhận" at bounding box center [187, 178] width 178 height 21
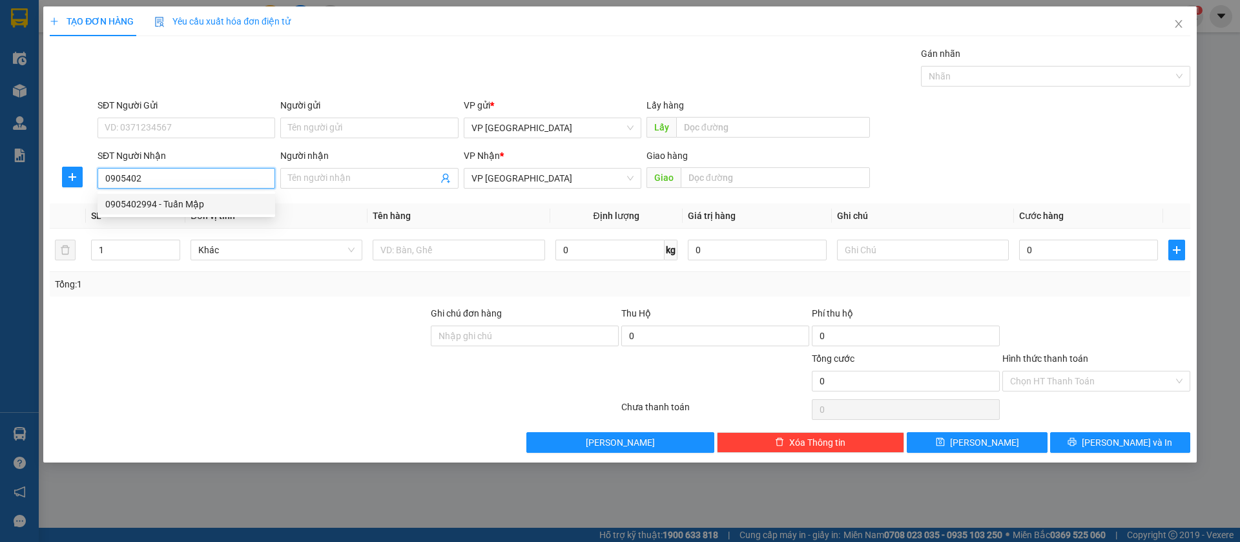
click at [185, 198] on div "0905402994 - Tuấn Mập" at bounding box center [186, 204] width 162 height 14
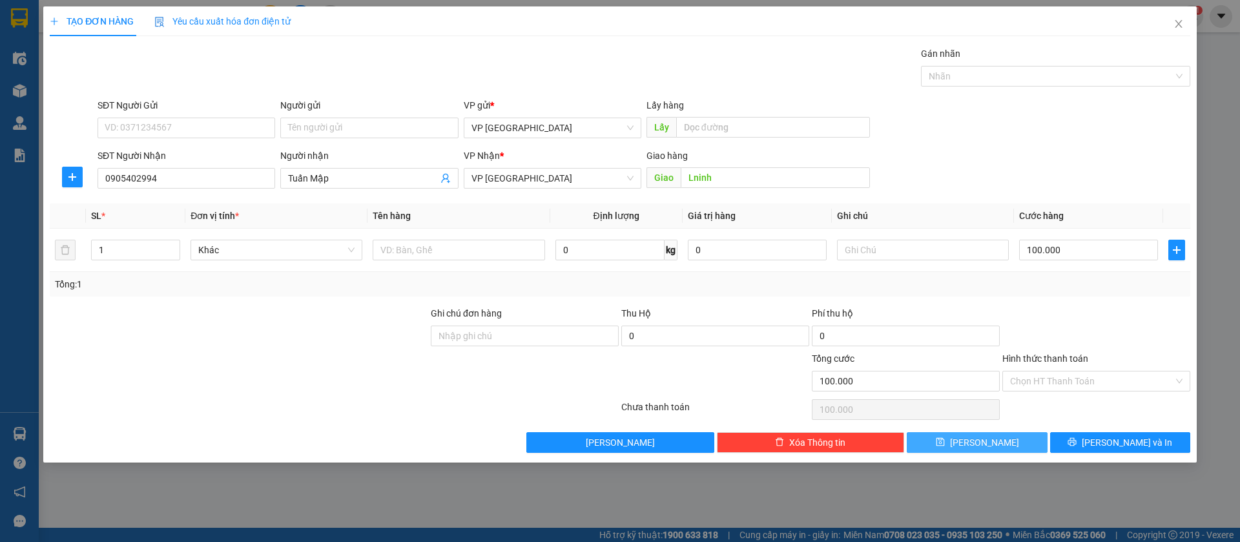
click at [1005, 441] on button "[PERSON_NAME]" at bounding box center [977, 442] width 140 height 21
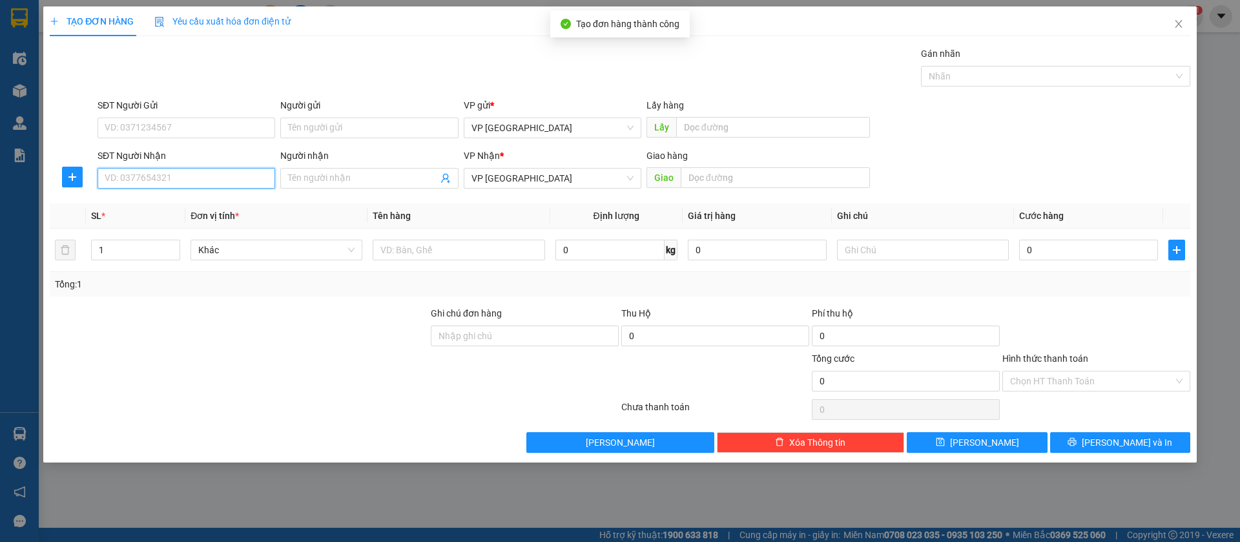
click at [215, 173] on input "SĐT Người Nhận" at bounding box center [187, 178] width 178 height 21
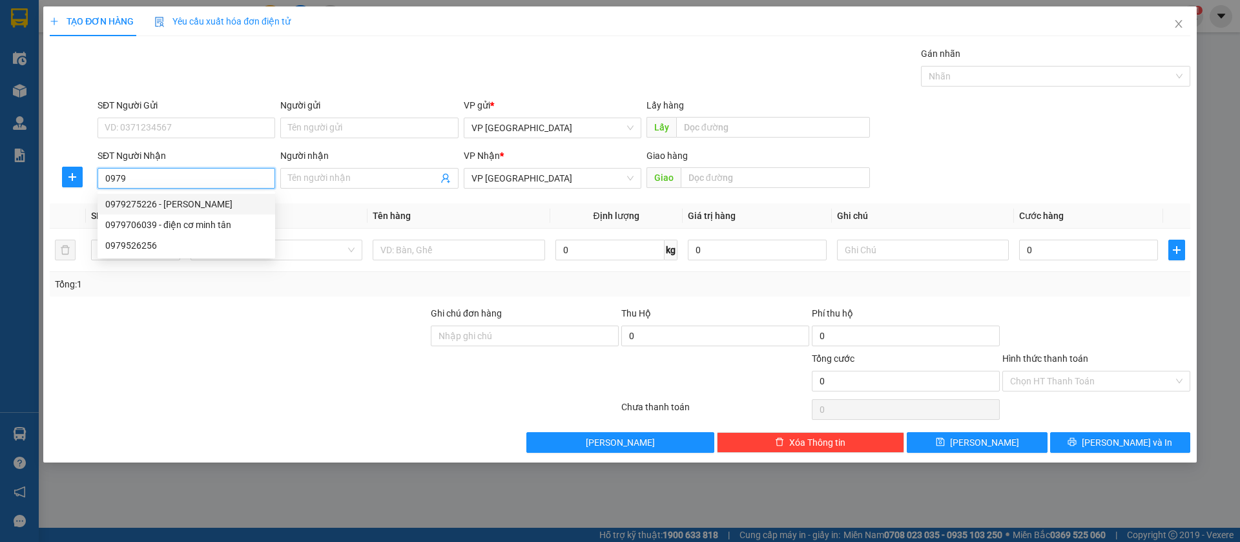
click at [194, 198] on div "0979275226 - [PERSON_NAME]" at bounding box center [186, 204] width 162 height 14
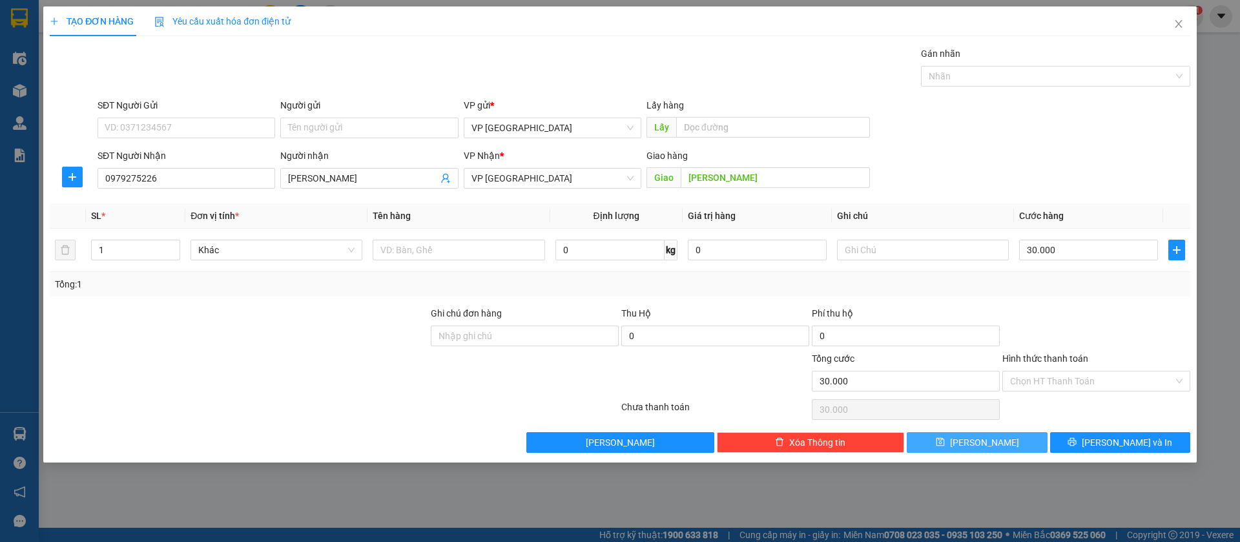
click at [997, 439] on button "[PERSON_NAME]" at bounding box center [977, 442] width 140 height 21
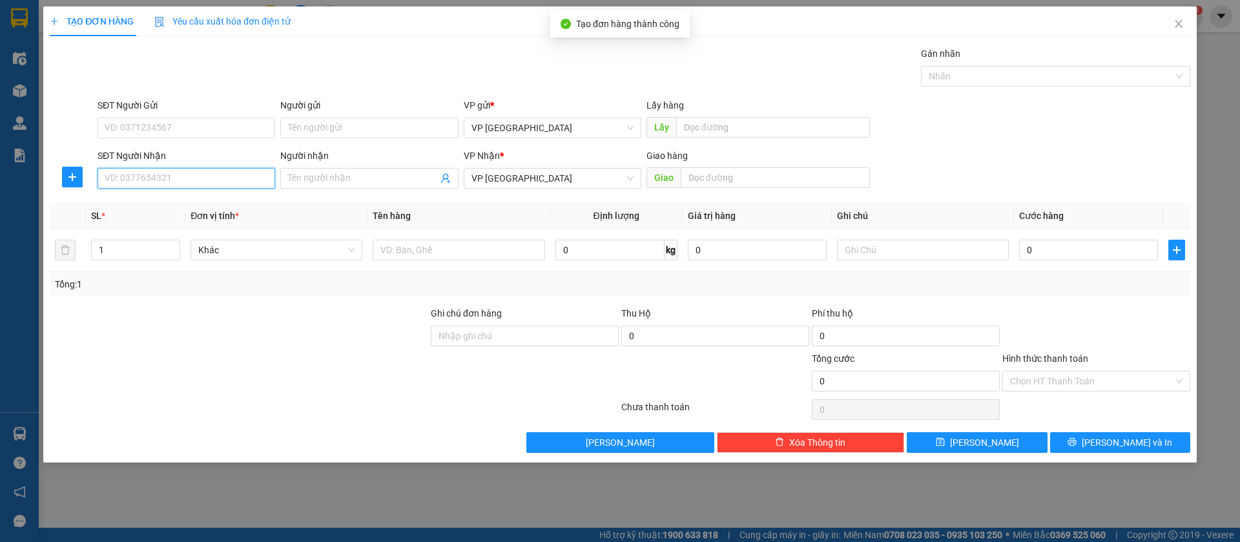
click at [234, 177] on input "SĐT Người Nhận" at bounding box center [187, 178] width 178 height 21
click at [219, 202] on div "0969770888" at bounding box center [186, 204] width 162 height 14
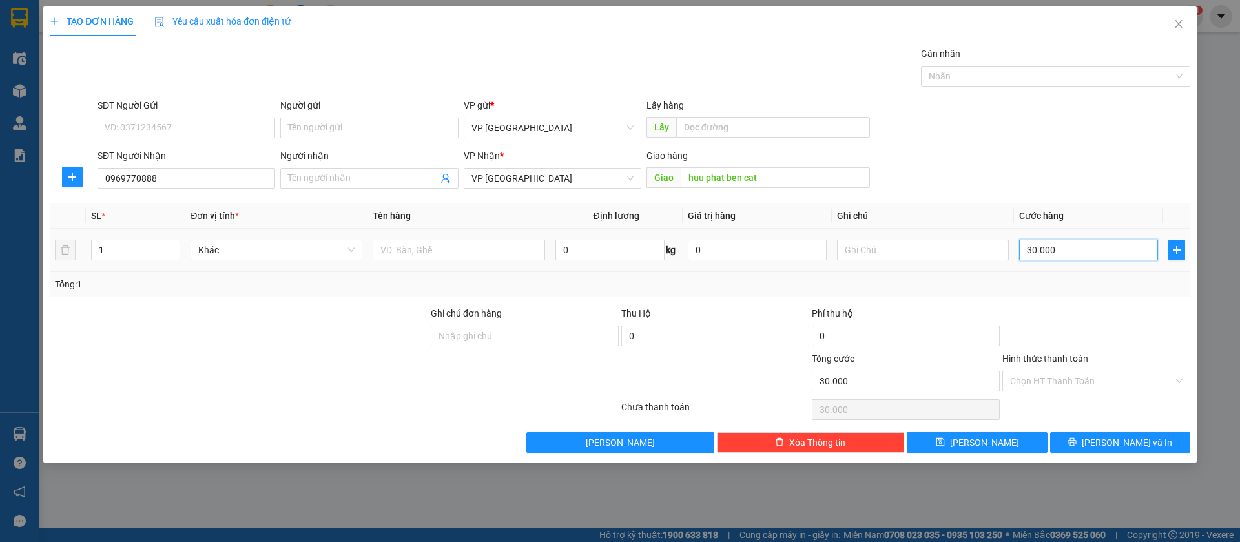
click at [1100, 249] on input "30.000" at bounding box center [1088, 250] width 139 height 21
click at [1000, 442] on button "[PERSON_NAME]" at bounding box center [977, 442] width 140 height 21
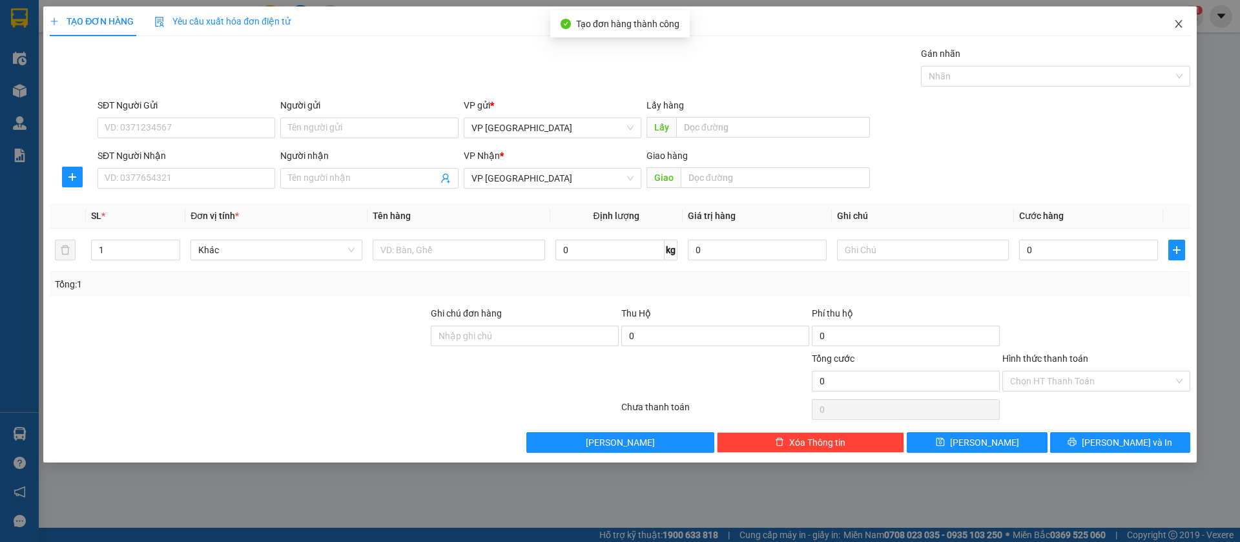
click at [1182, 17] on span "Close" at bounding box center [1179, 24] width 36 height 36
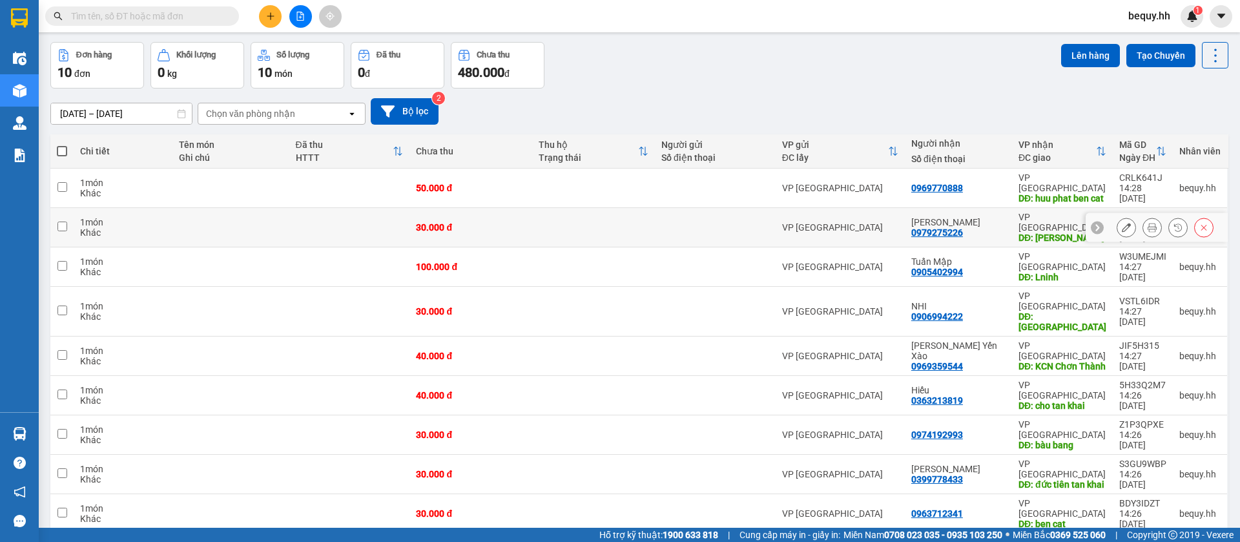
scroll to position [74, 0]
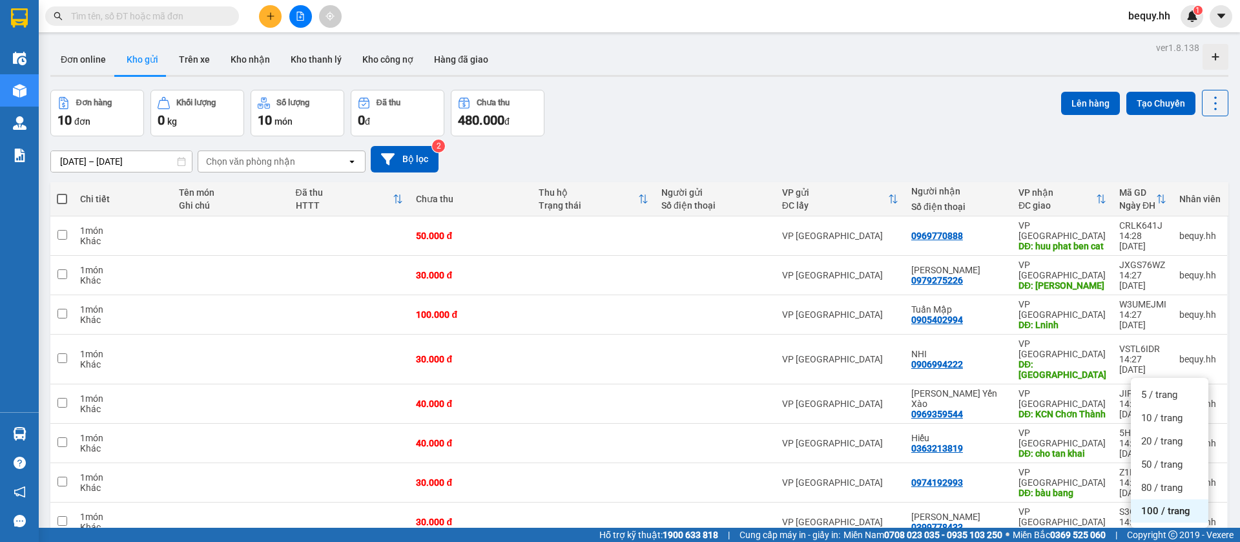
click at [60, 202] on span at bounding box center [62, 199] width 10 height 10
click at [62, 192] on input "checkbox" at bounding box center [62, 192] width 0 height 0
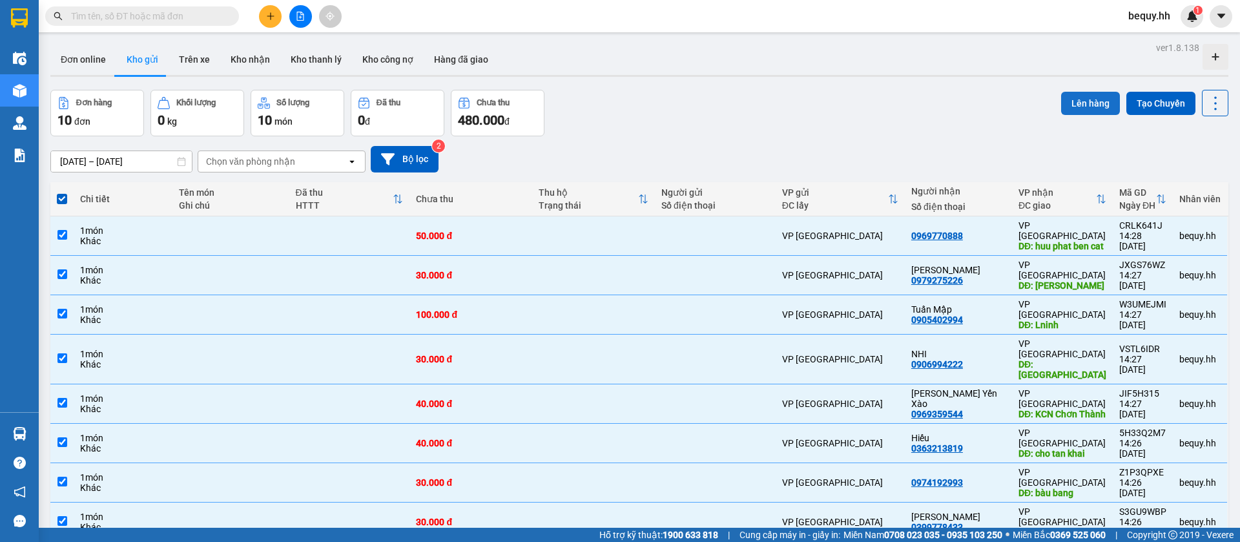
click at [1077, 100] on button "Lên hàng" at bounding box center [1090, 103] width 59 height 23
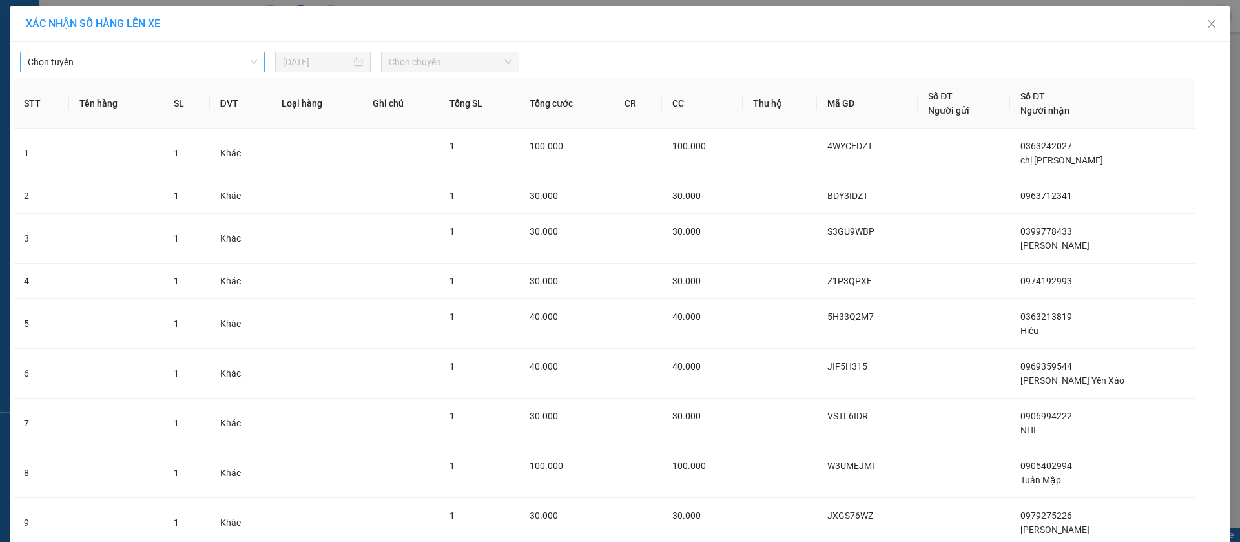
click at [124, 52] on div "Chọn tuyến" at bounding box center [142, 62] width 245 height 21
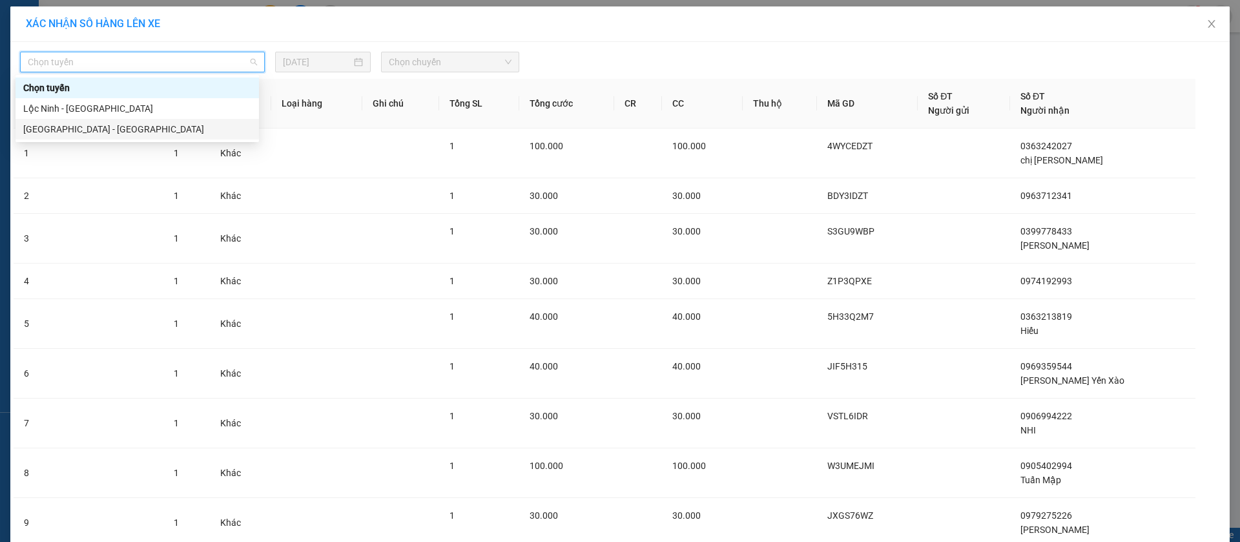
click at [87, 127] on div "[GEOGRAPHIC_DATA] - [GEOGRAPHIC_DATA]" at bounding box center [137, 129] width 228 height 14
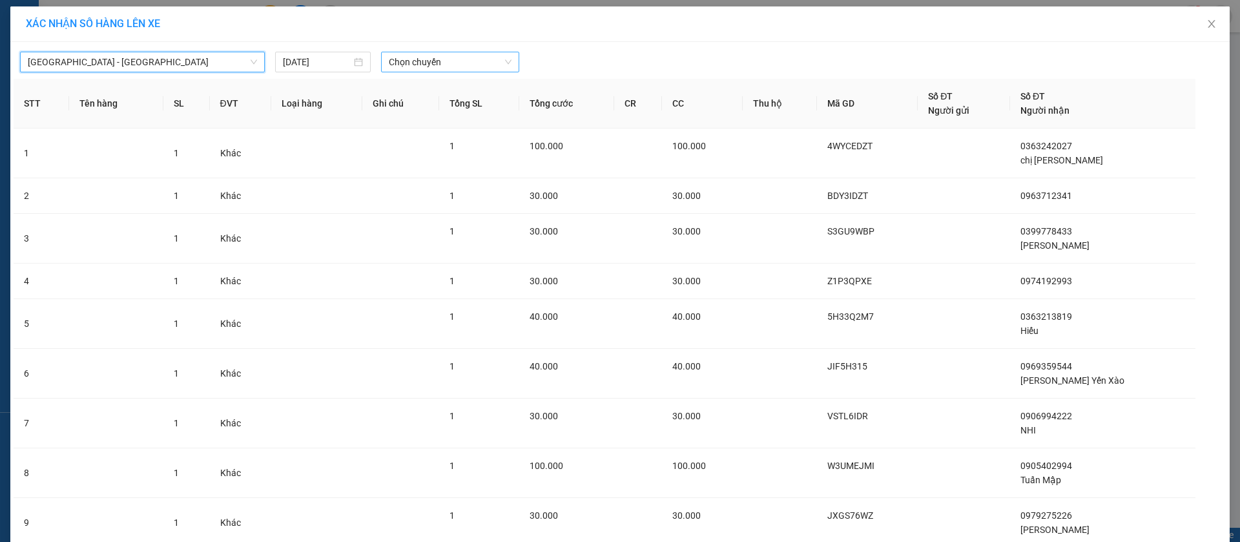
click at [406, 60] on span "Chọn chuyến" at bounding box center [450, 61] width 123 height 19
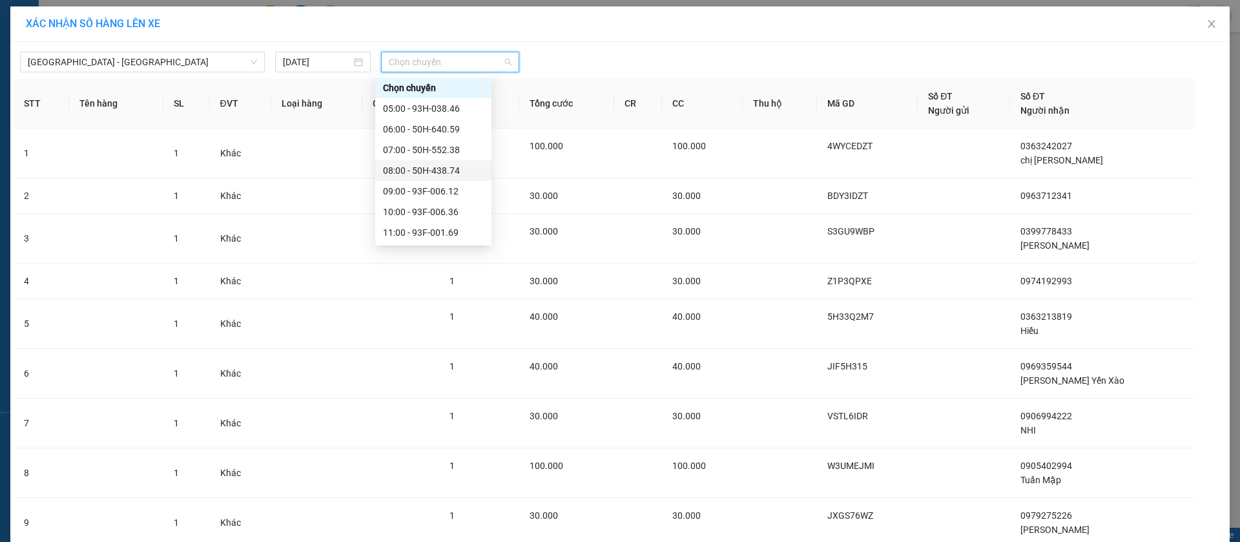
scroll to position [97, 0]
click at [422, 200] on div "14:00 - 93F-000.47" at bounding box center [433, 198] width 101 height 14
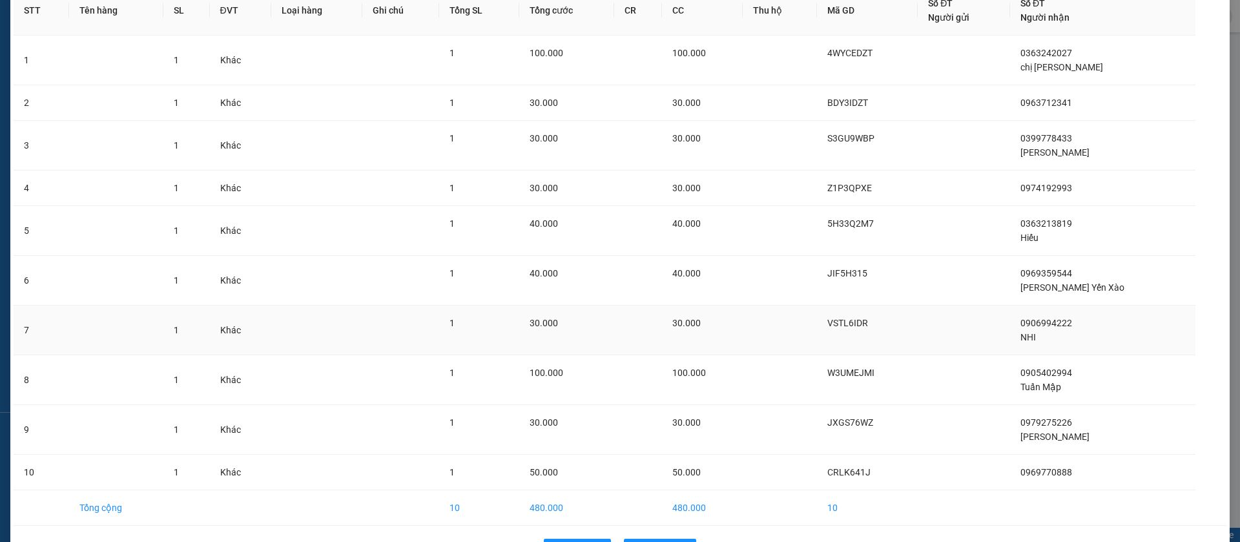
scroll to position [143, 0]
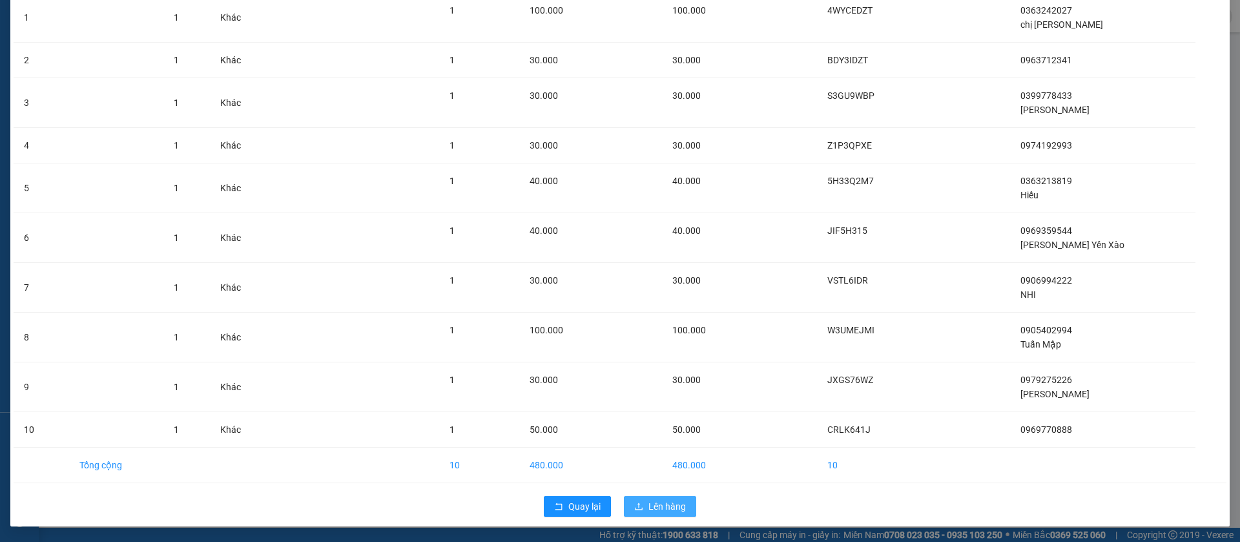
click at [659, 499] on span "Lên hàng" at bounding box center [666, 506] width 37 height 14
